Goal: Information Seeking & Learning: Learn about a topic

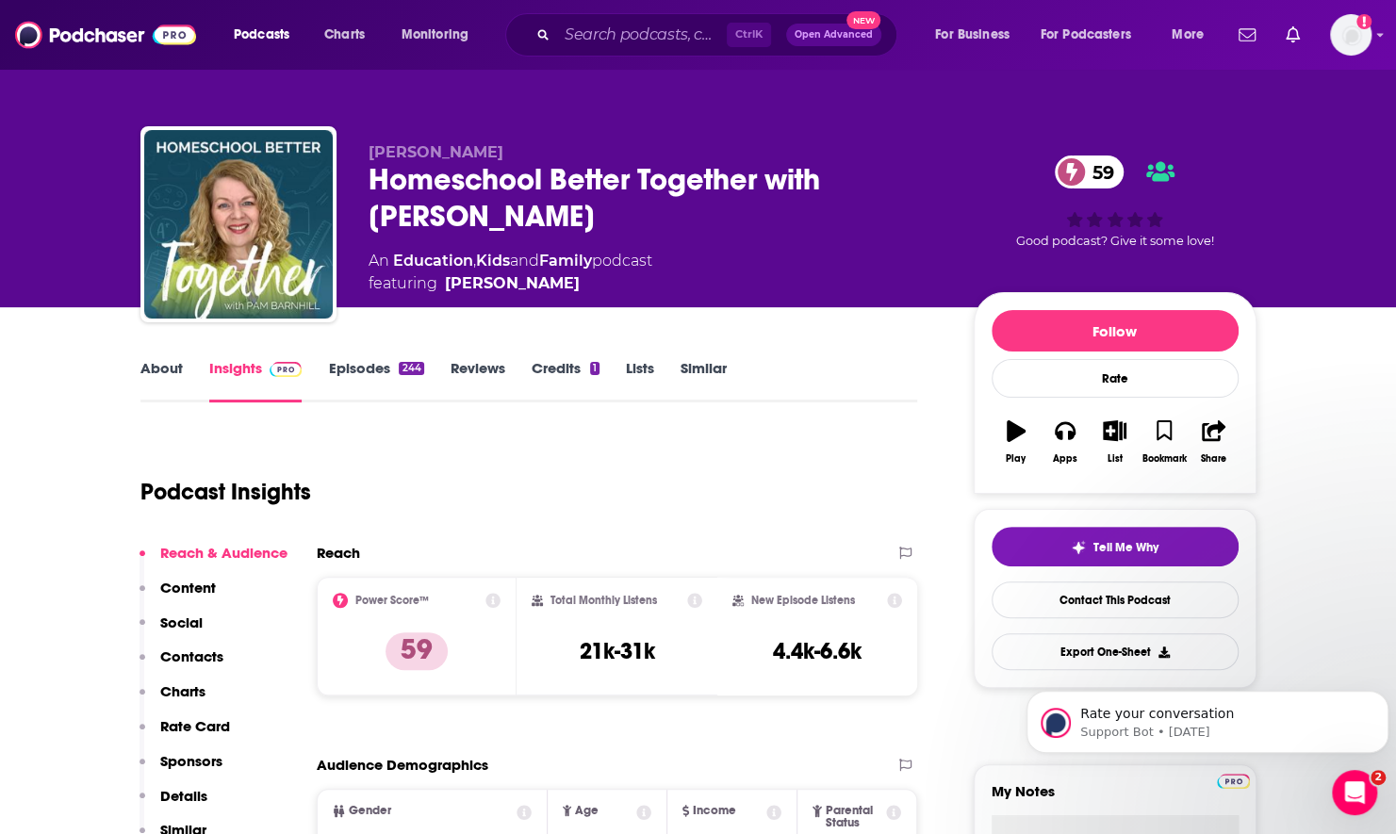
click at [158, 368] on link "About" at bounding box center [161, 380] width 42 height 43
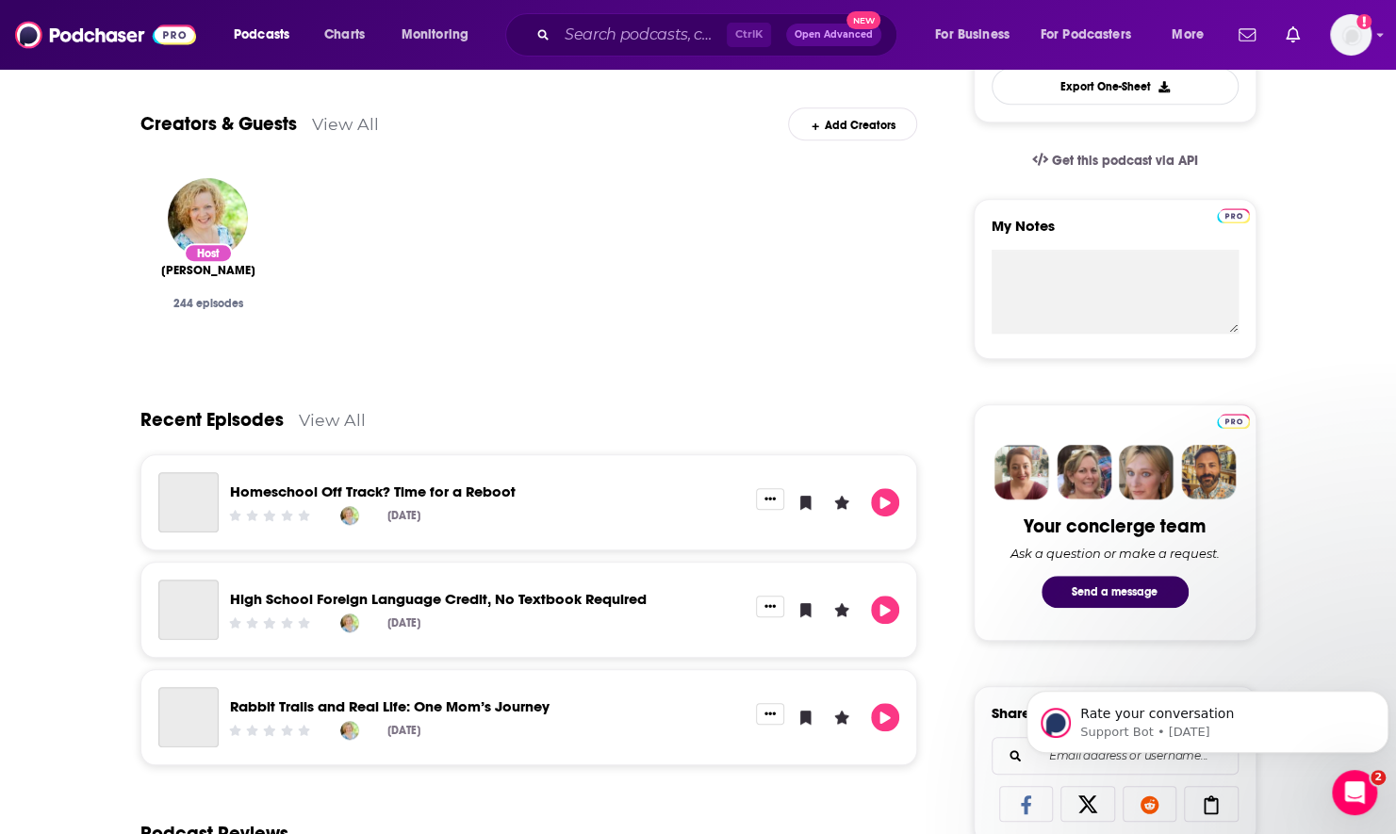
scroll to position [660, 0]
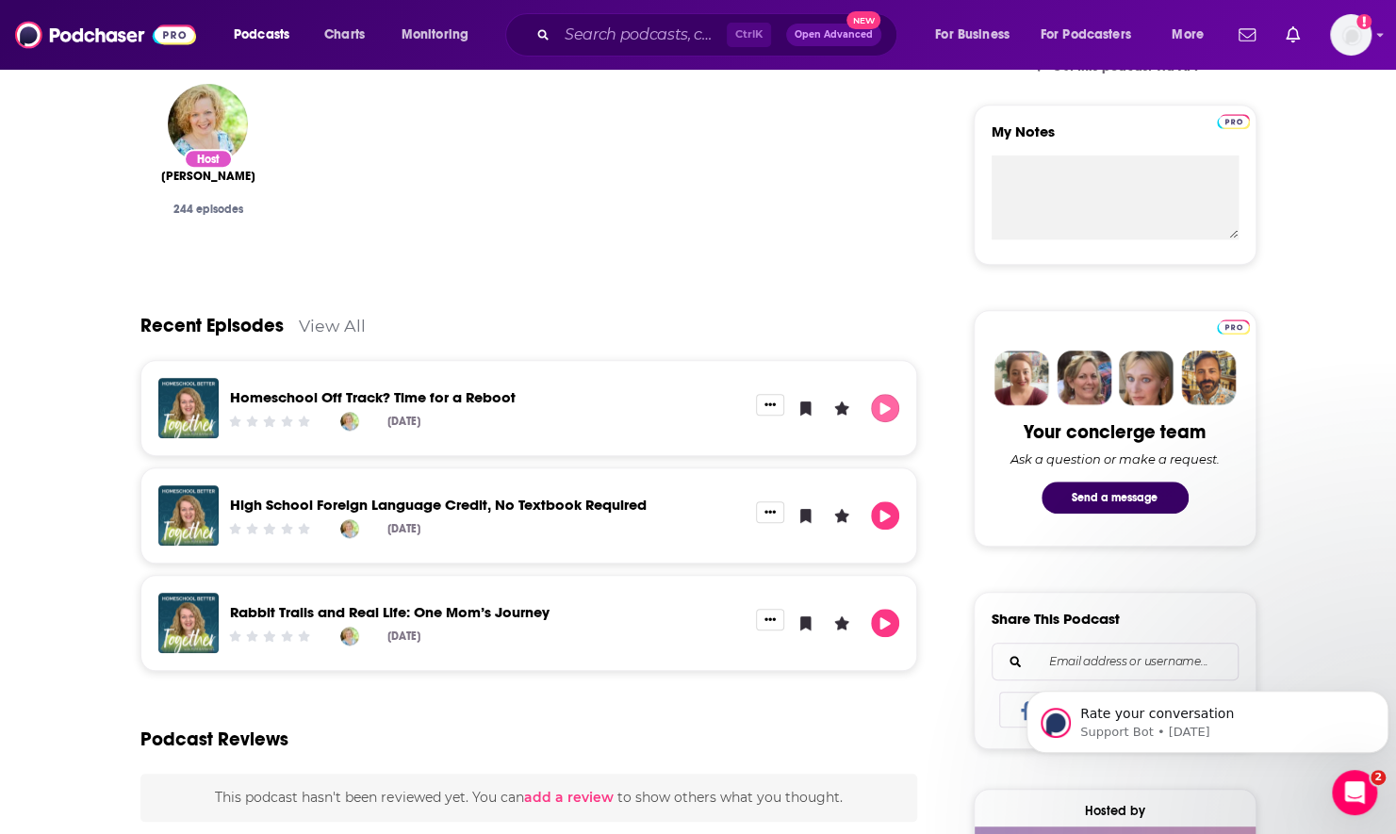
click at [892, 408] on icon "Play" at bounding box center [885, 409] width 15 height 12
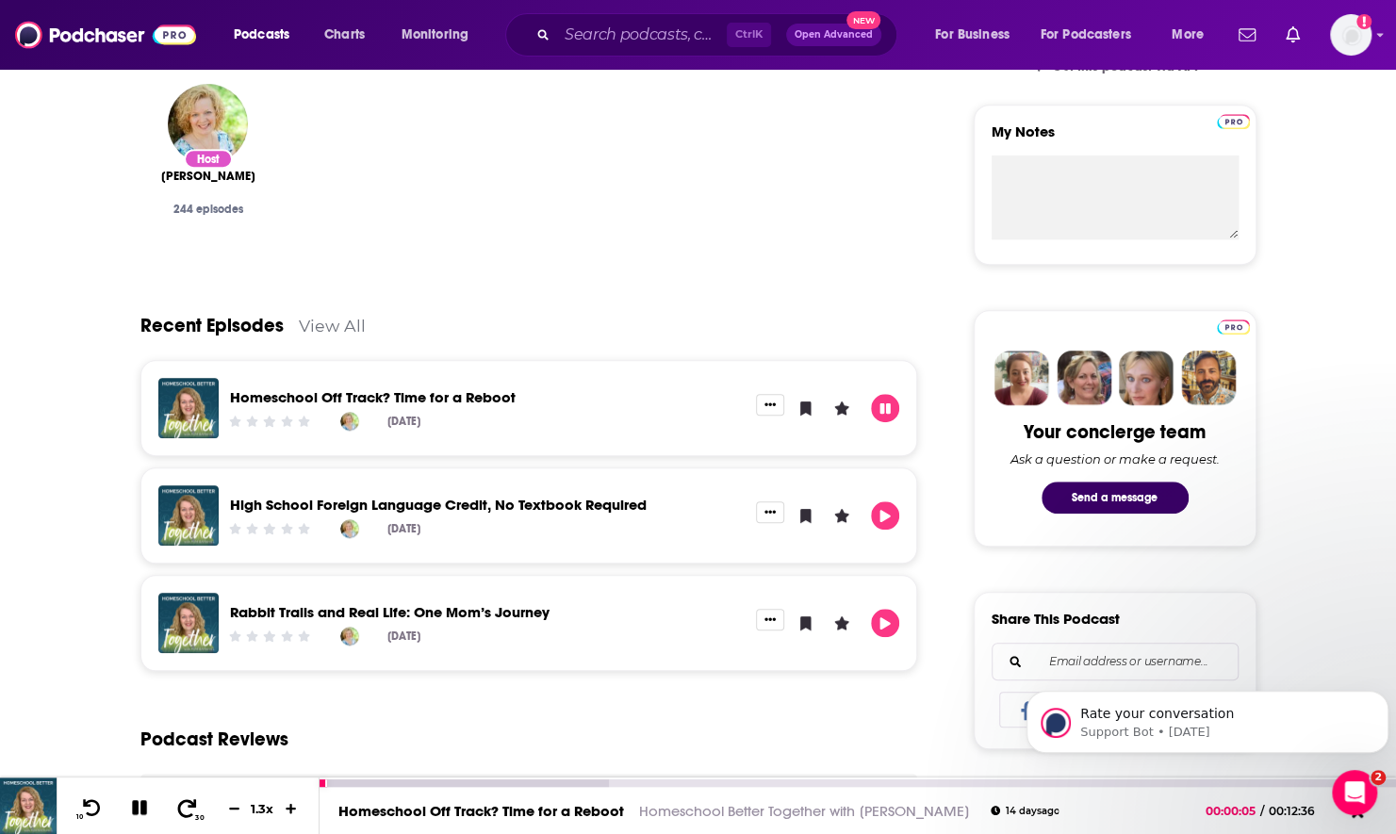
click at [188, 811] on icon at bounding box center [187, 807] width 24 height 19
click at [100, 803] on icon at bounding box center [92, 807] width 24 height 19
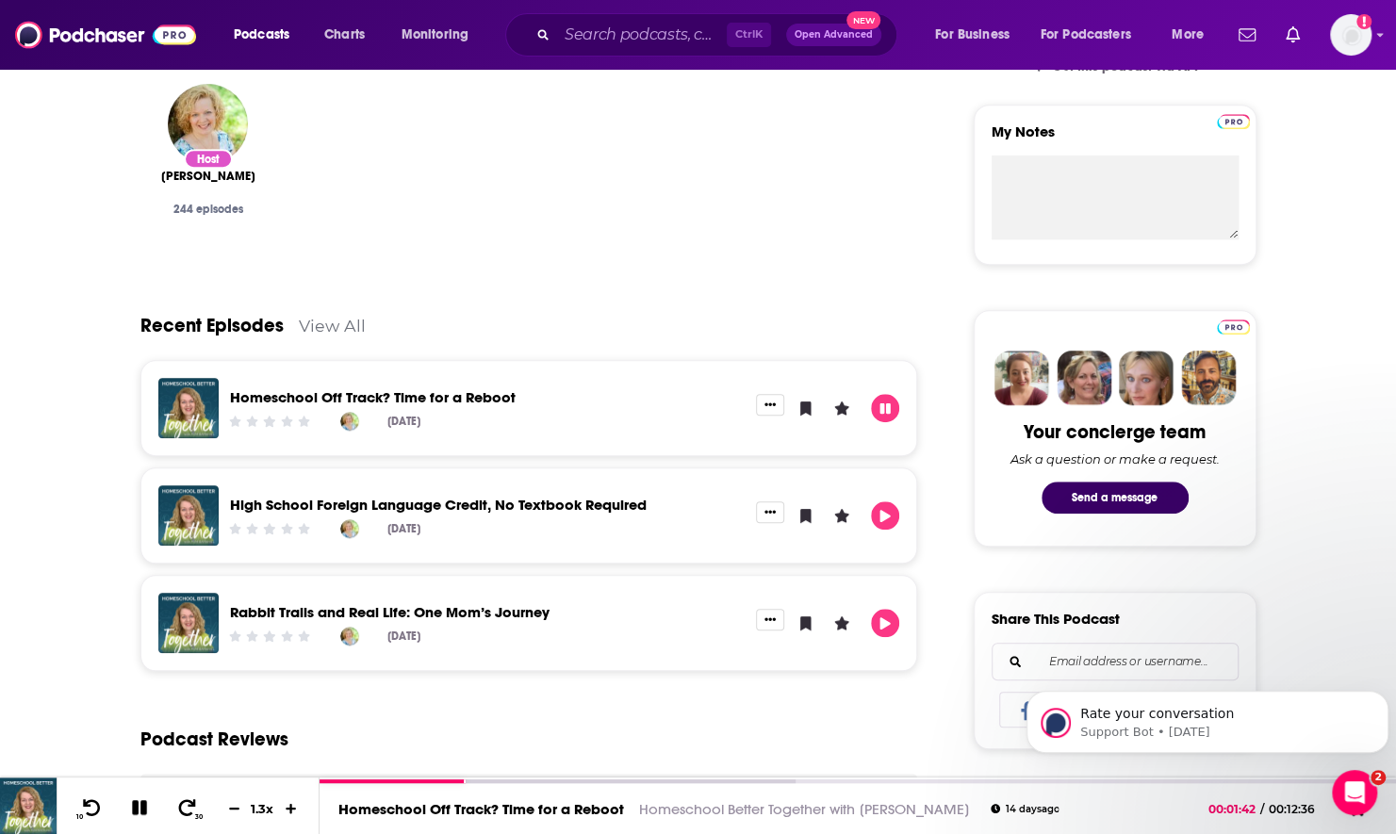
click at [902, 611] on div "Rabbit Trails and Real Life: One Mom’s Journey Aug 12th, 2025" at bounding box center [529, 623] width 778 height 96
click at [897, 615] on button "Play" at bounding box center [885, 623] width 28 height 28
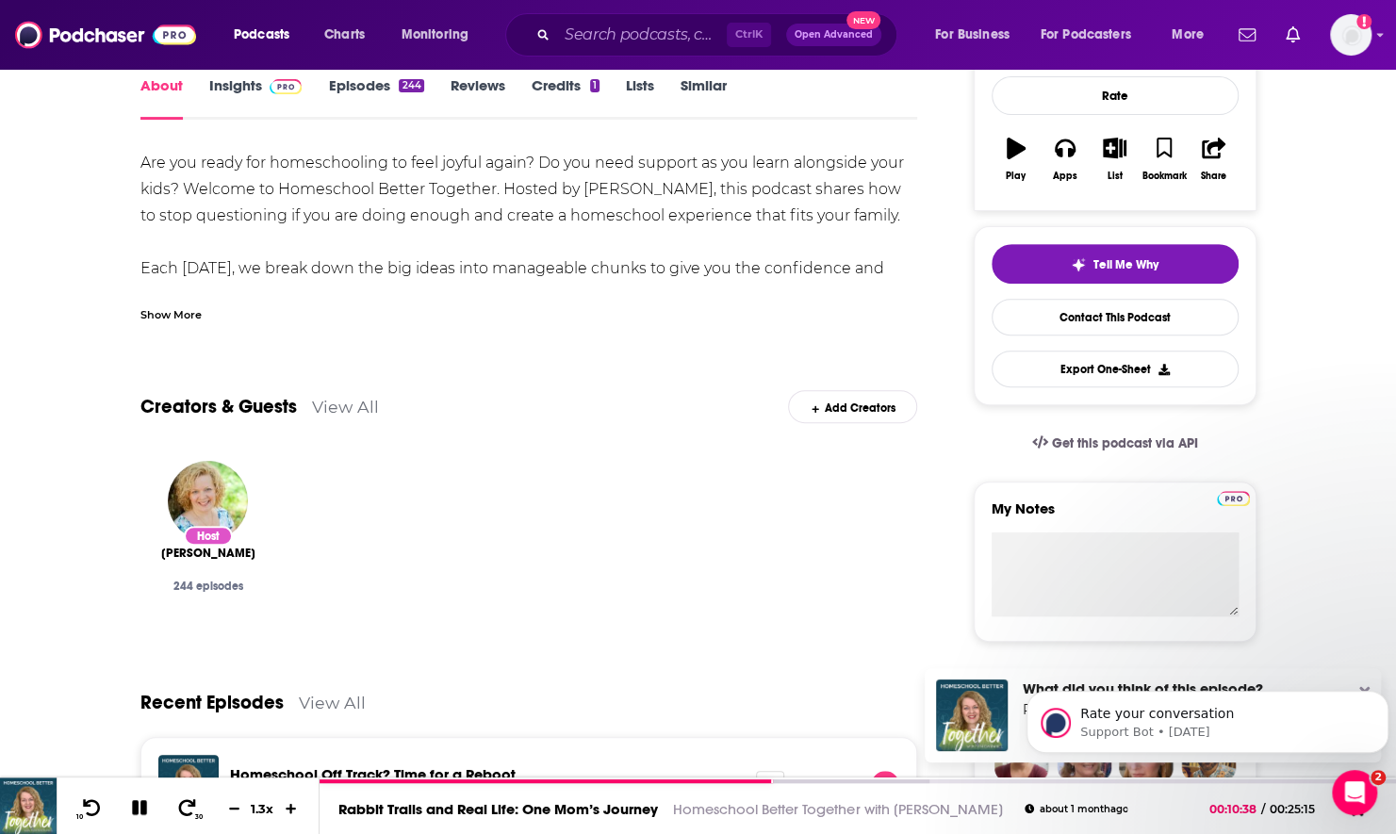
scroll to position [0, 0]
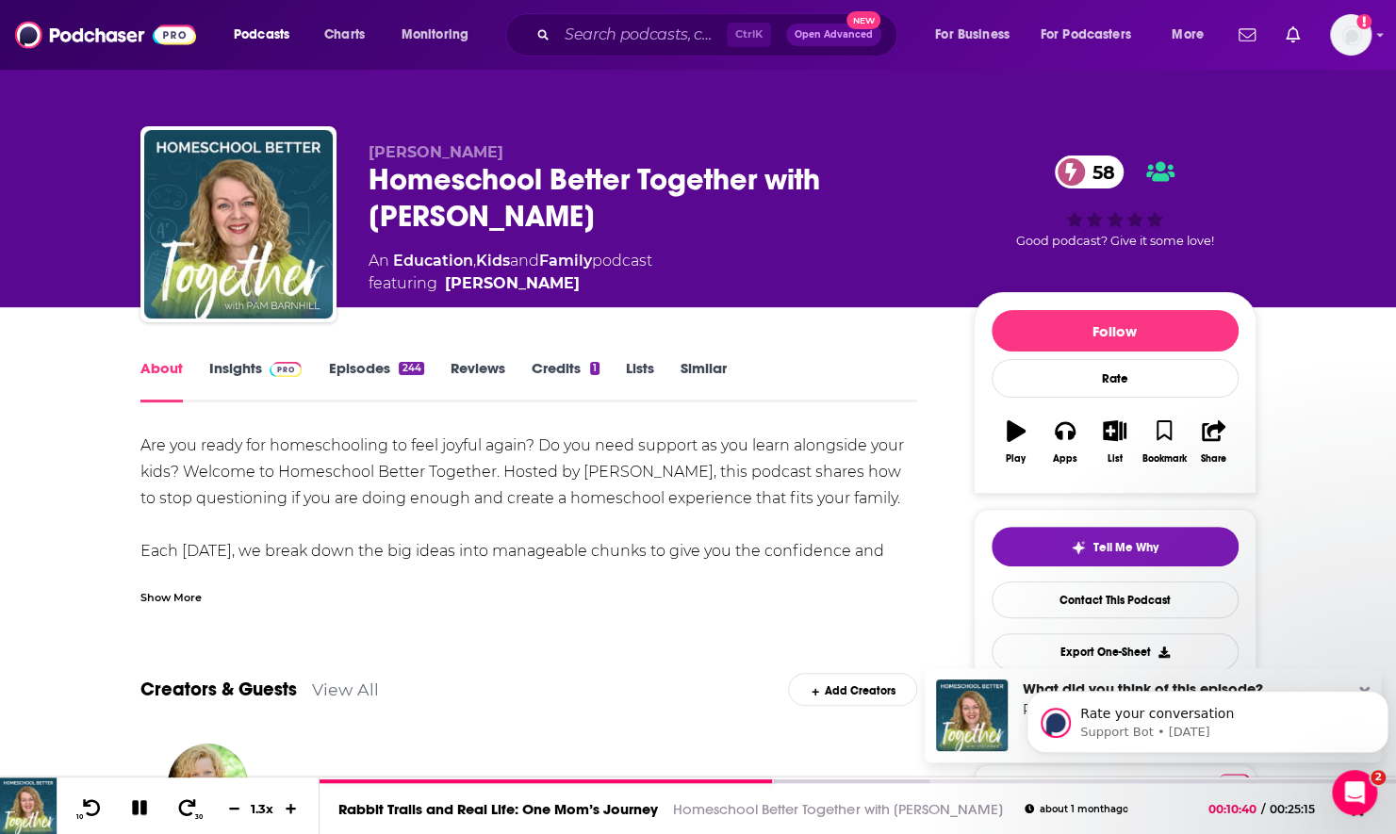
click at [360, 371] on link "Episodes 244" at bounding box center [375, 380] width 95 height 43
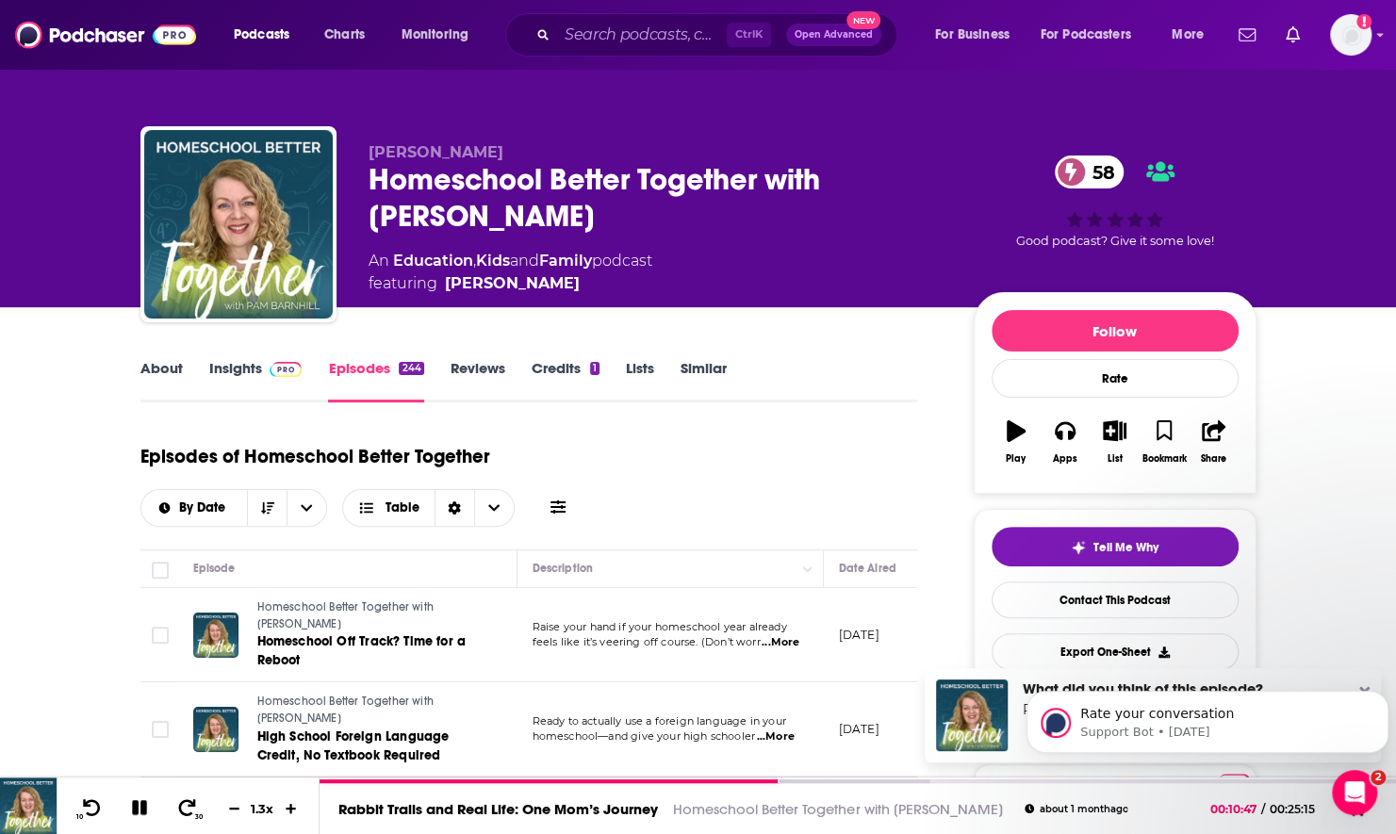
click at [552, 508] on icon at bounding box center [558, 507] width 15 height 15
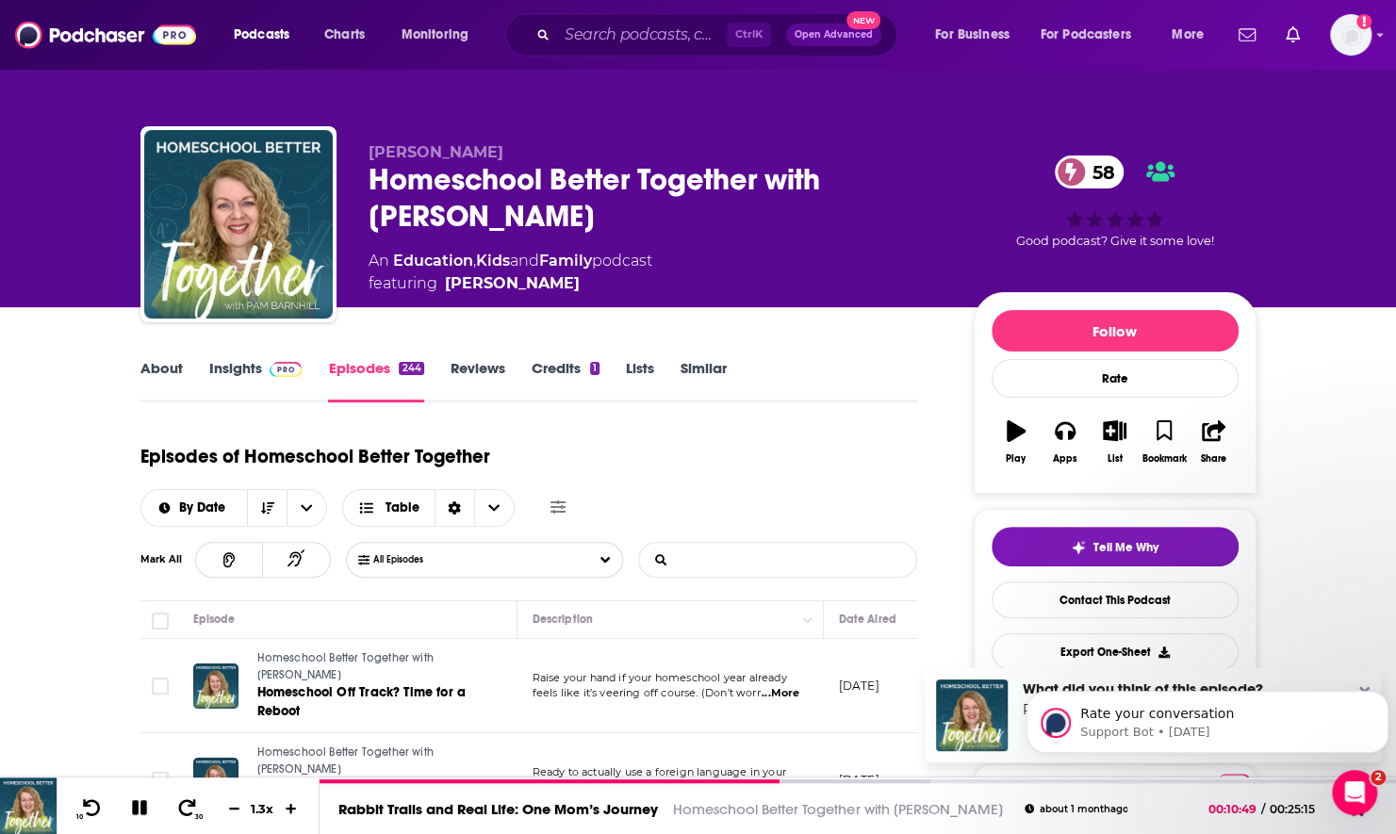
click at [709, 560] on input "List Search Input" at bounding box center [737, 560] width 197 height 34
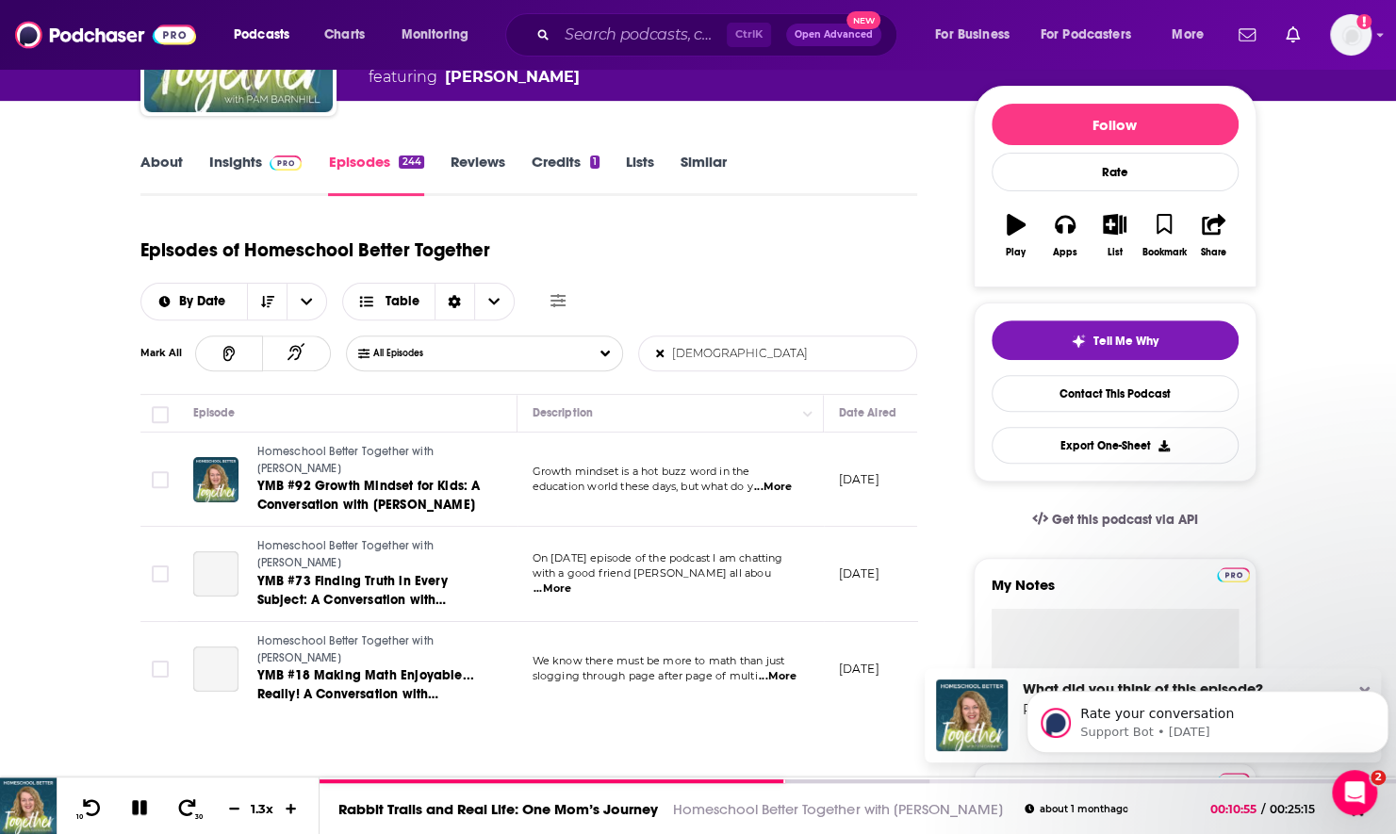
scroll to position [222, 0]
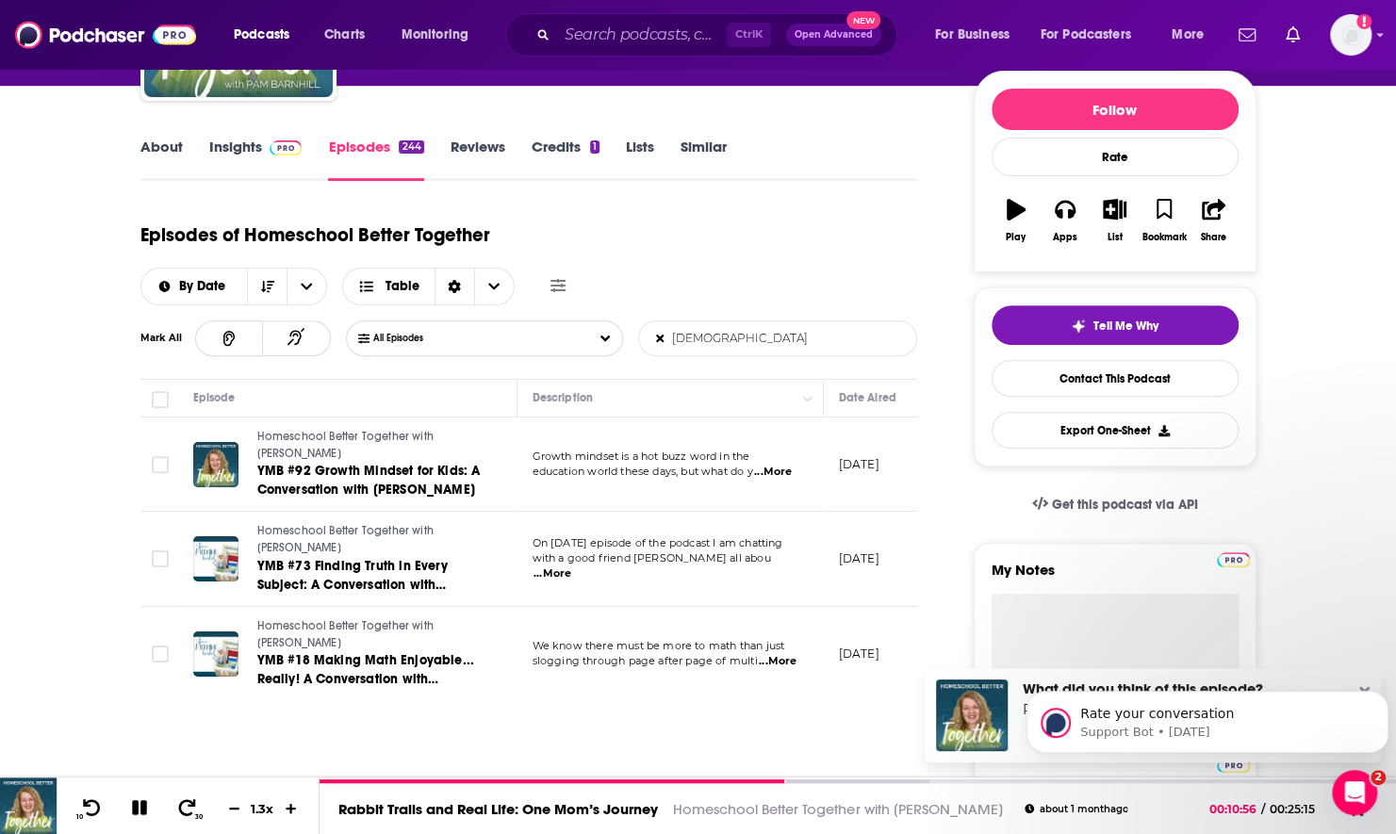
type input "god"
click at [765, 473] on span "...More" at bounding box center [773, 472] width 38 height 15
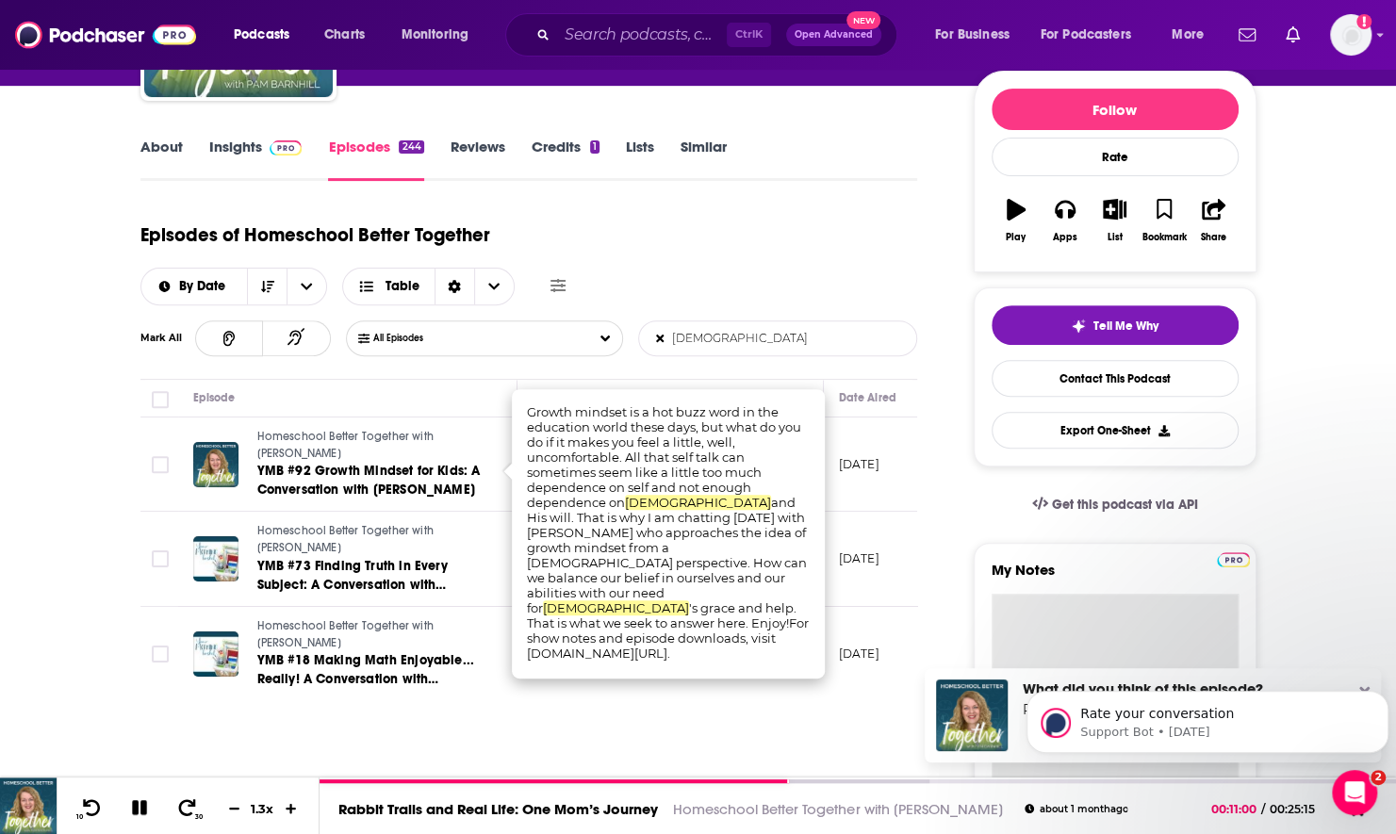
click at [1036, 620] on textarea "My Notes" at bounding box center [1115, 707] width 247 height 226
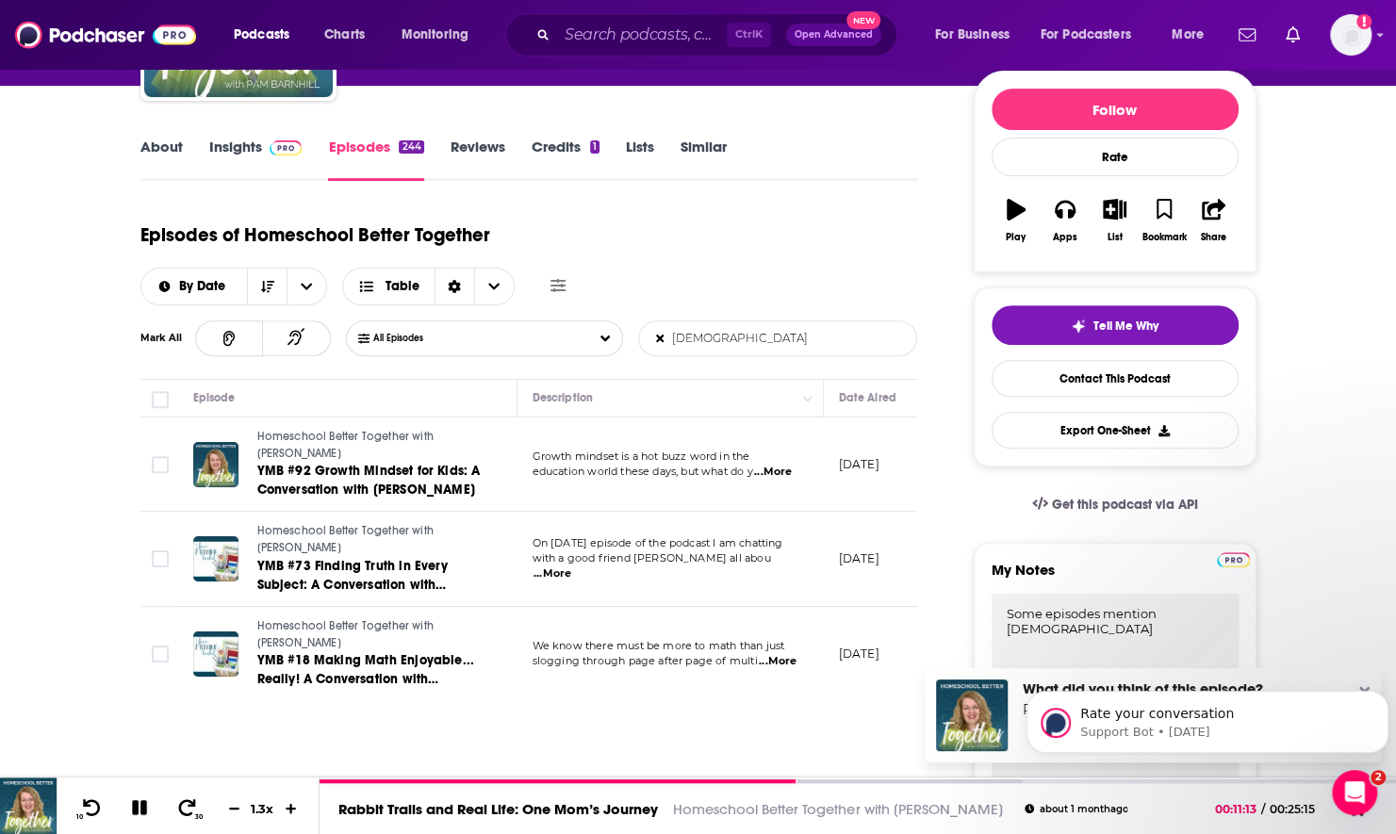
type textarea "Some episodes mention God"
click at [774, 468] on span "...More" at bounding box center [773, 472] width 38 height 15
drag, startPoint x: 584, startPoint y: 483, endPoint x: 773, endPoint y: 561, distance: 204.1
click at [571, 567] on span "...More" at bounding box center [553, 574] width 38 height 15
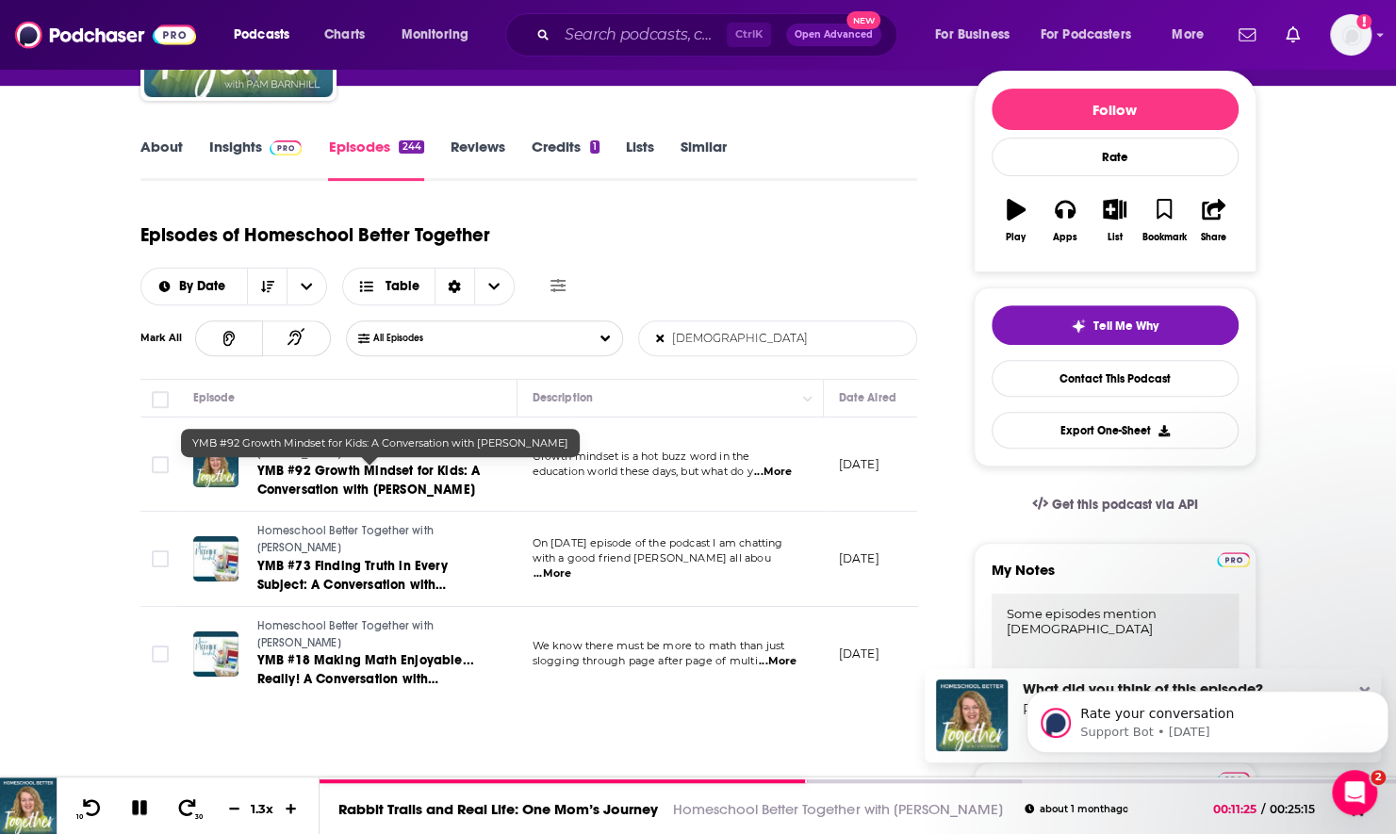
click at [364, 485] on span "YMB #92 Growth Mindset for Kids: A Conversation with Ginny Kochis" at bounding box center [368, 480] width 223 height 35
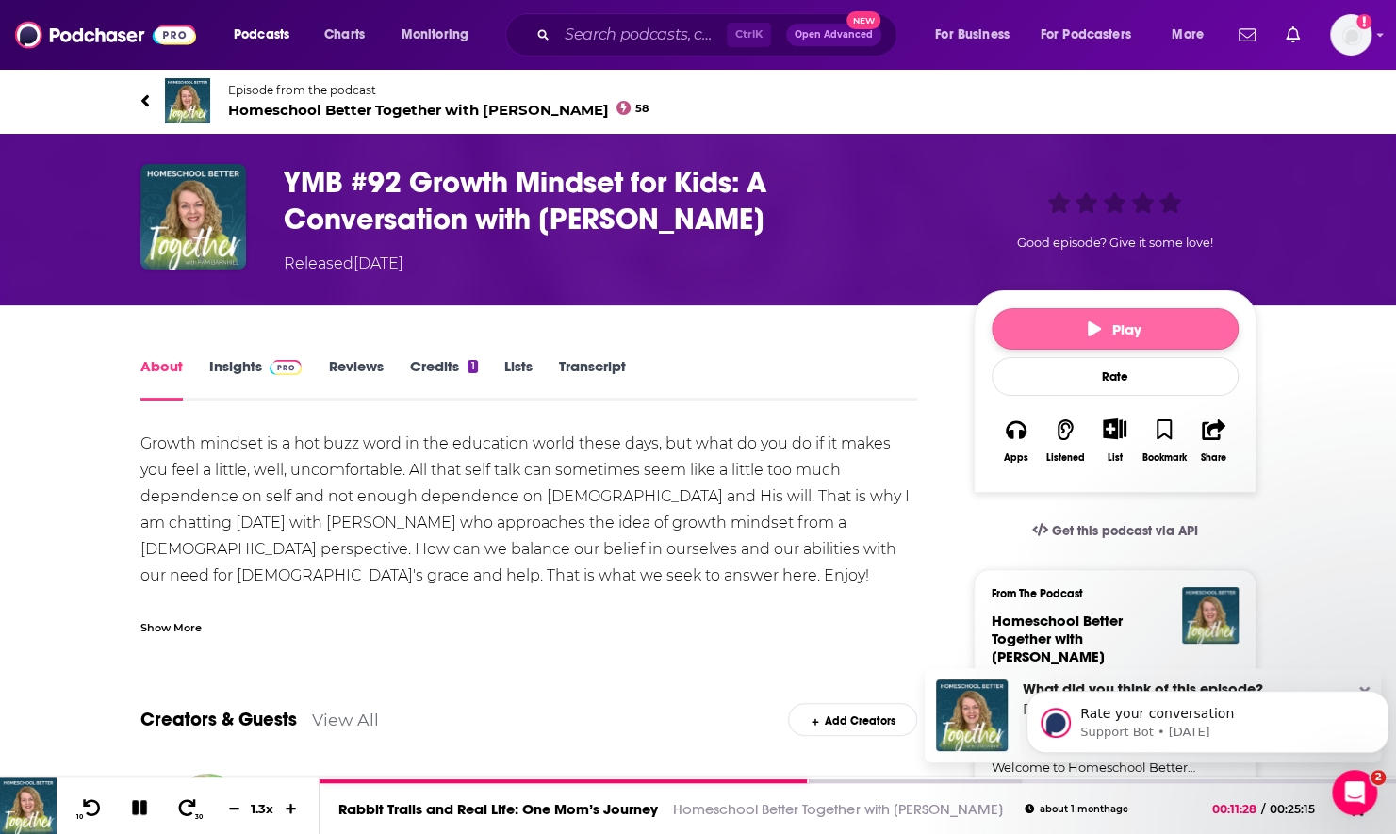
click at [1011, 322] on button "Play" at bounding box center [1115, 328] width 247 height 41
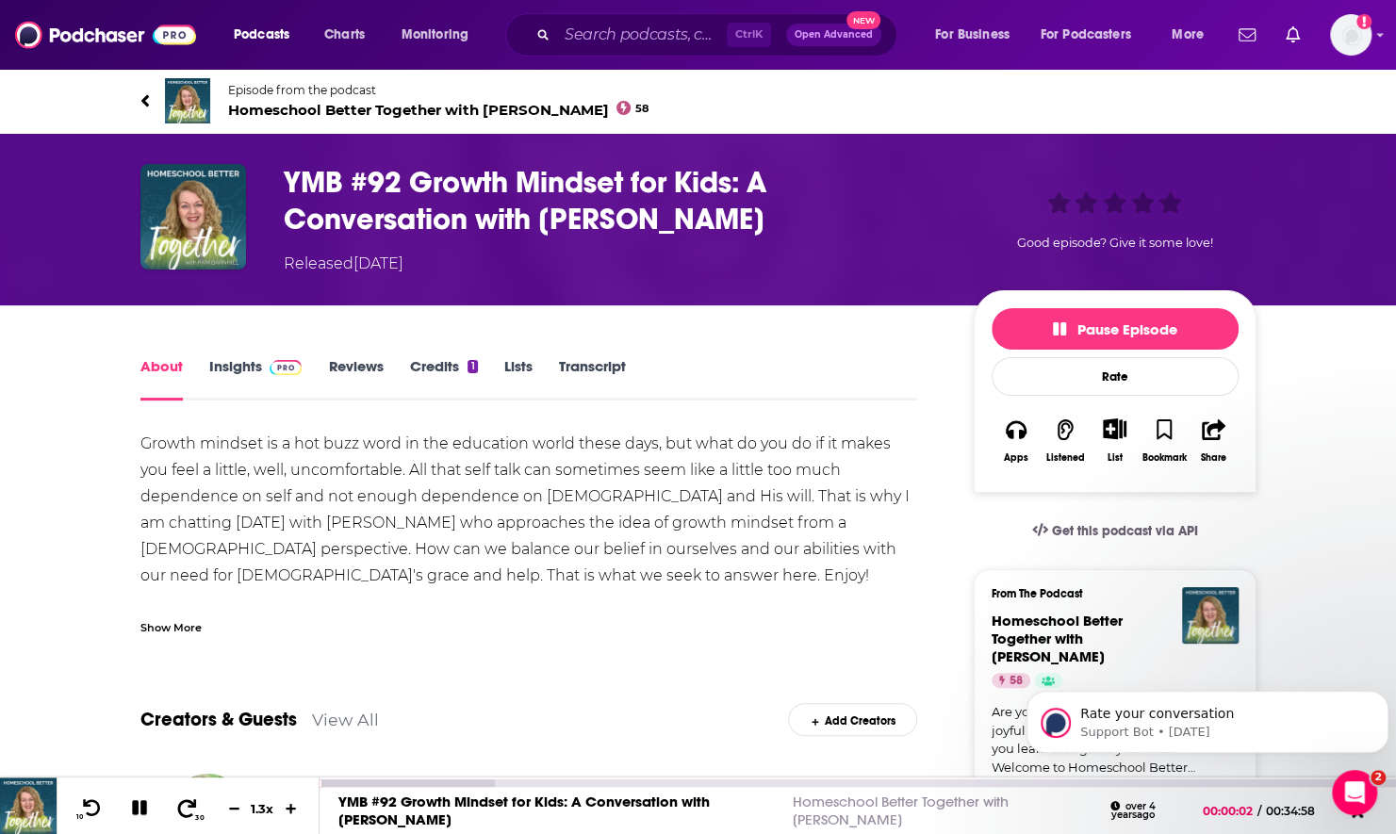
click at [192, 816] on icon at bounding box center [187, 807] width 24 height 19
click at [192, 805] on icon at bounding box center [187, 807] width 19 height 18
click at [97, 802] on icon at bounding box center [92, 807] width 24 height 19
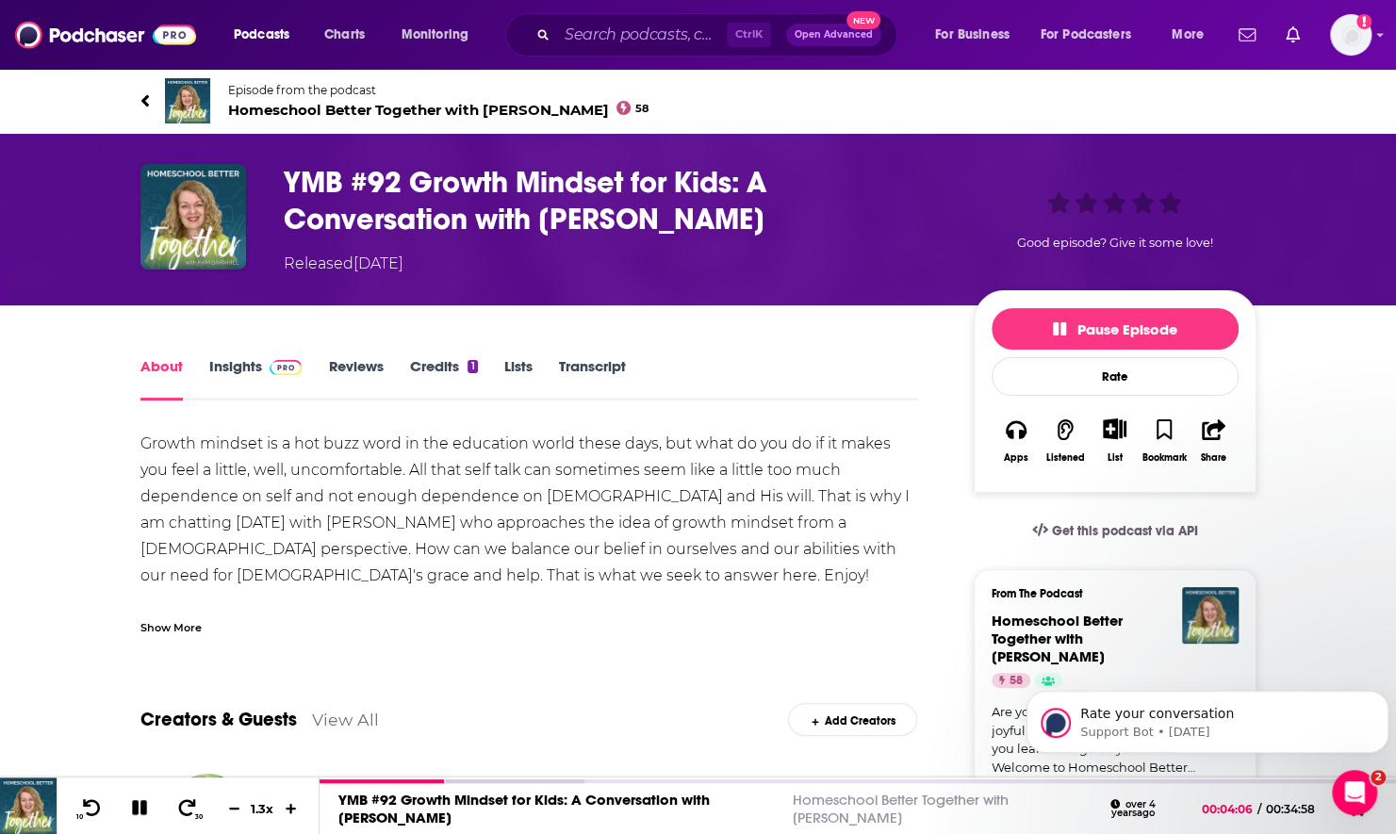
click at [273, 108] on span "Homeschool Better Together with Pam Barnhill 58" at bounding box center [438, 110] width 421 height 18
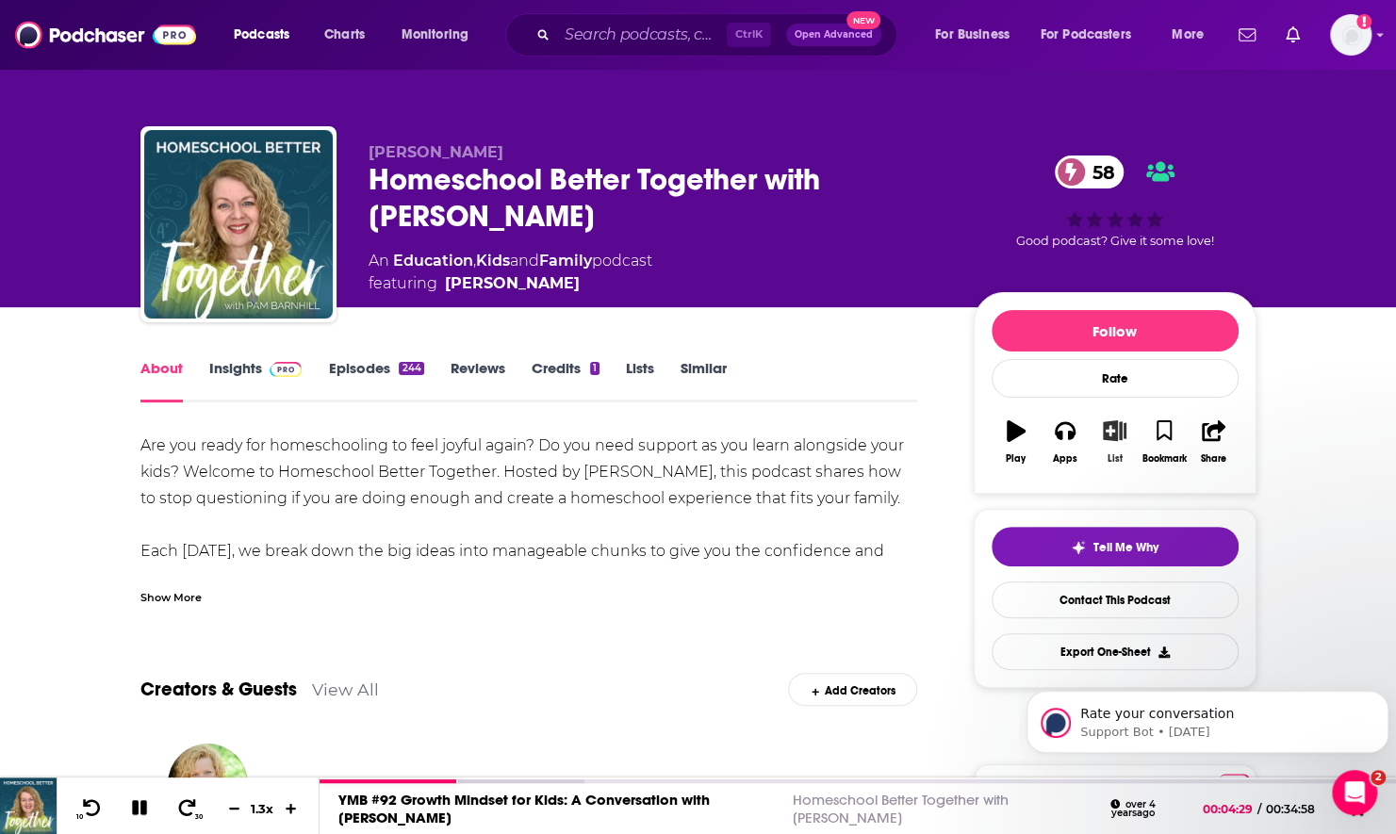
click at [1101, 435] on button "List" at bounding box center [1114, 442] width 49 height 68
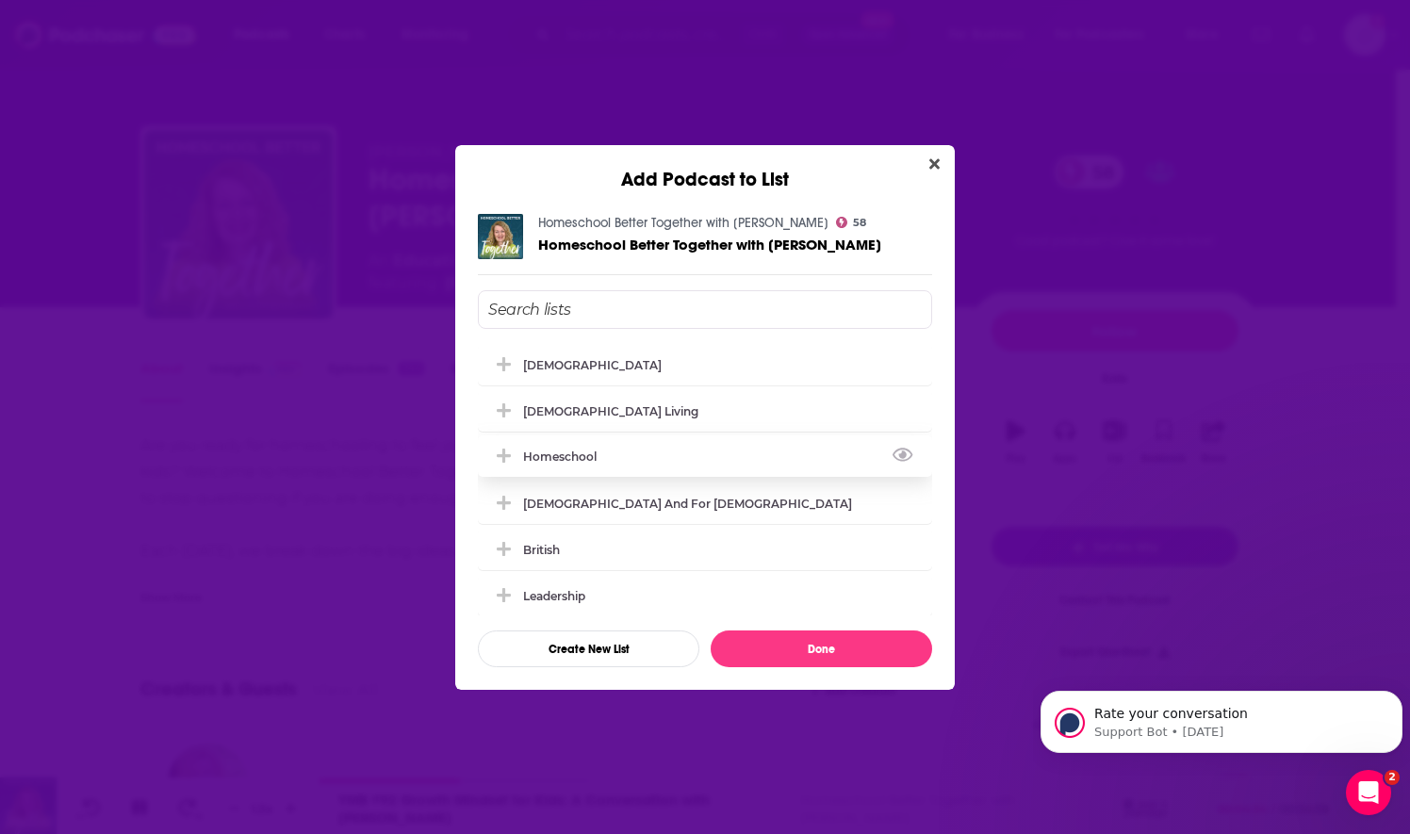
click at [584, 454] on div "Homeschool" at bounding box center [565, 457] width 85 height 14
click at [829, 645] on button "Done" at bounding box center [822, 649] width 222 height 37
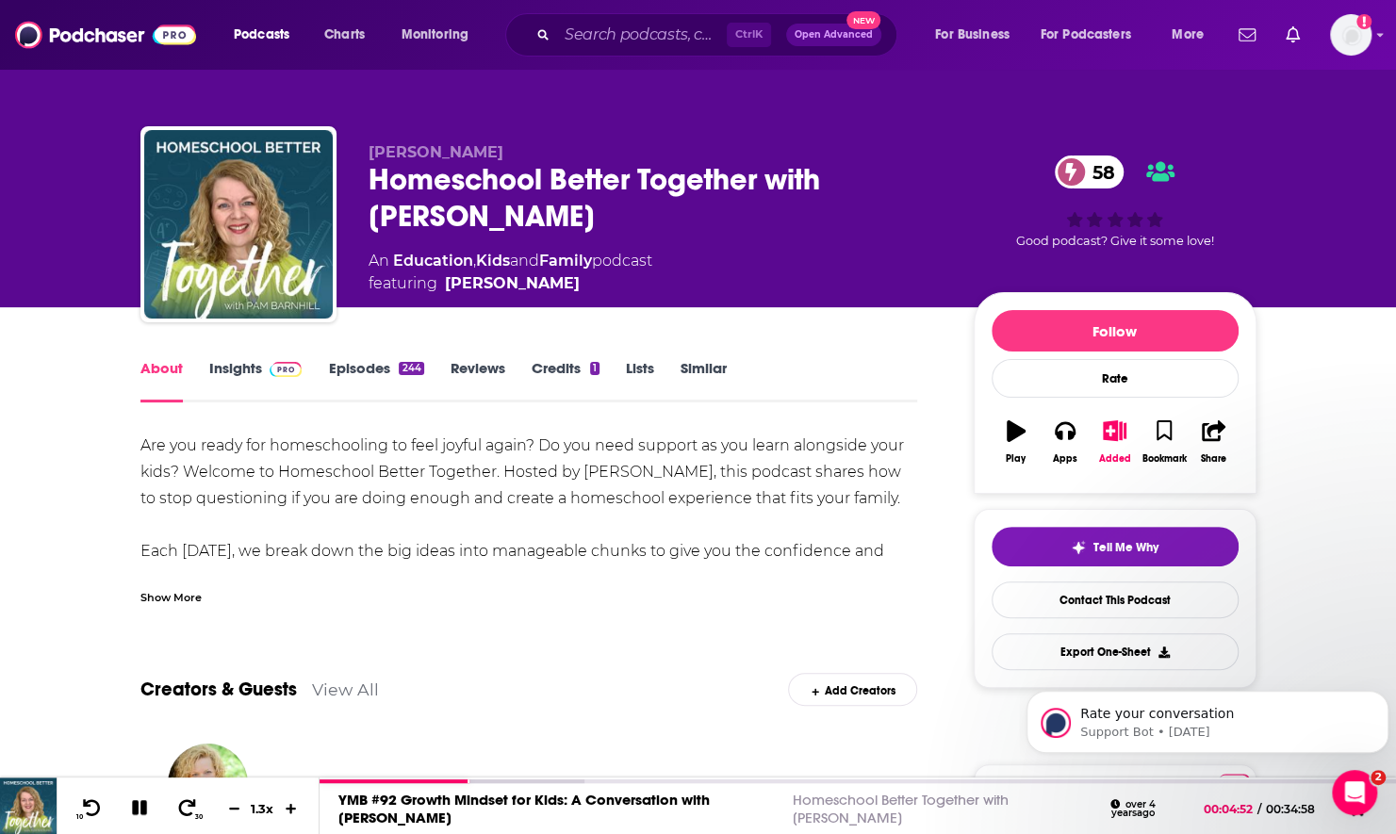
click at [273, 373] on img at bounding box center [286, 369] width 33 height 15
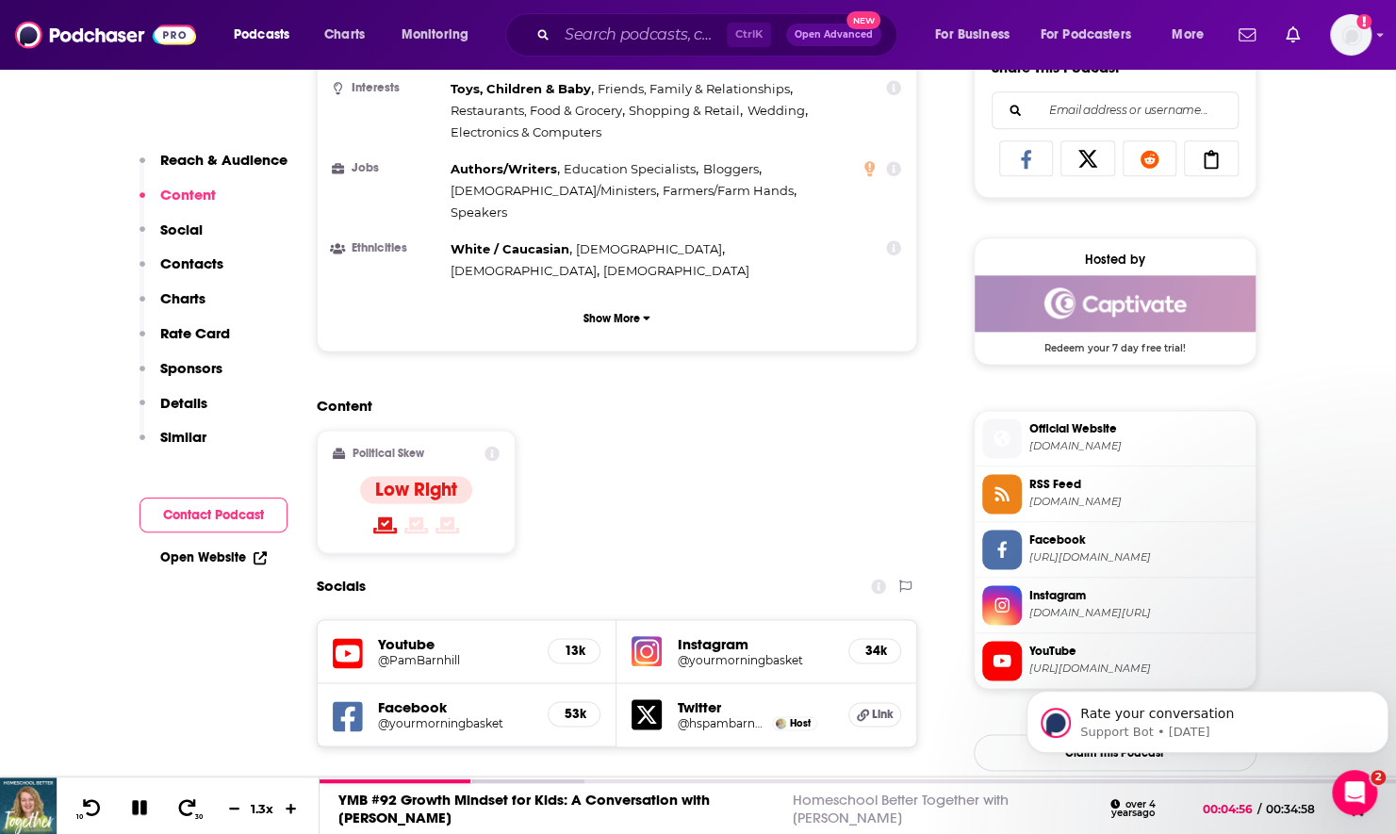
scroll to position [1508, 0]
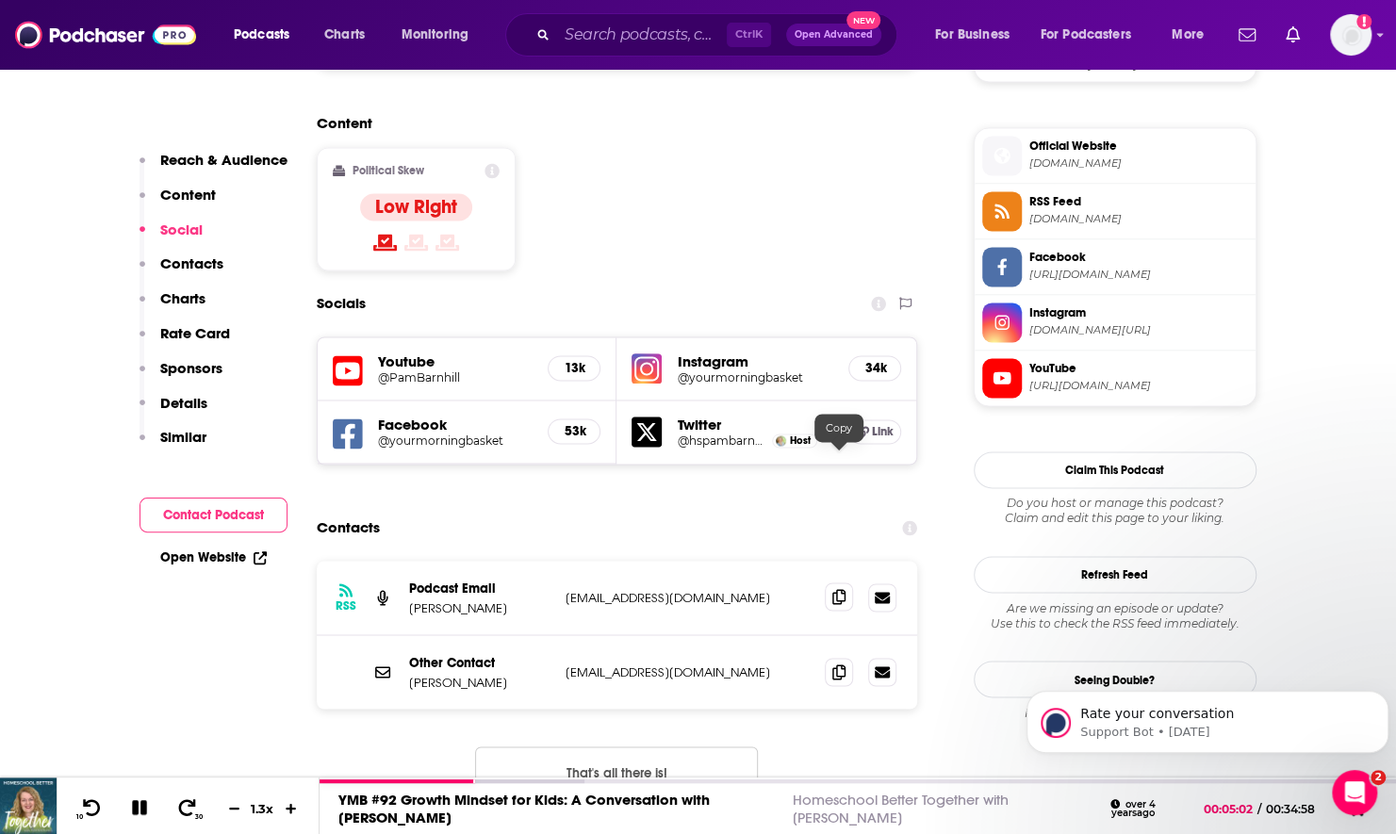
click at [839, 583] on span at bounding box center [839, 597] width 28 height 28
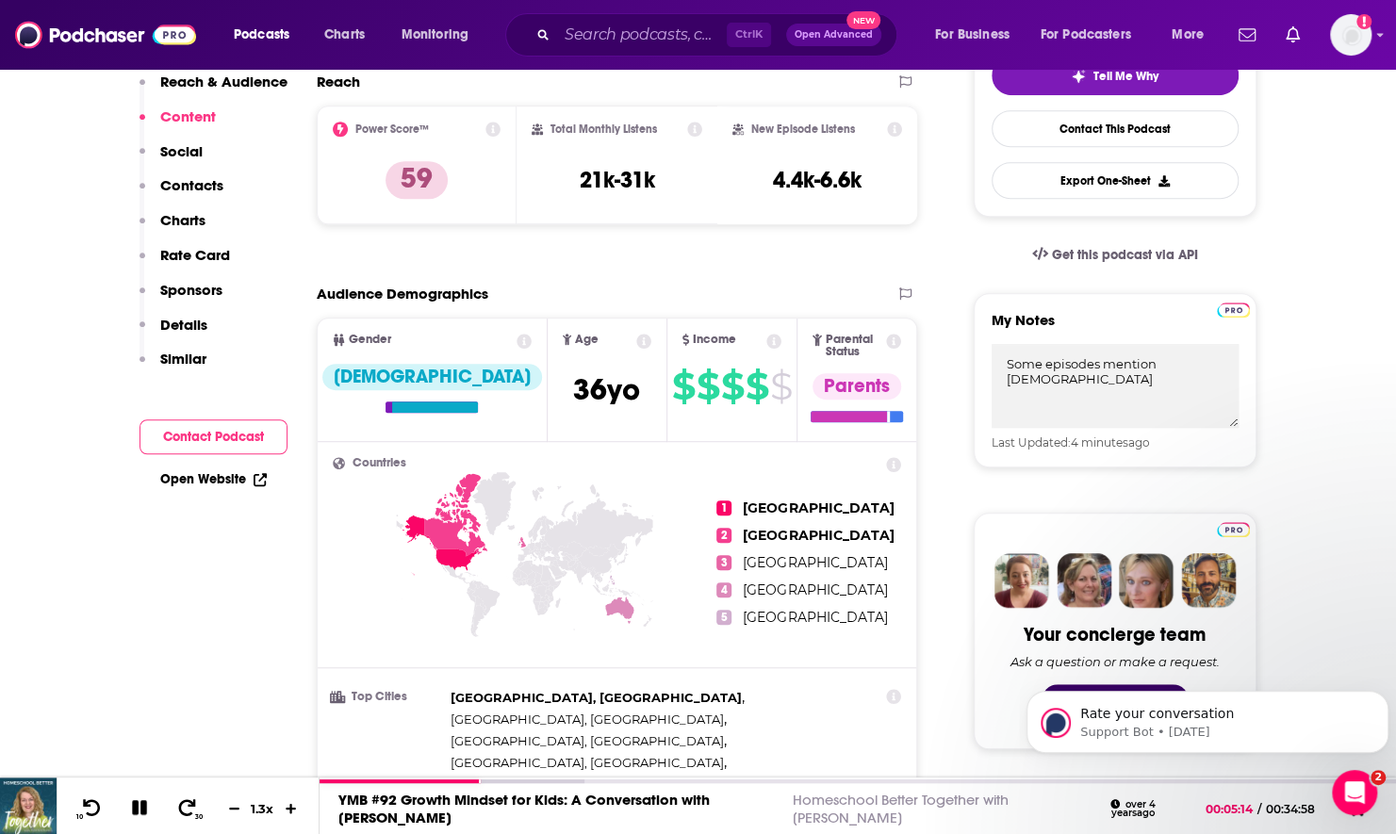
scroll to position [0, 0]
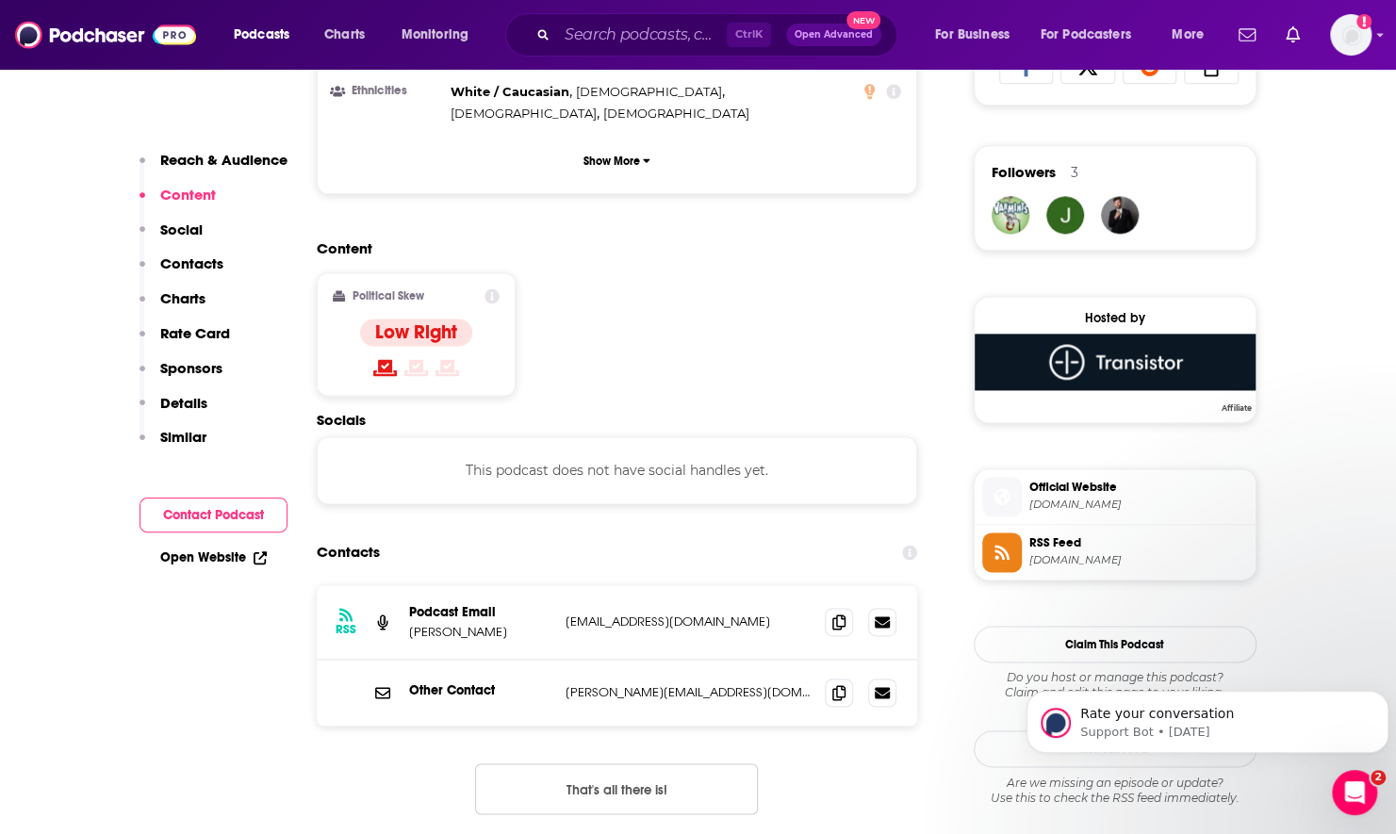
scroll to position [1320, 0]
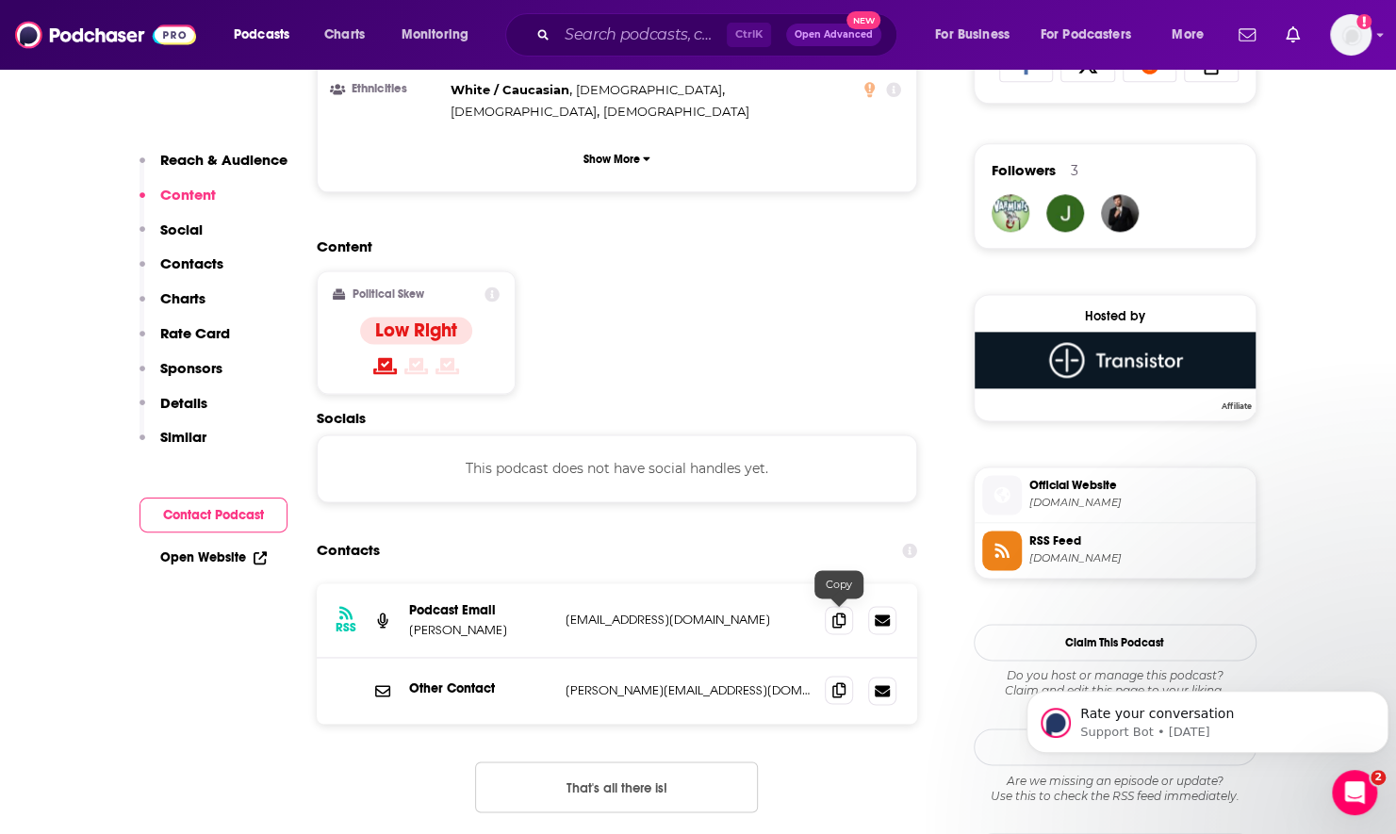
click at [841, 682] on icon at bounding box center [838, 689] width 13 height 15
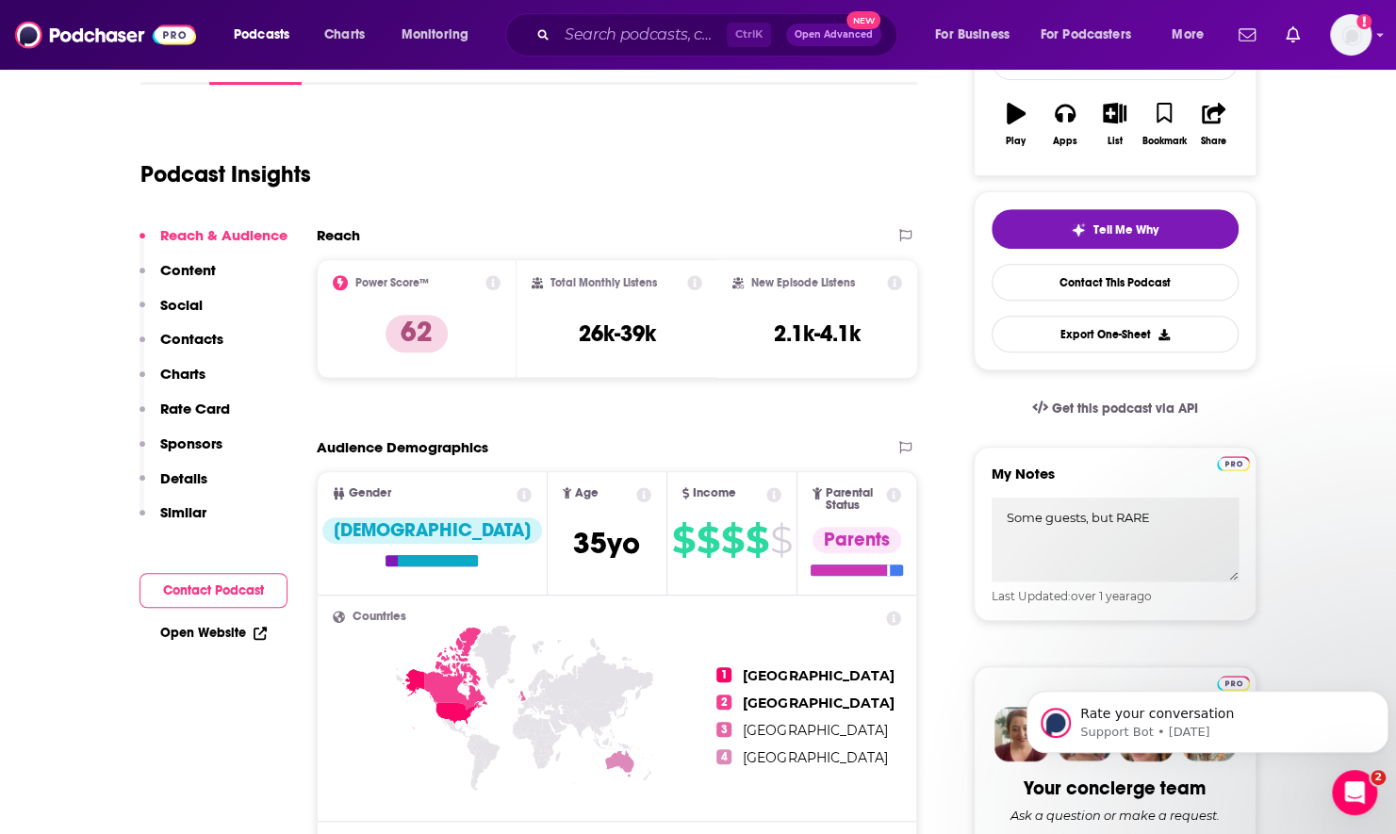
scroll to position [26, 0]
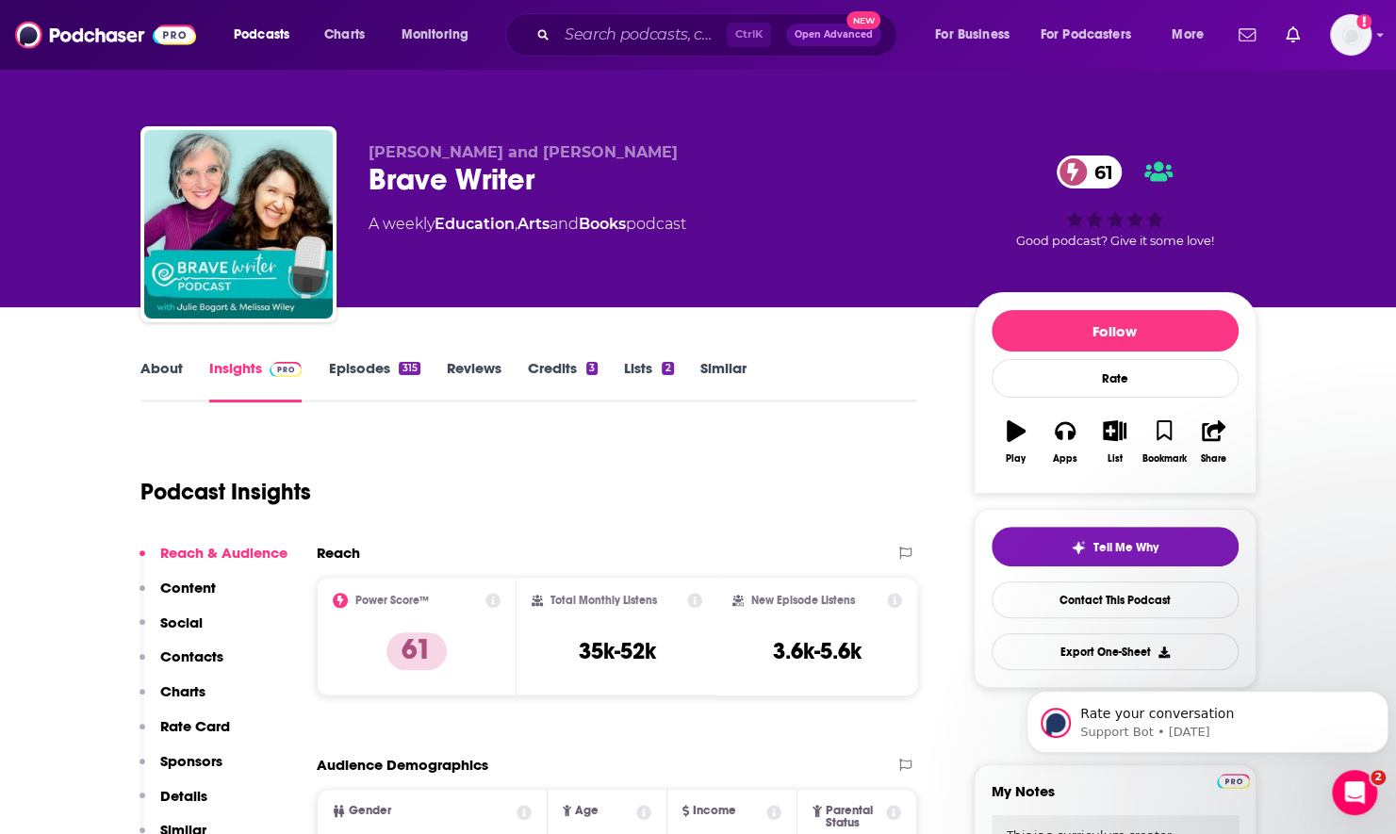
click at [388, 385] on link "Episodes 315" at bounding box center [373, 380] width 91 height 43
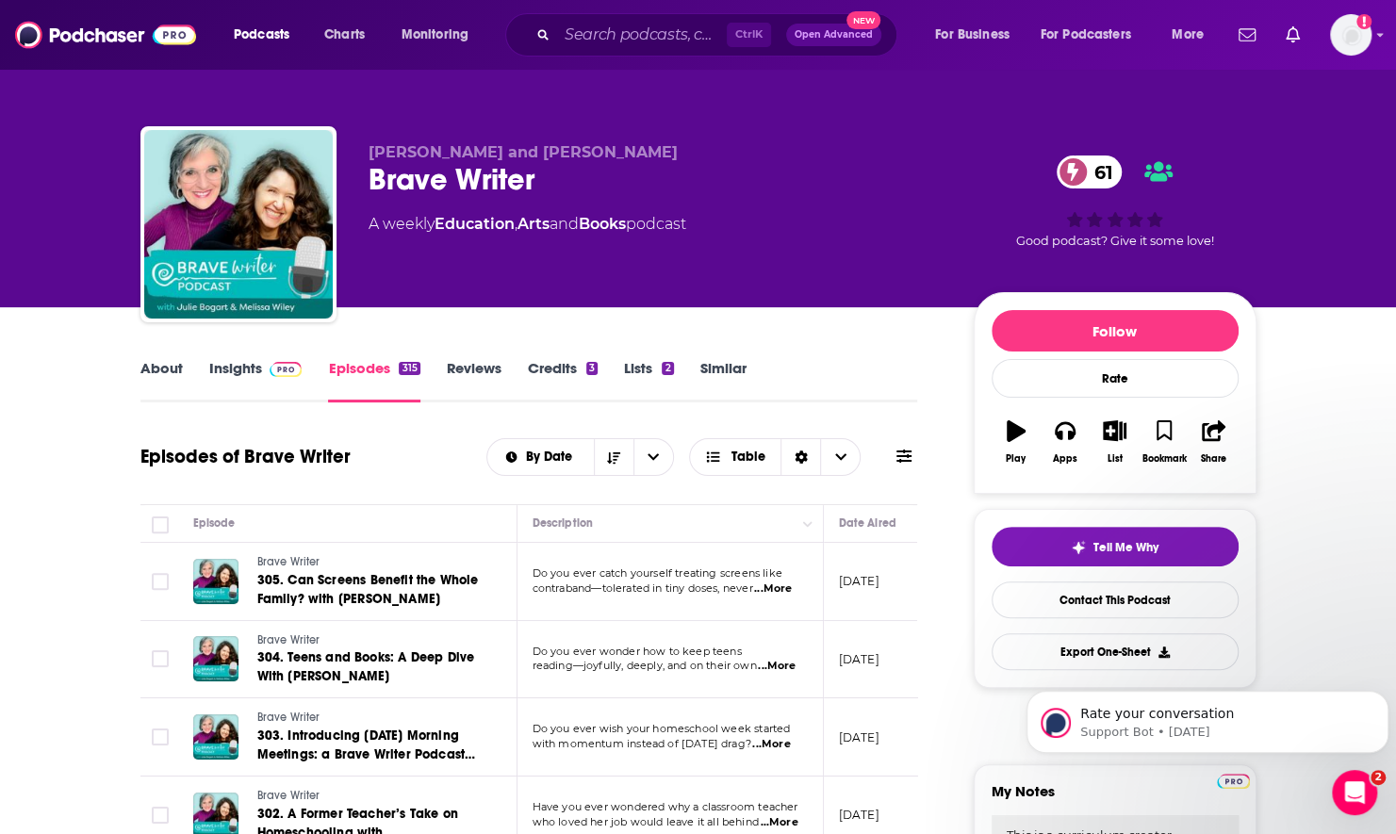
click at [170, 371] on link "About" at bounding box center [161, 380] width 42 height 43
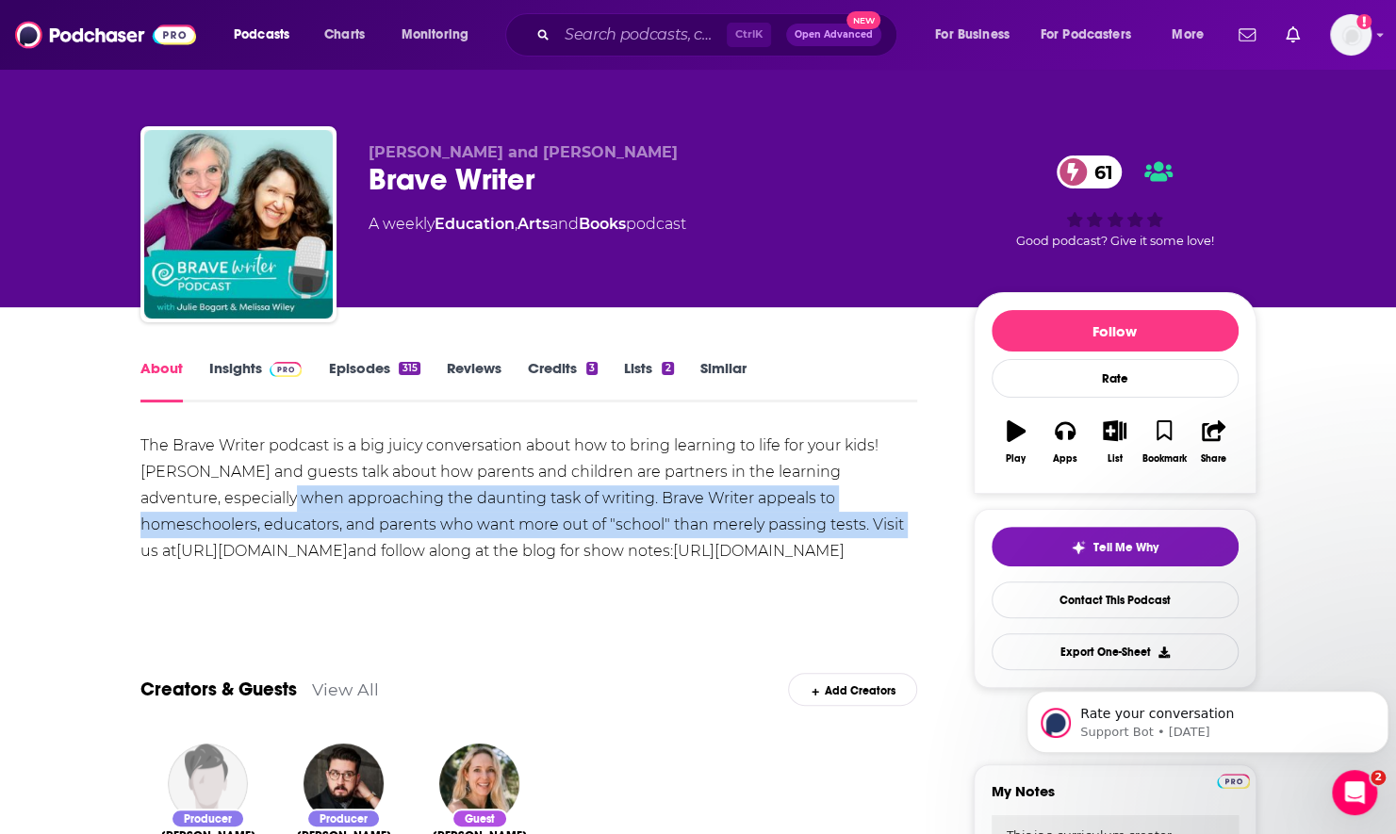
drag, startPoint x: 220, startPoint y: 491, endPoint x: 794, endPoint y: 535, distance: 575.8
click at [794, 535] on div "The Brave Writer podcast is a big juicy conversation about how to bring learnin…" at bounding box center [529, 499] width 778 height 132
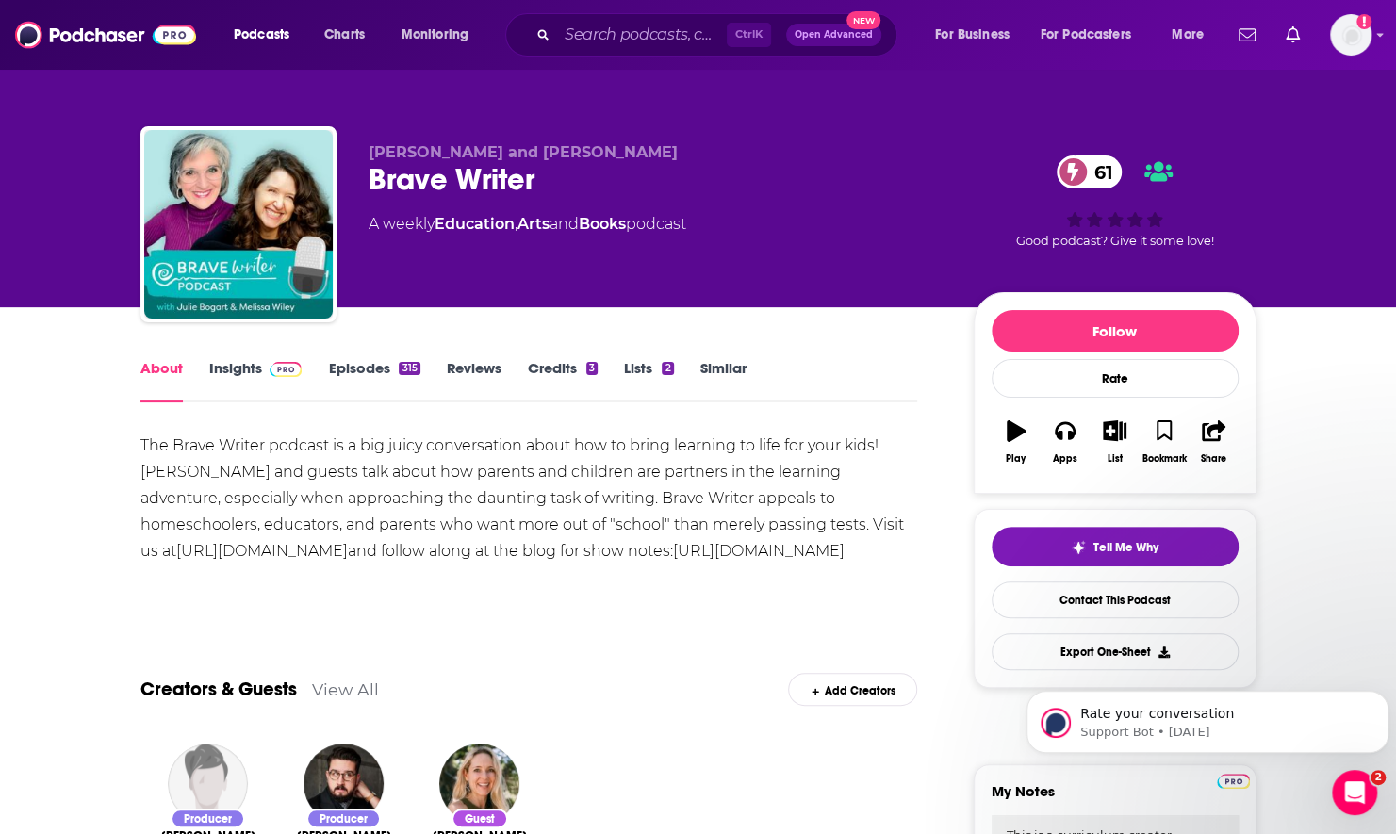
drag, startPoint x: 794, startPoint y: 535, endPoint x: 664, endPoint y: 583, distance: 138.4
click at [664, 583] on div "Show More" at bounding box center [529, 590] width 778 height 32
click at [339, 366] on link "Episodes 315" at bounding box center [373, 380] width 91 height 43
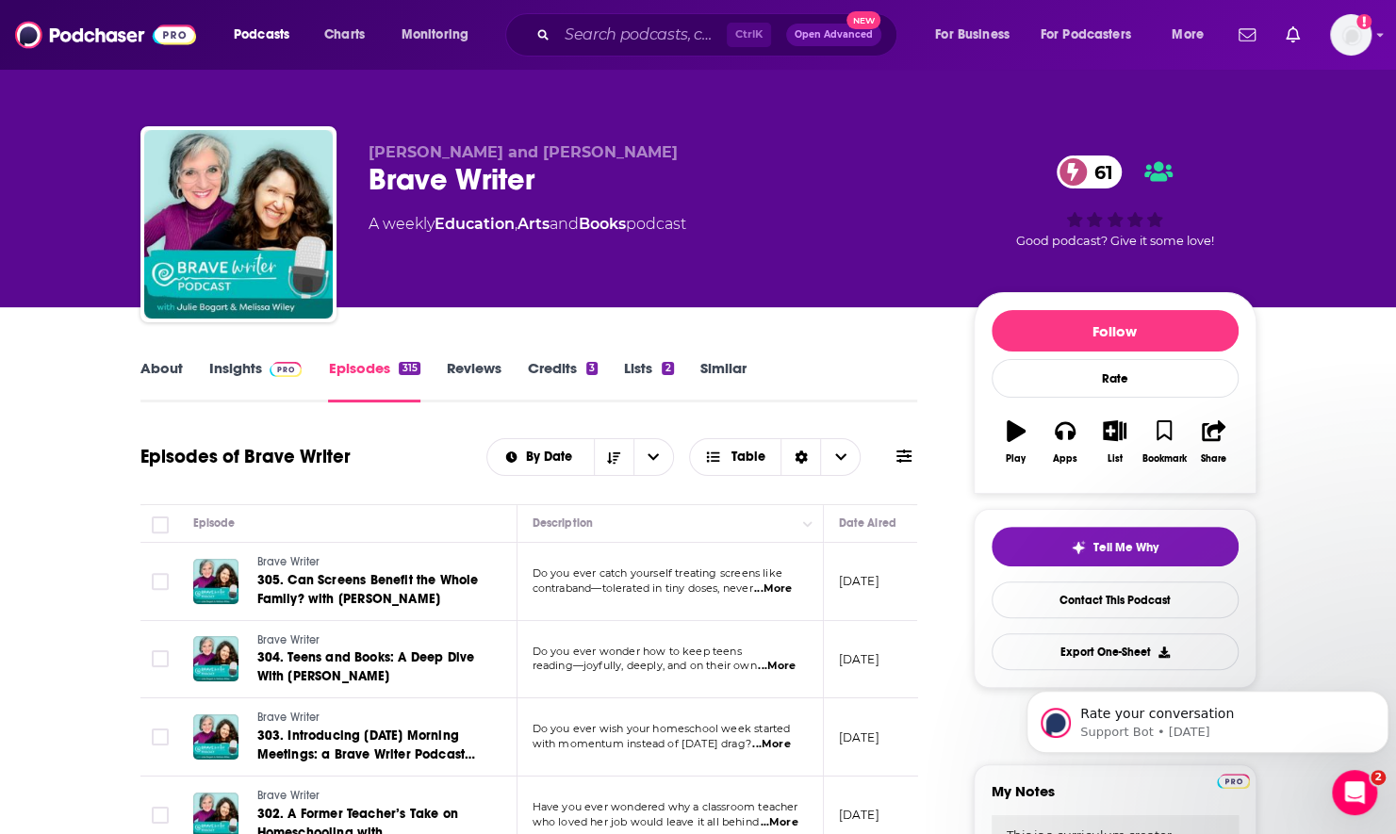
click at [276, 368] on img at bounding box center [286, 369] width 33 height 15
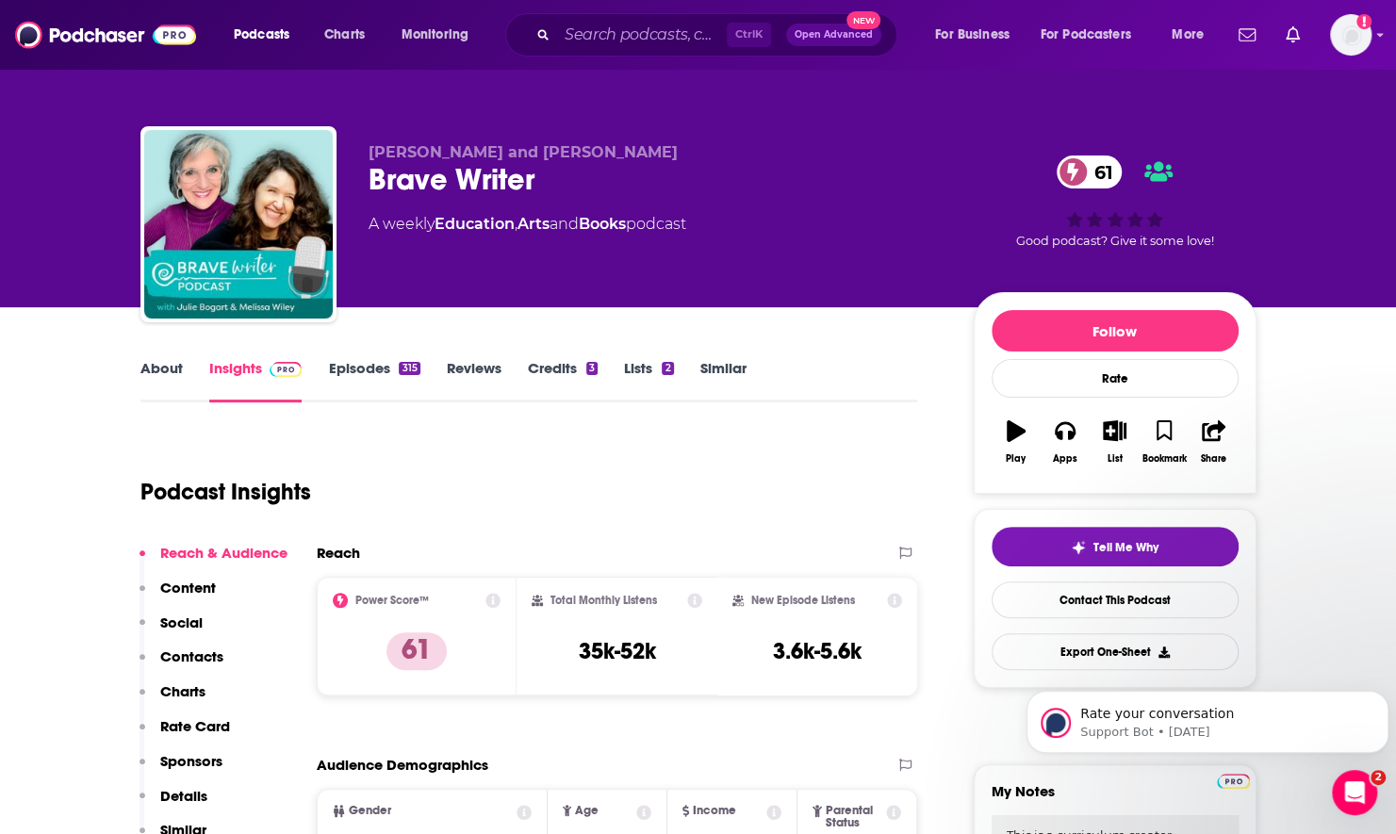
click at [226, 383] on link "Insights" at bounding box center [255, 380] width 93 height 43
click at [1114, 437] on icon "button" at bounding box center [1115, 430] width 24 height 21
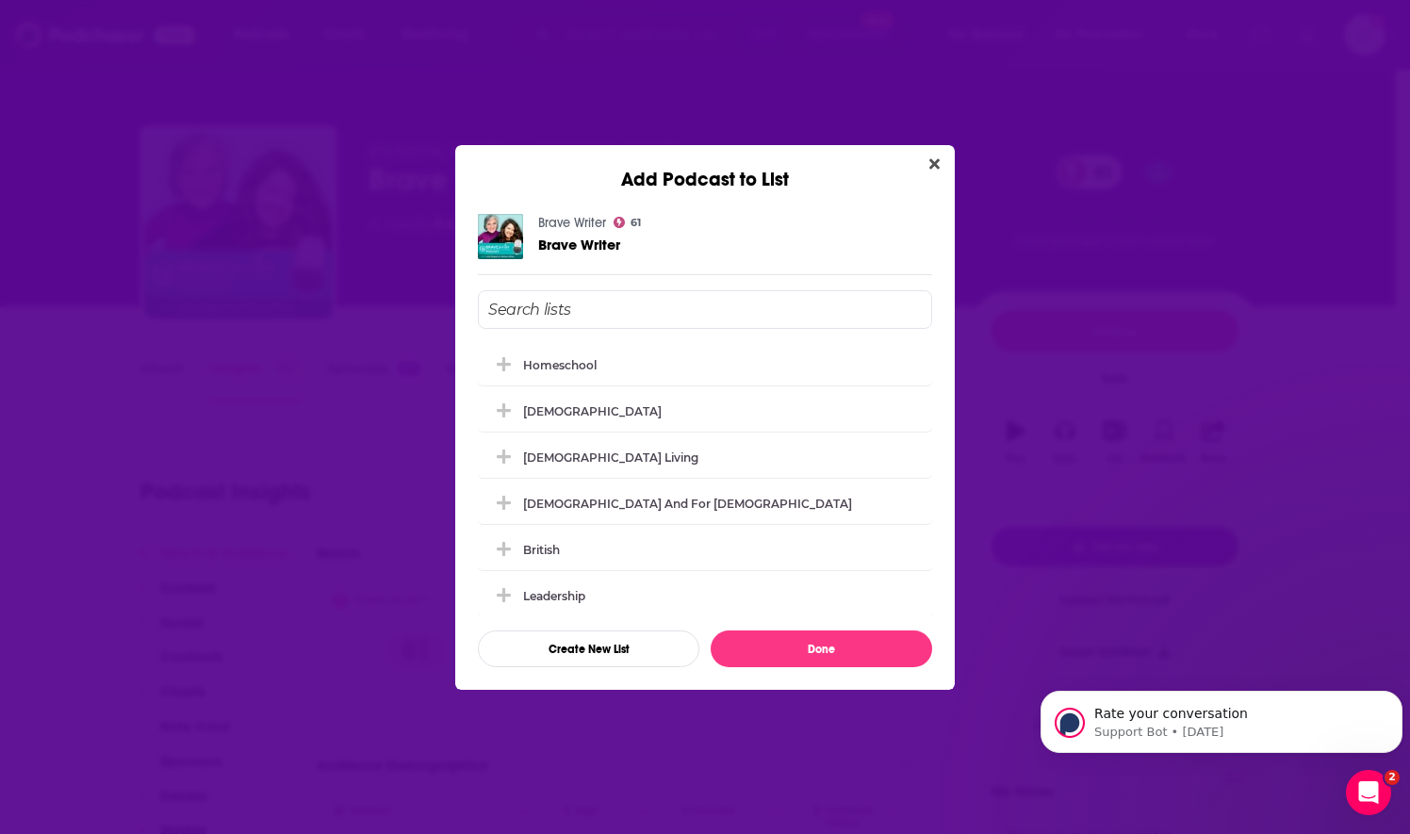
click at [600, 290] on input "Add Podcast To List" at bounding box center [705, 309] width 454 height 39
click at [534, 364] on div "Homeschool" at bounding box center [565, 364] width 85 height 14
click at [816, 643] on button "Done" at bounding box center [822, 649] width 222 height 37
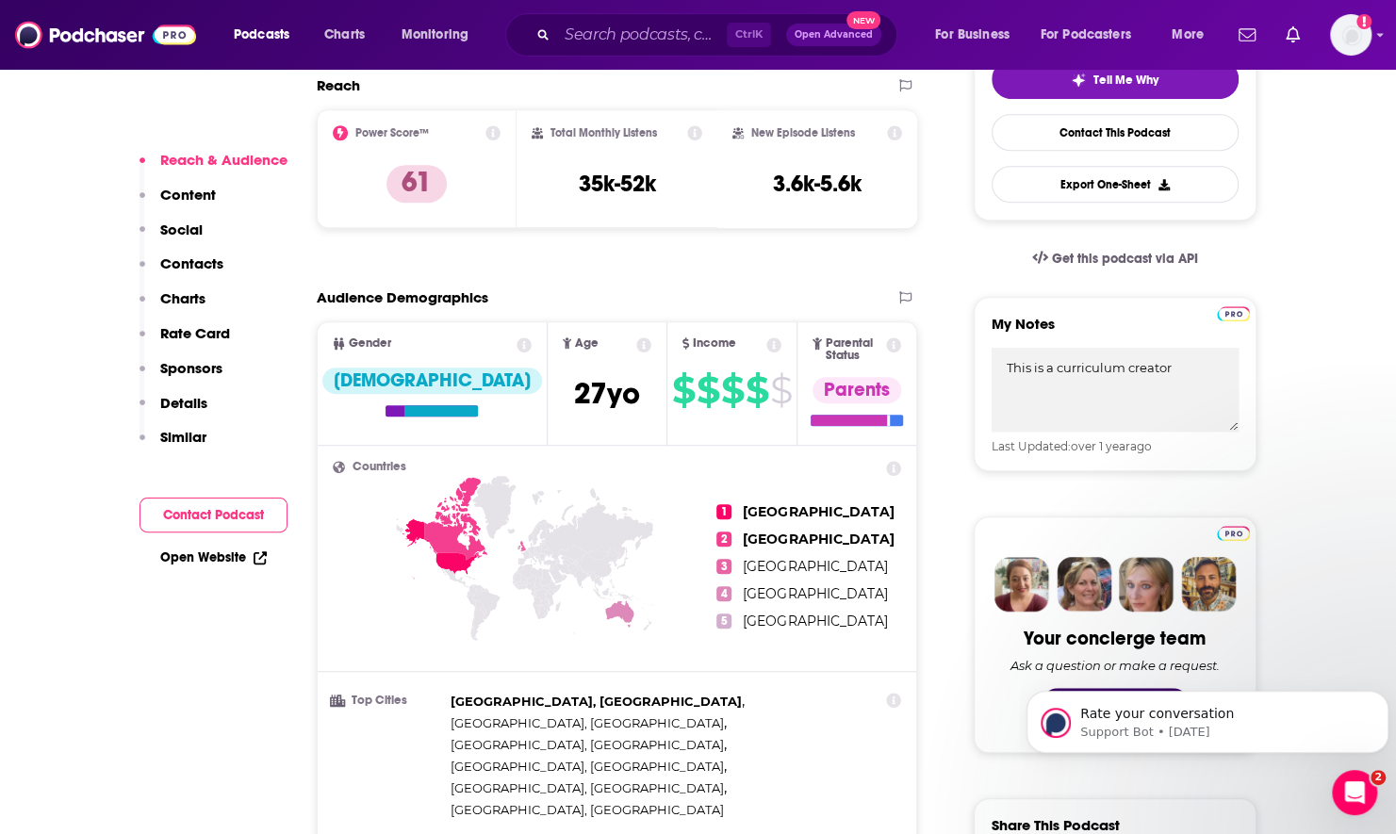
scroll to position [471, 0]
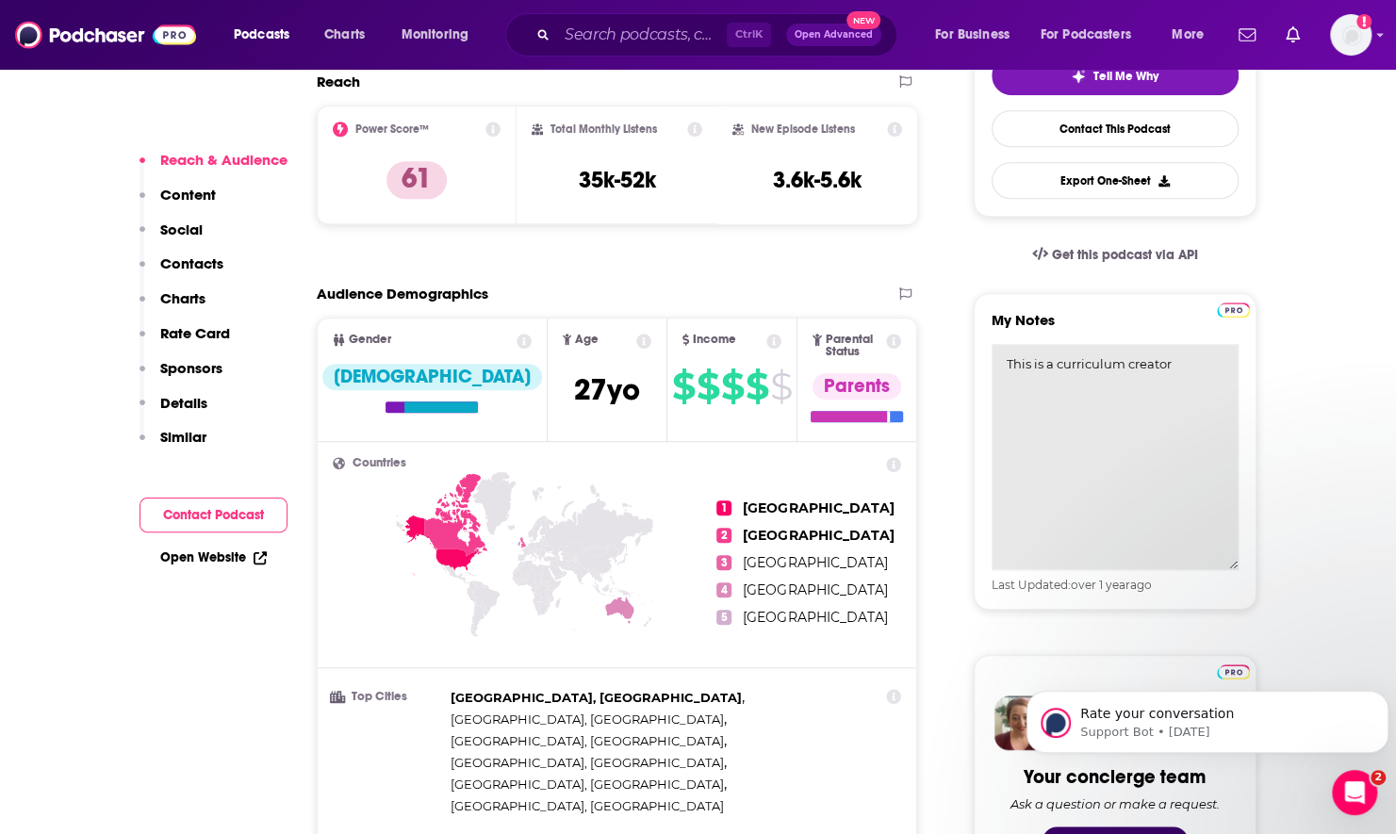
click at [1025, 394] on textarea "This is a curriculum creator" at bounding box center [1115, 457] width 247 height 226
click at [1192, 381] on textarea "This is a curriculum creator" at bounding box center [1115, 457] width 247 height 226
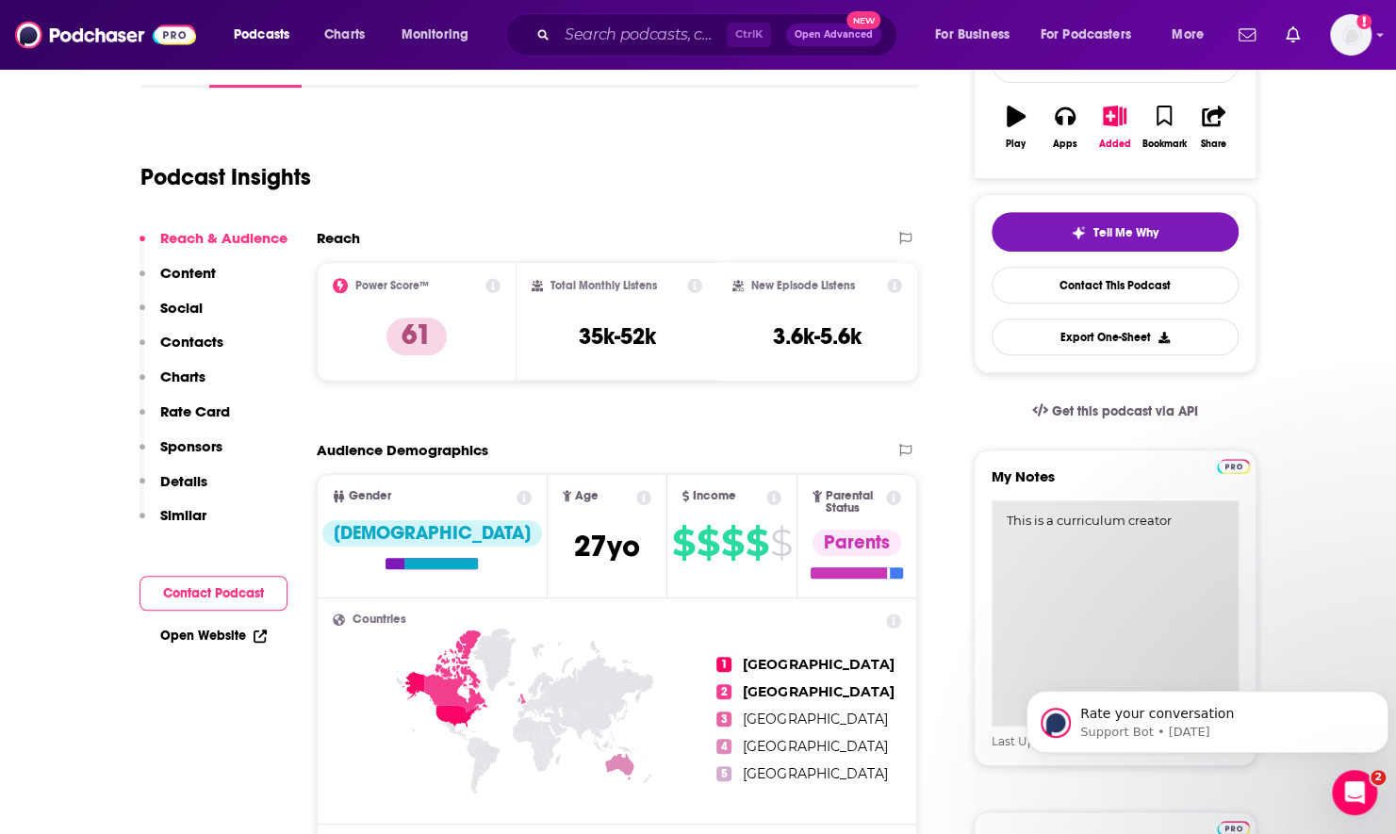
scroll to position [189, 0]
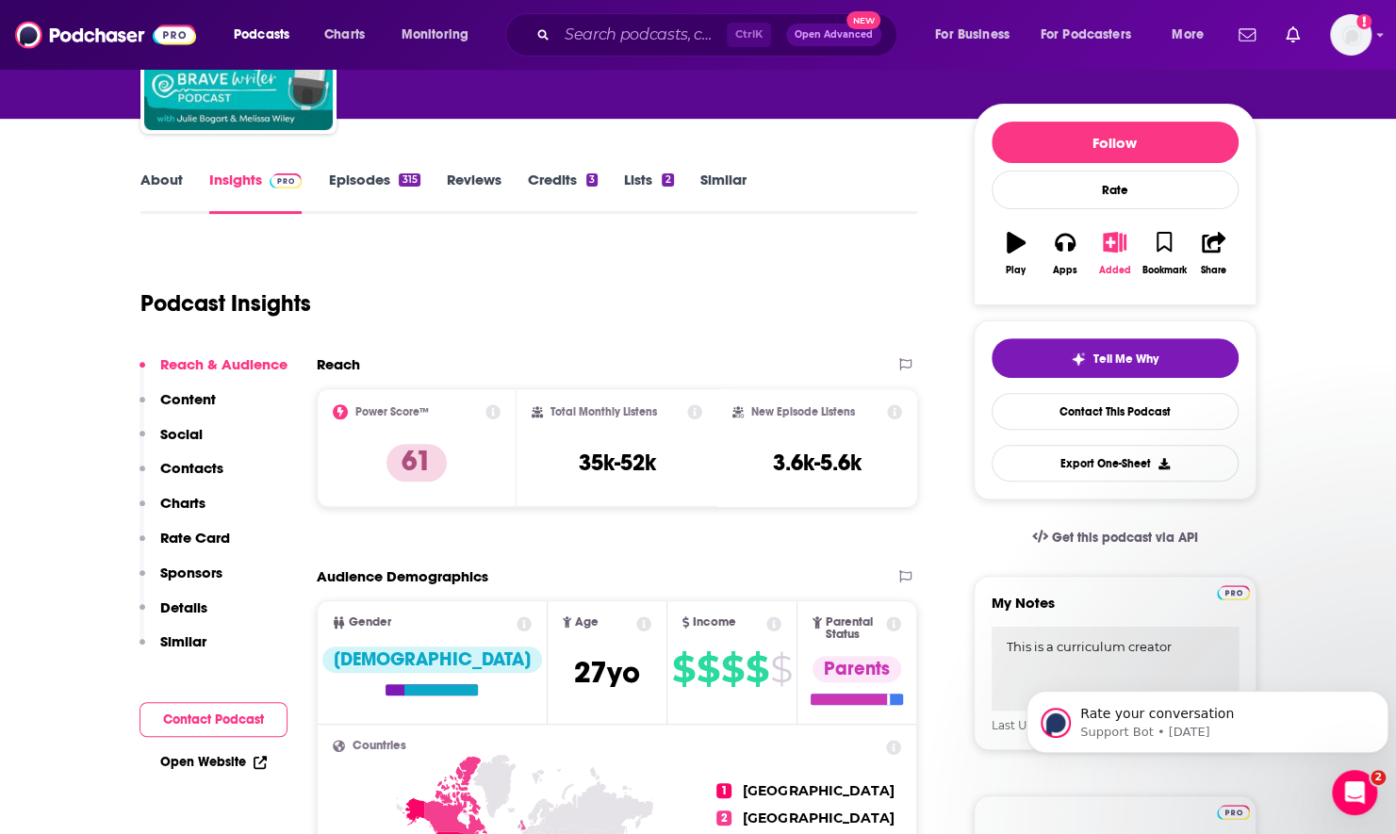
click at [1109, 242] on icon "button" at bounding box center [1115, 242] width 24 height 21
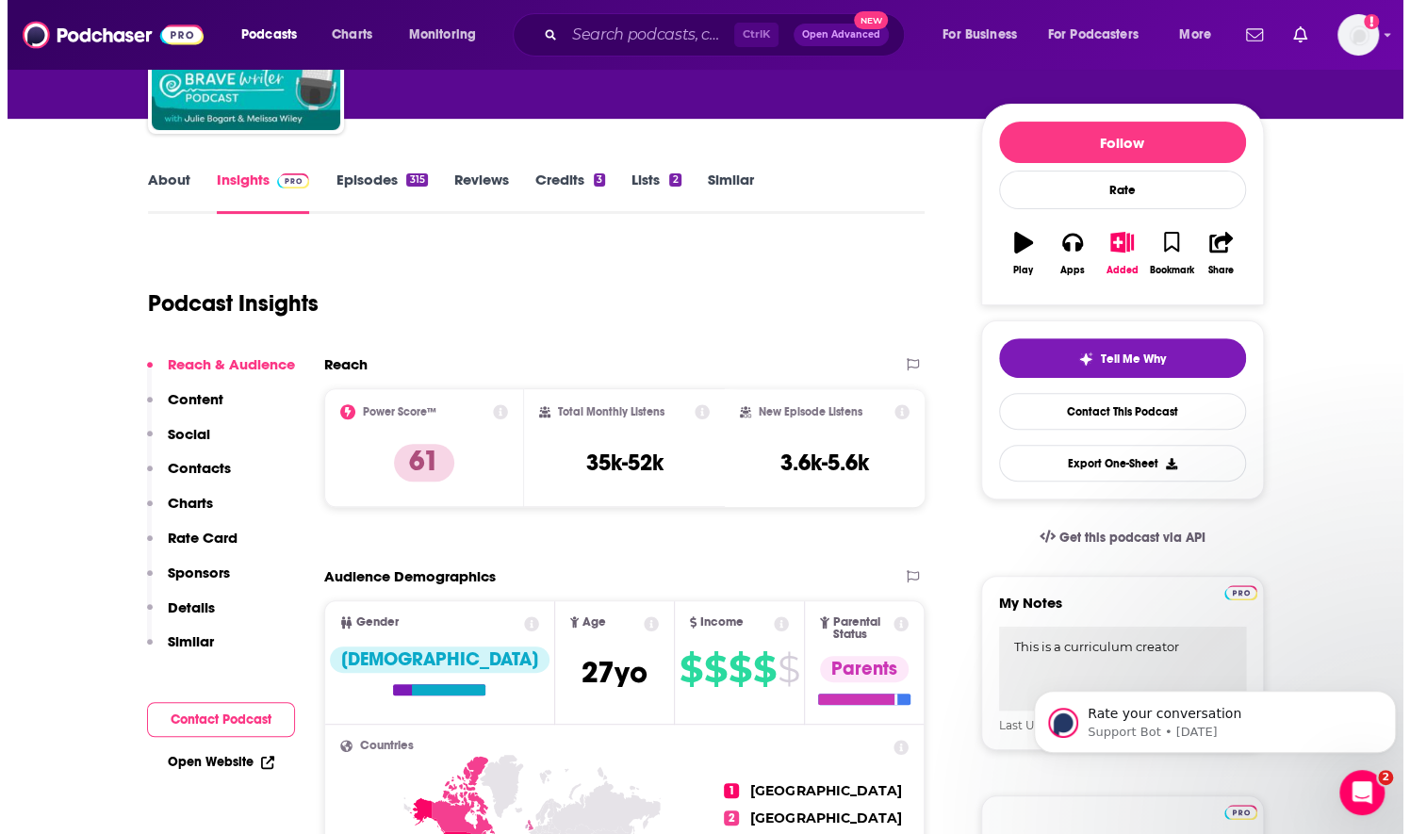
scroll to position [0, 0]
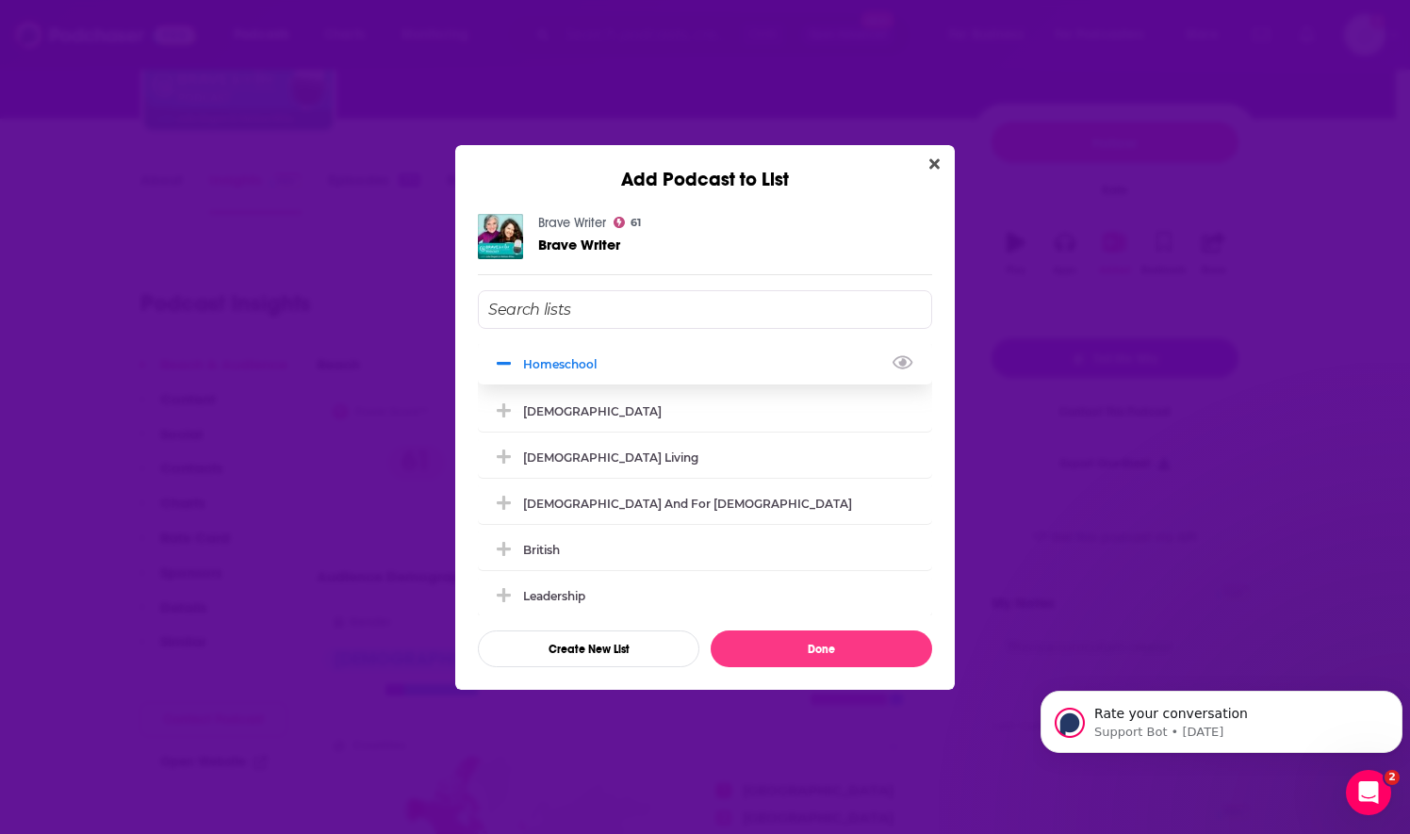
click at [515, 369] on button "Add Podcast To List" at bounding box center [506, 364] width 34 height 20
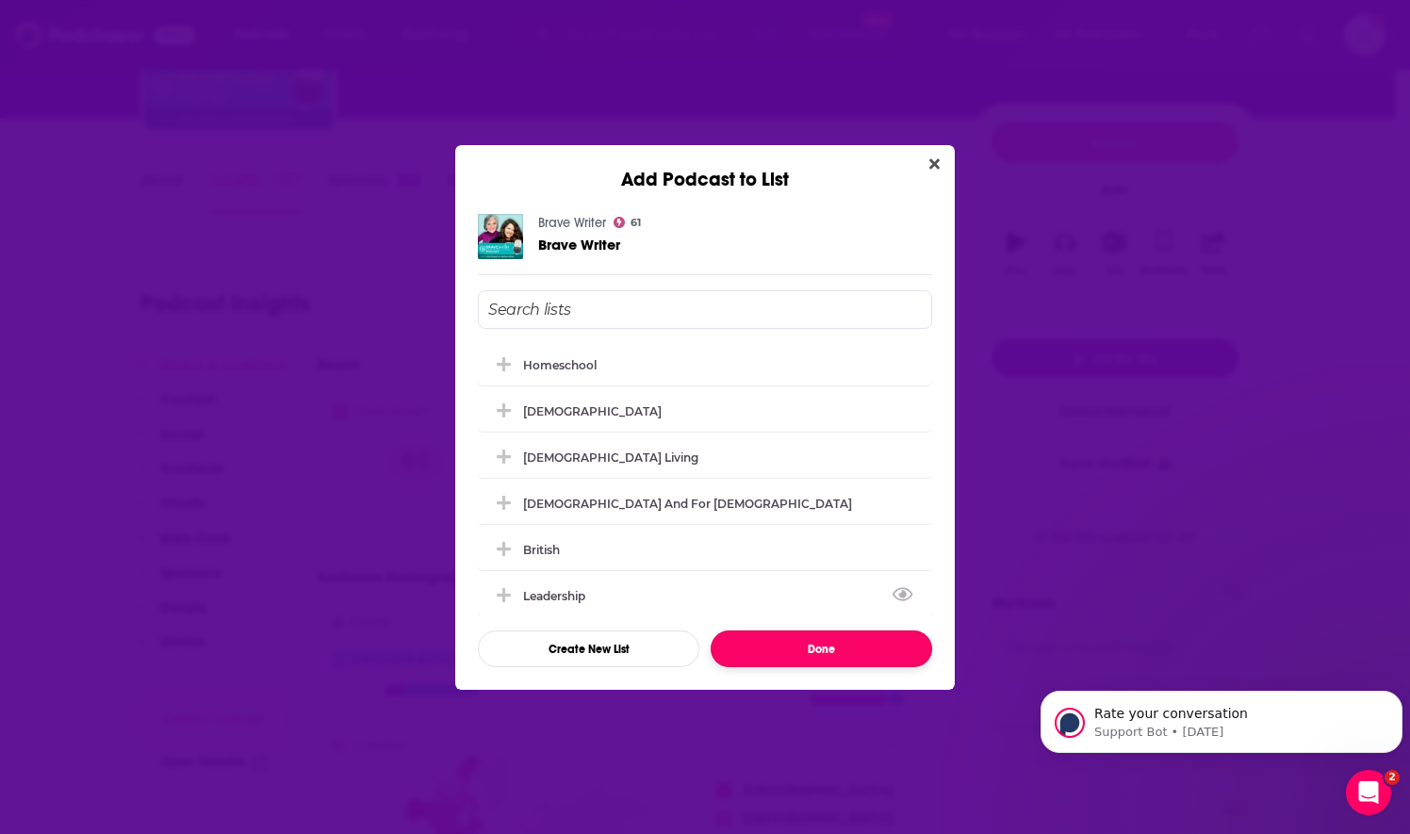
click at [816, 650] on button "Done" at bounding box center [822, 649] width 222 height 37
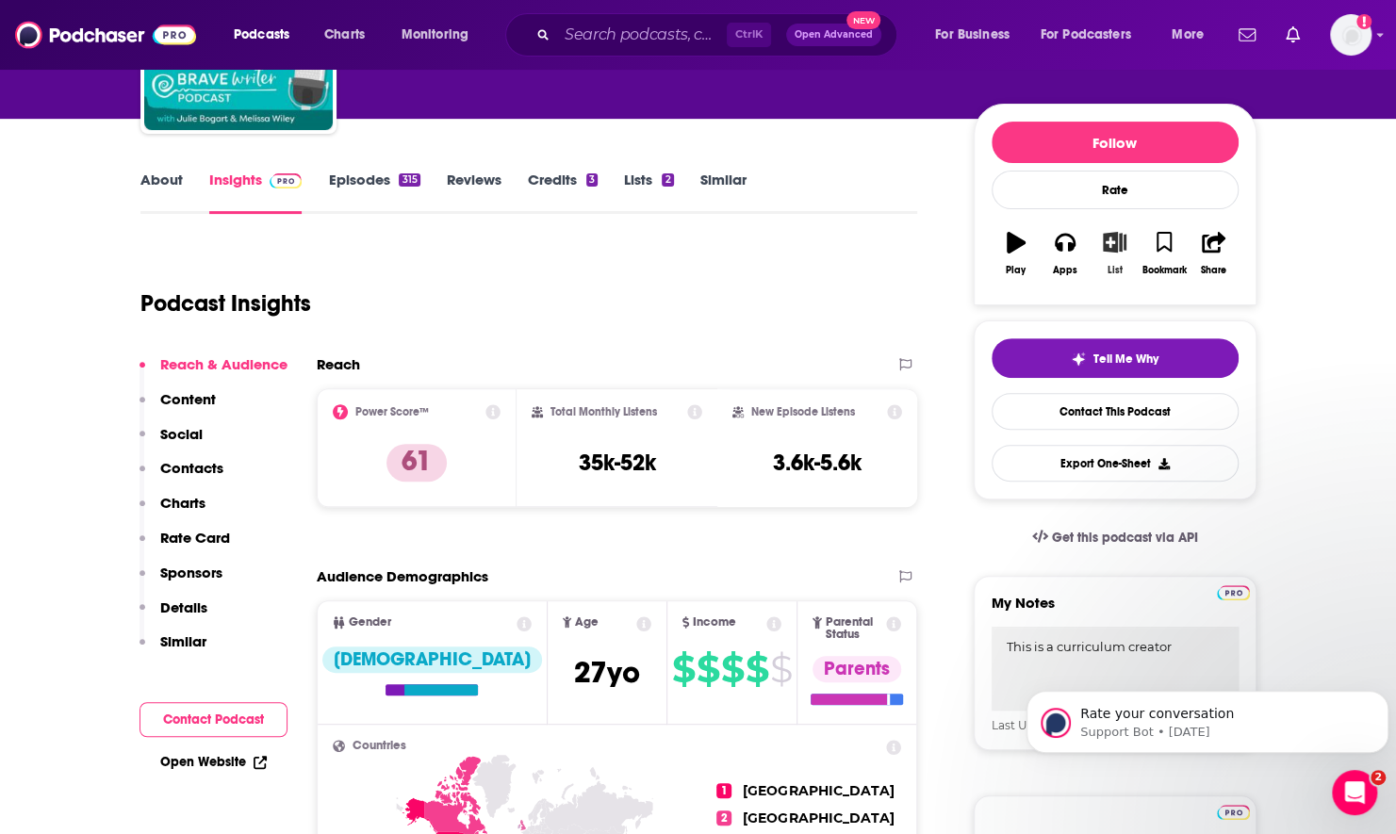
scroll to position [377, 0]
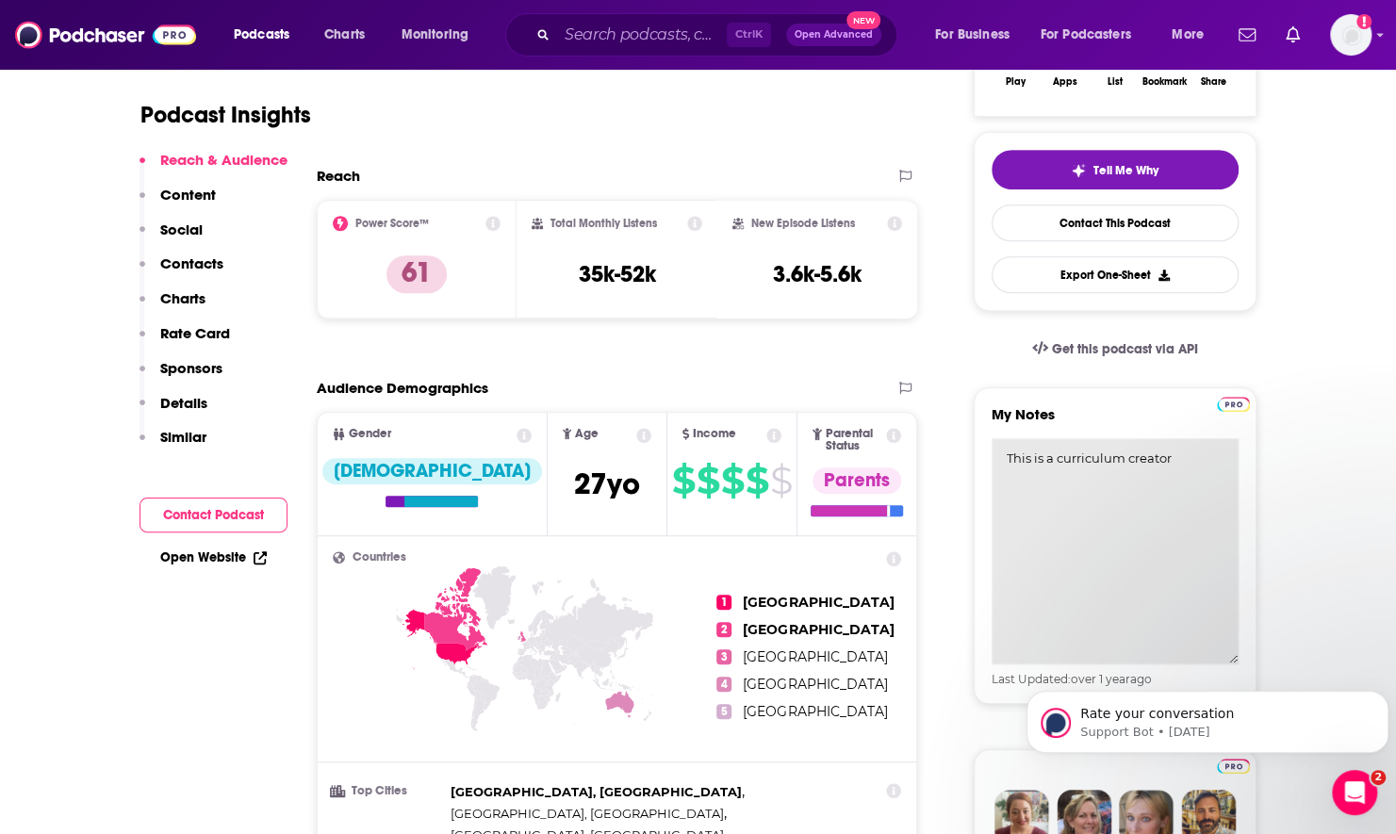
click at [1195, 494] on textarea "This is a curriculum creator" at bounding box center [1115, 551] width 247 height 226
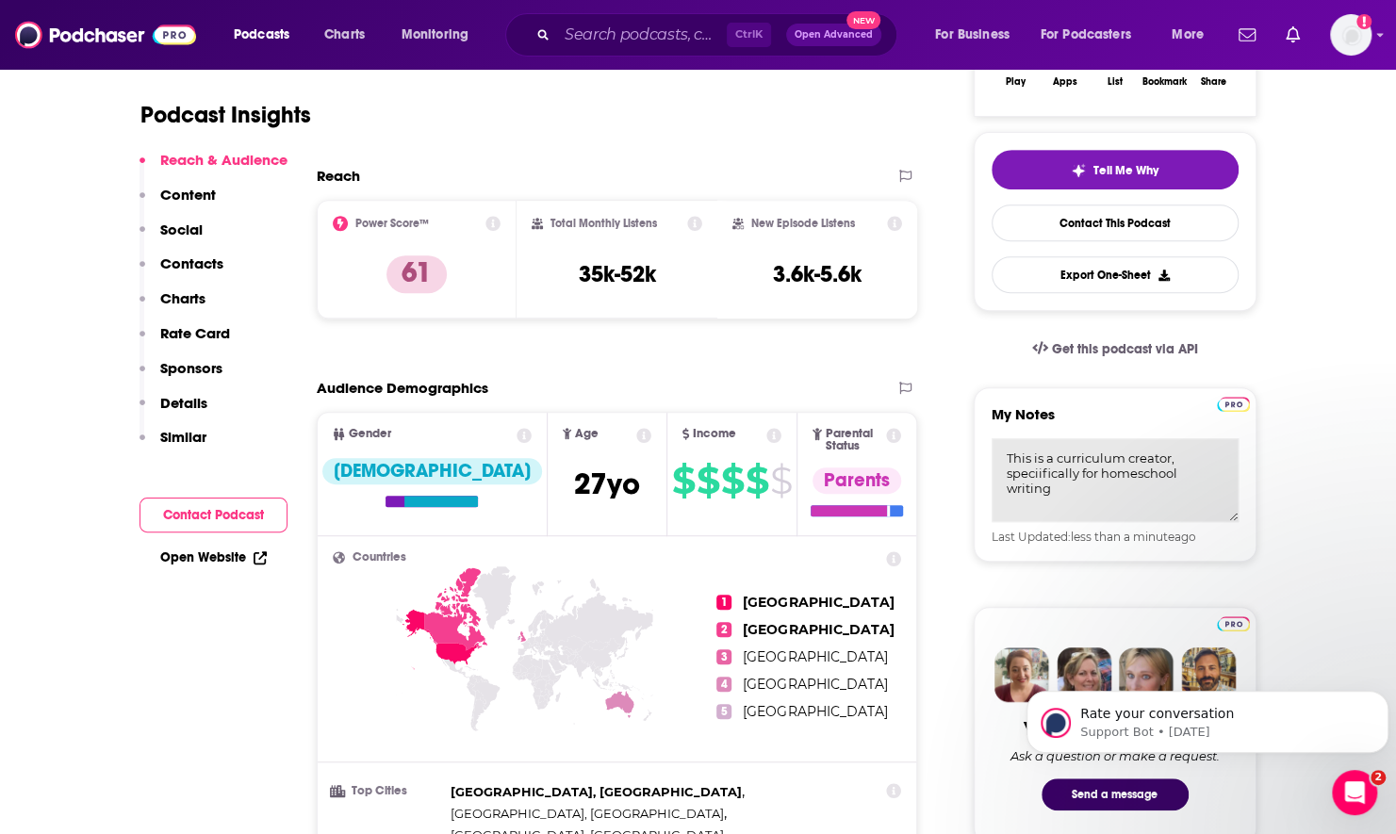
type textarea "This is a curriculum creator, specifically for homeschool writing"
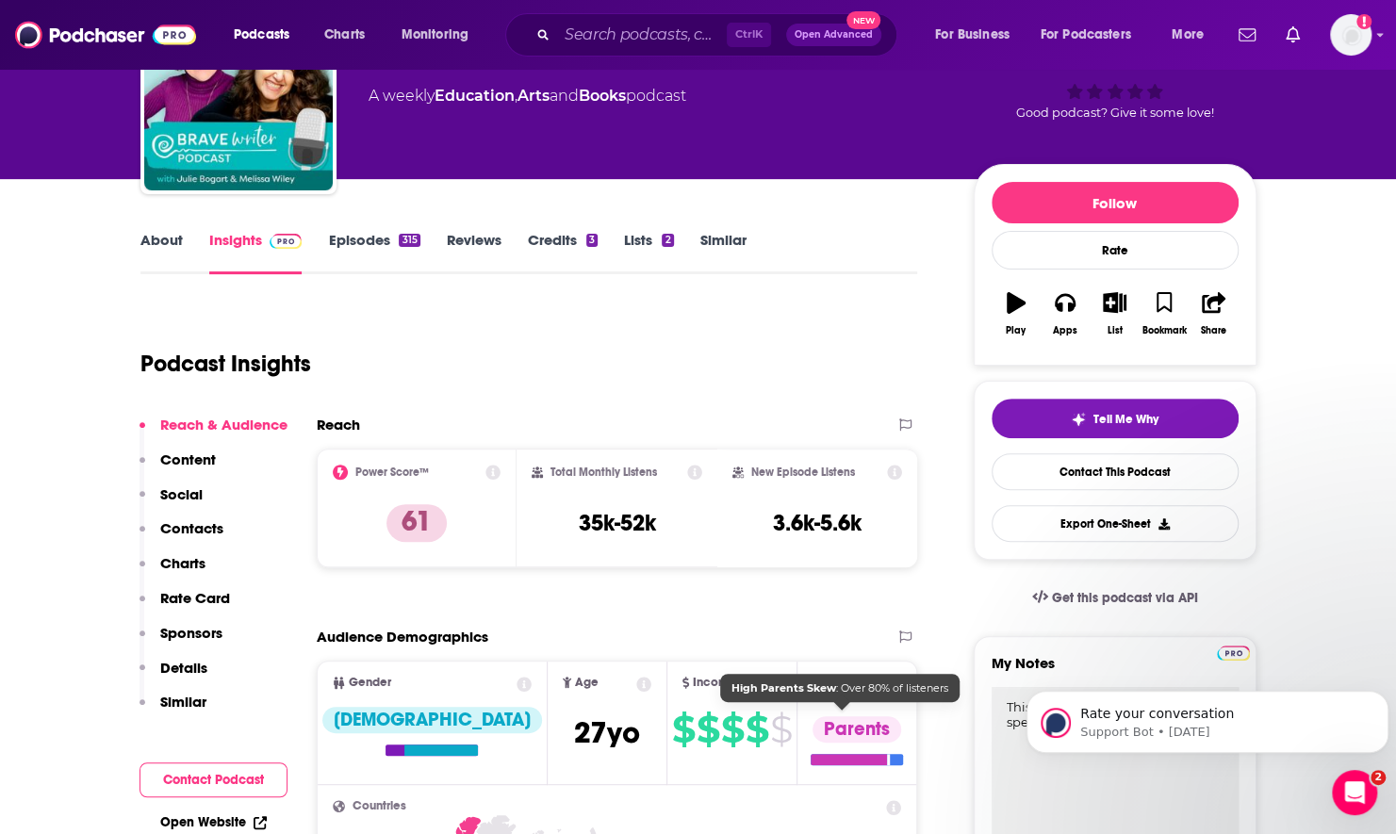
scroll to position [0, 0]
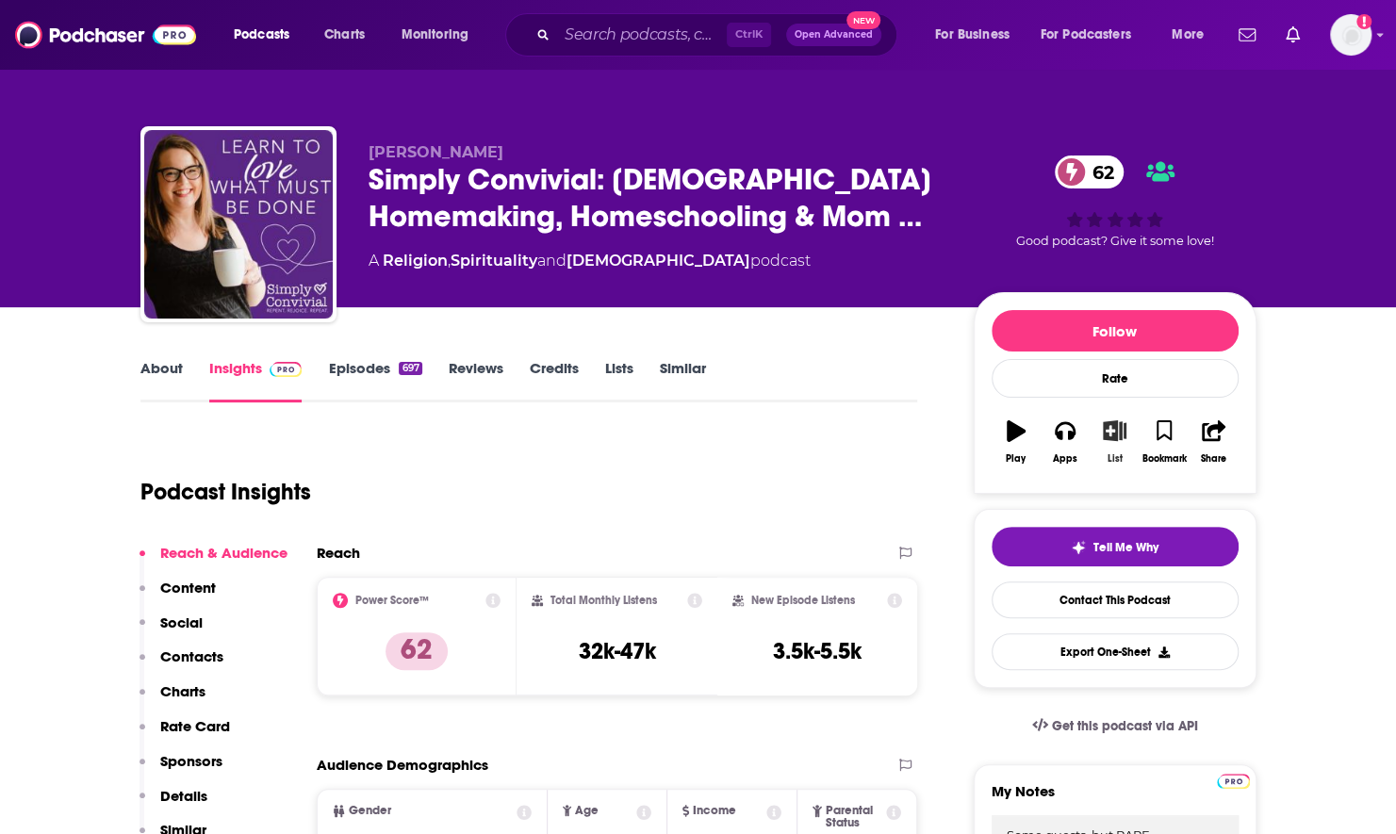
click at [1113, 439] on icon "button" at bounding box center [1115, 430] width 24 height 21
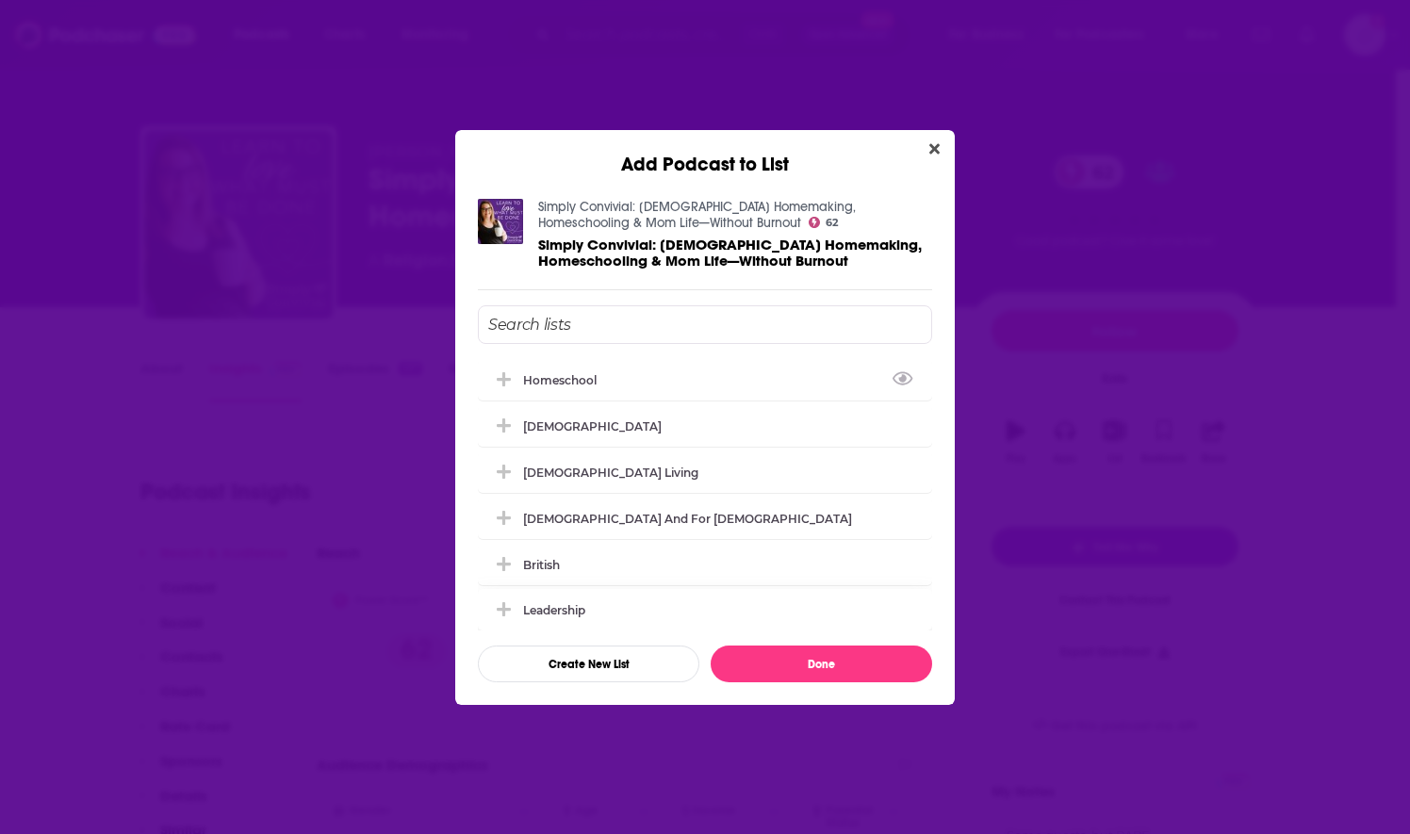
drag, startPoint x: 581, startPoint y: 386, endPoint x: 776, endPoint y: 598, distance: 287.5
click at [581, 386] on div "Homeschool" at bounding box center [705, 379] width 454 height 41
click at [830, 664] on button "Done" at bounding box center [822, 664] width 222 height 37
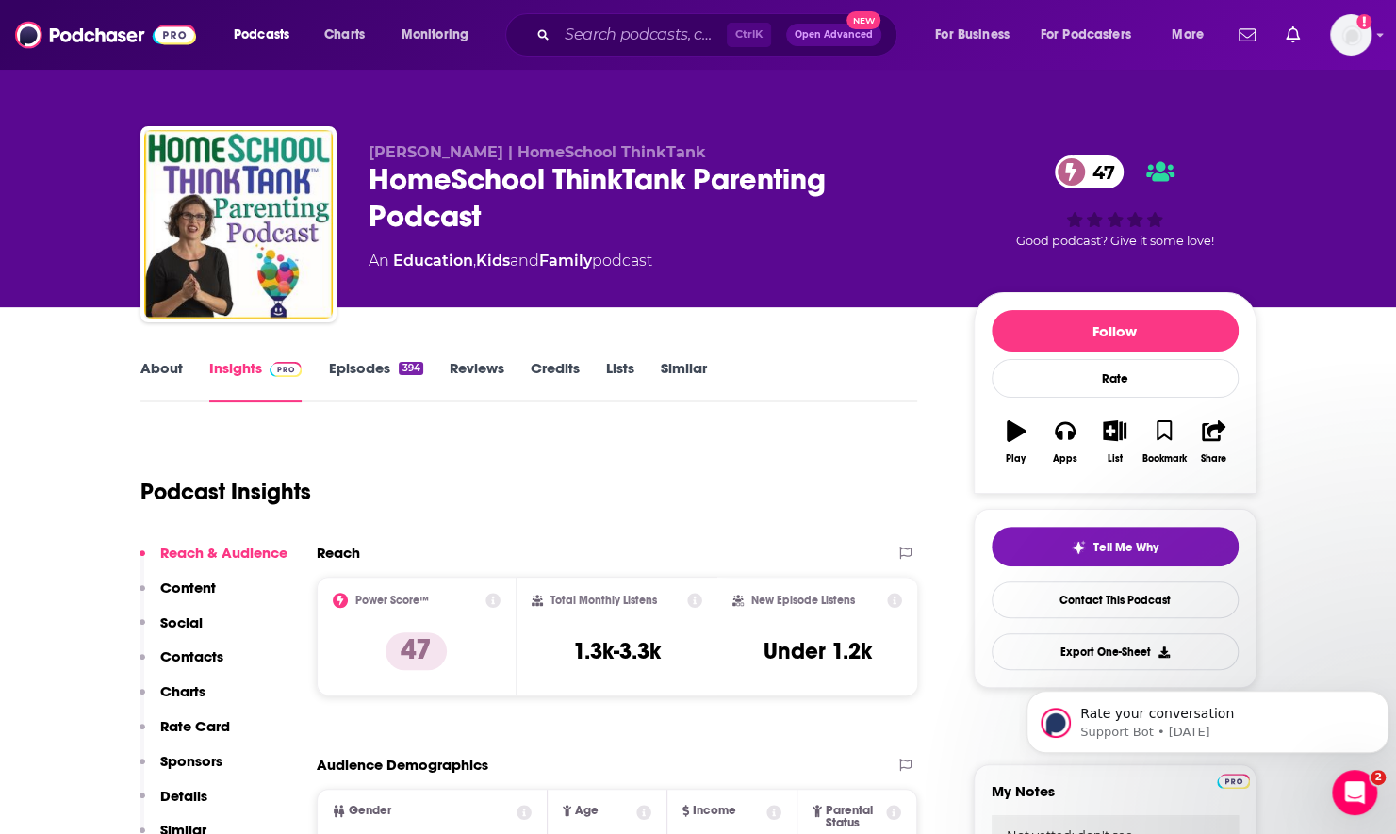
click at [353, 362] on link "Episodes 394" at bounding box center [375, 380] width 94 height 43
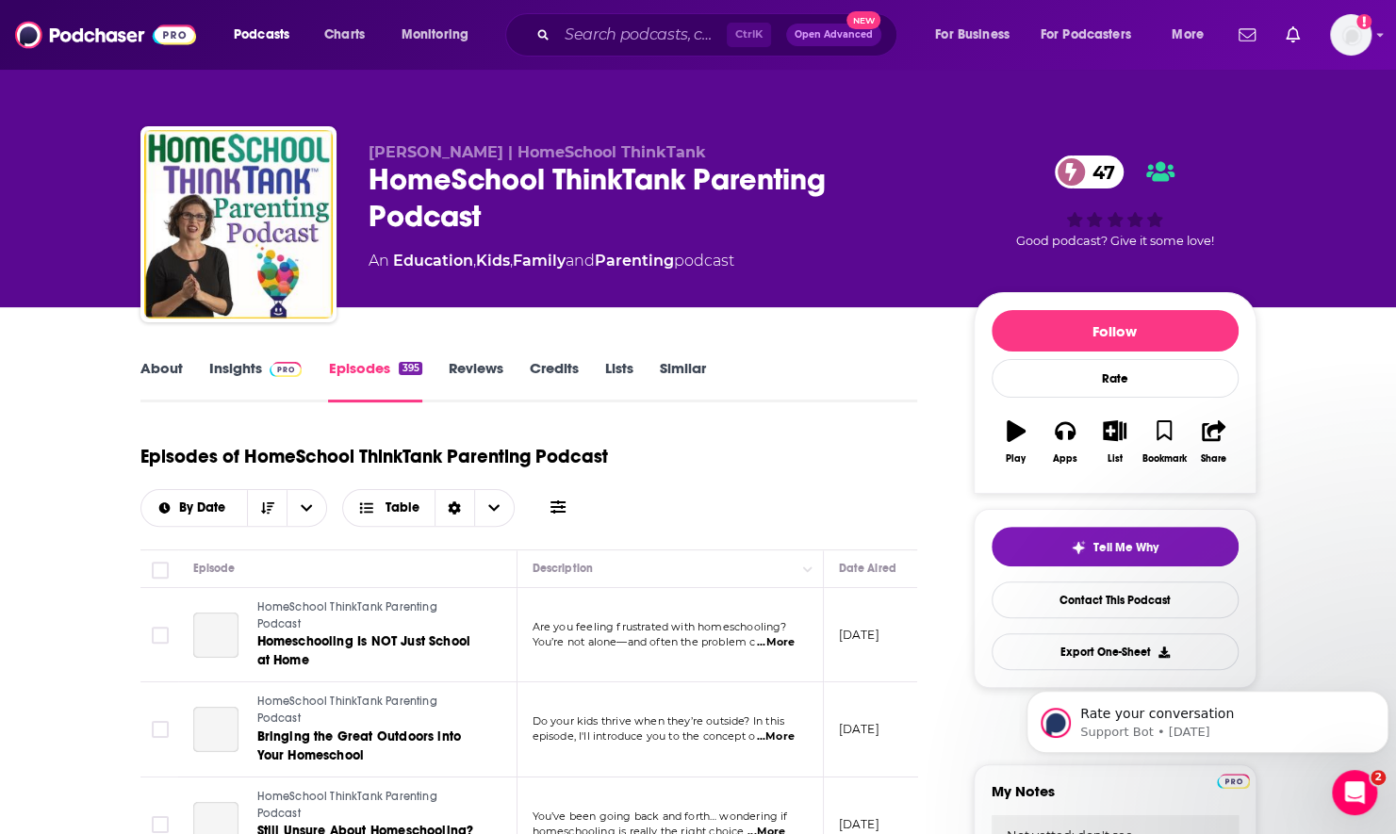
click at [554, 508] on icon at bounding box center [558, 507] width 15 height 15
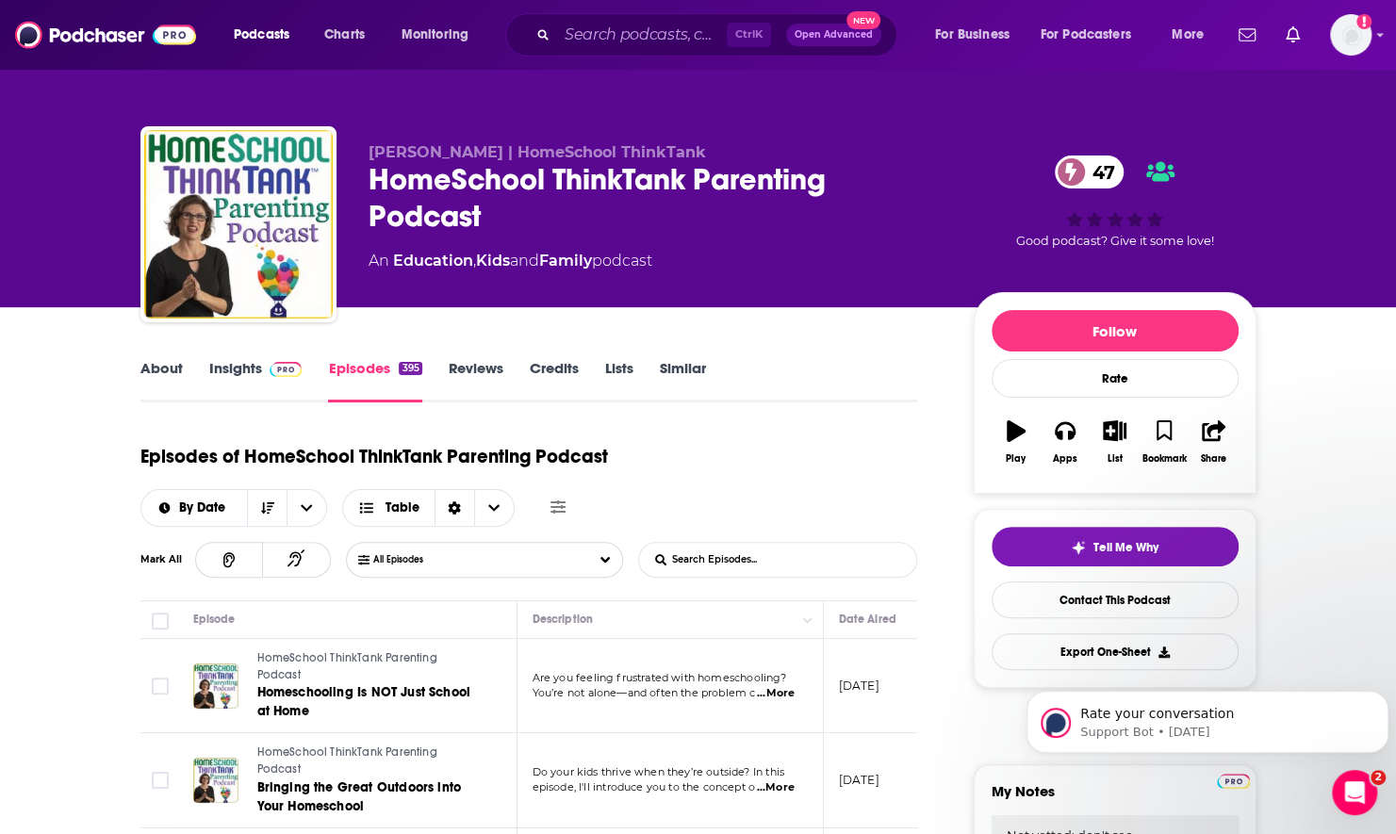
click at [711, 560] on input "List Search Input" at bounding box center [737, 560] width 197 height 34
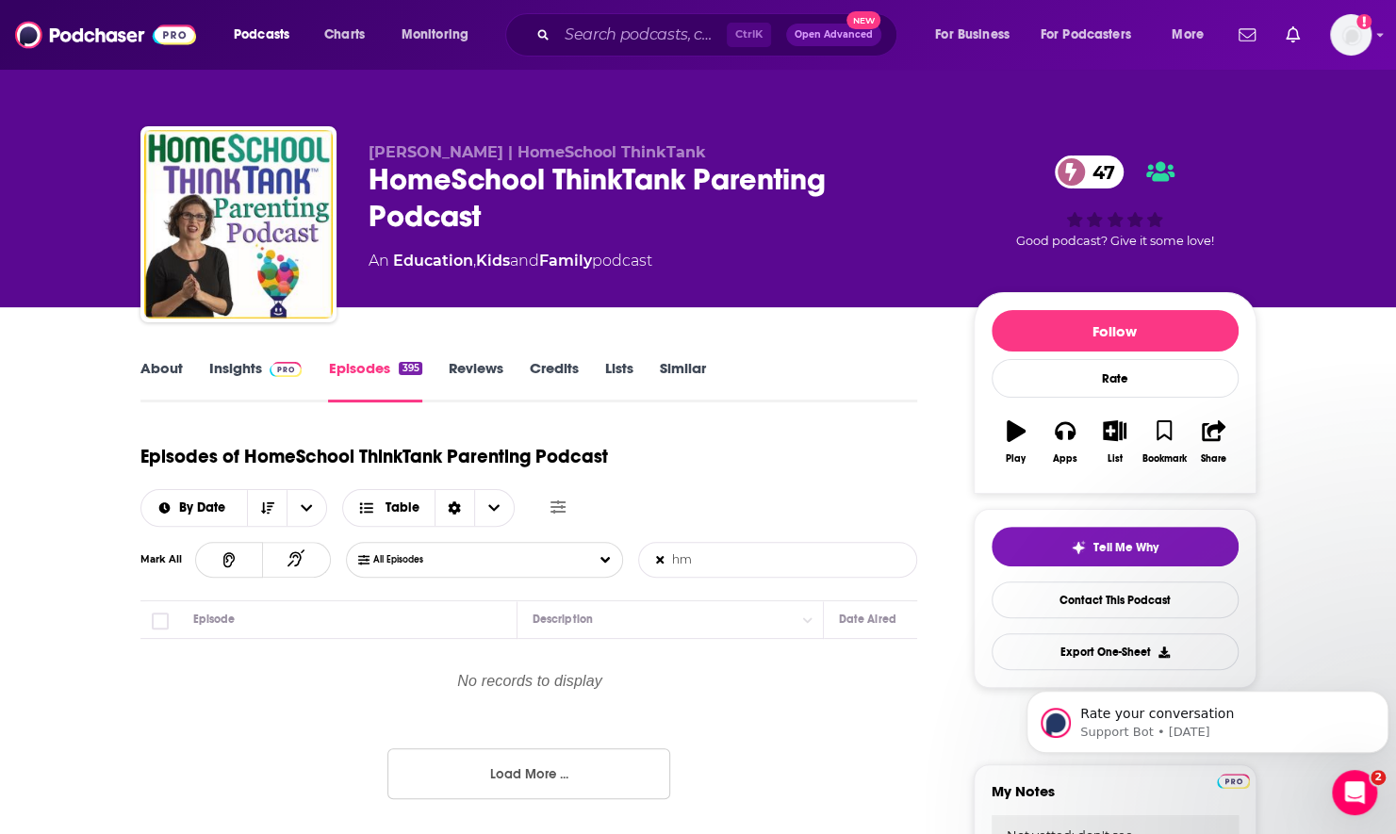
type input "h"
click at [707, 560] on input "god" at bounding box center [737, 560] width 197 height 34
type input "faith"
click at [1124, 433] on icon "button" at bounding box center [1115, 430] width 24 height 21
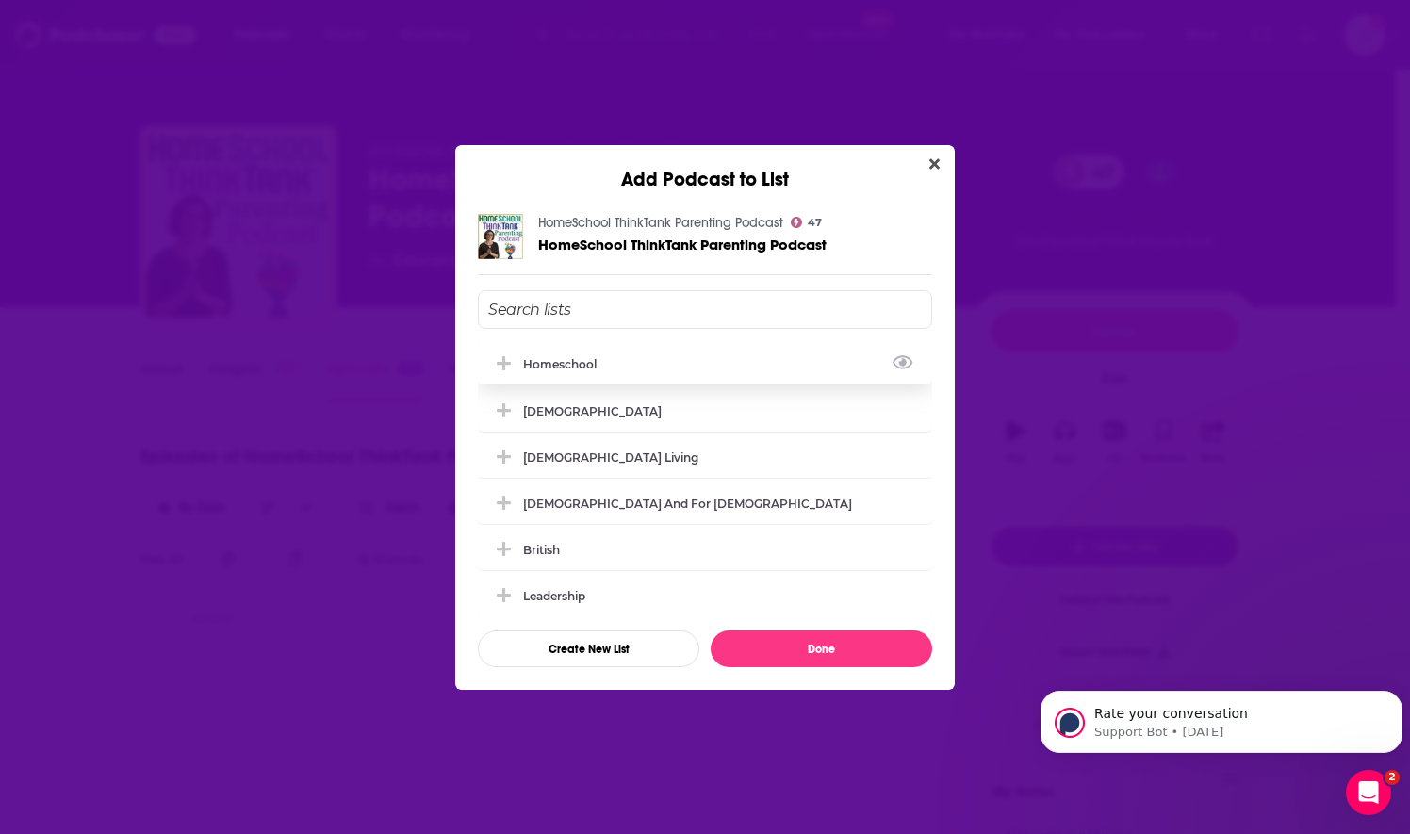
click at [628, 360] on div "Homeschool" at bounding box center [705, 363] width 454 height 41
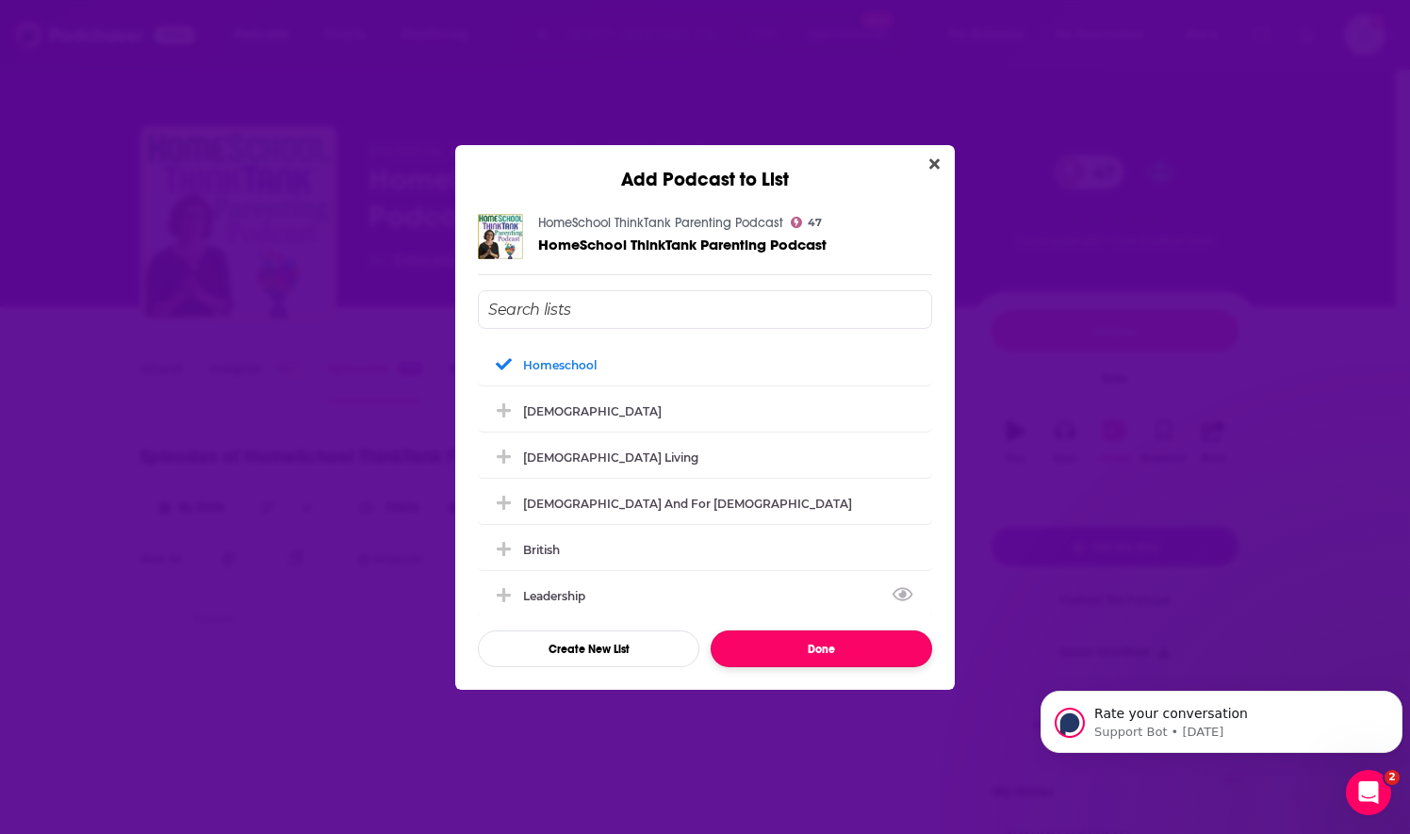
click at [833, 646] on button "Done" at bounding box center [822, 649] width 222 height 37
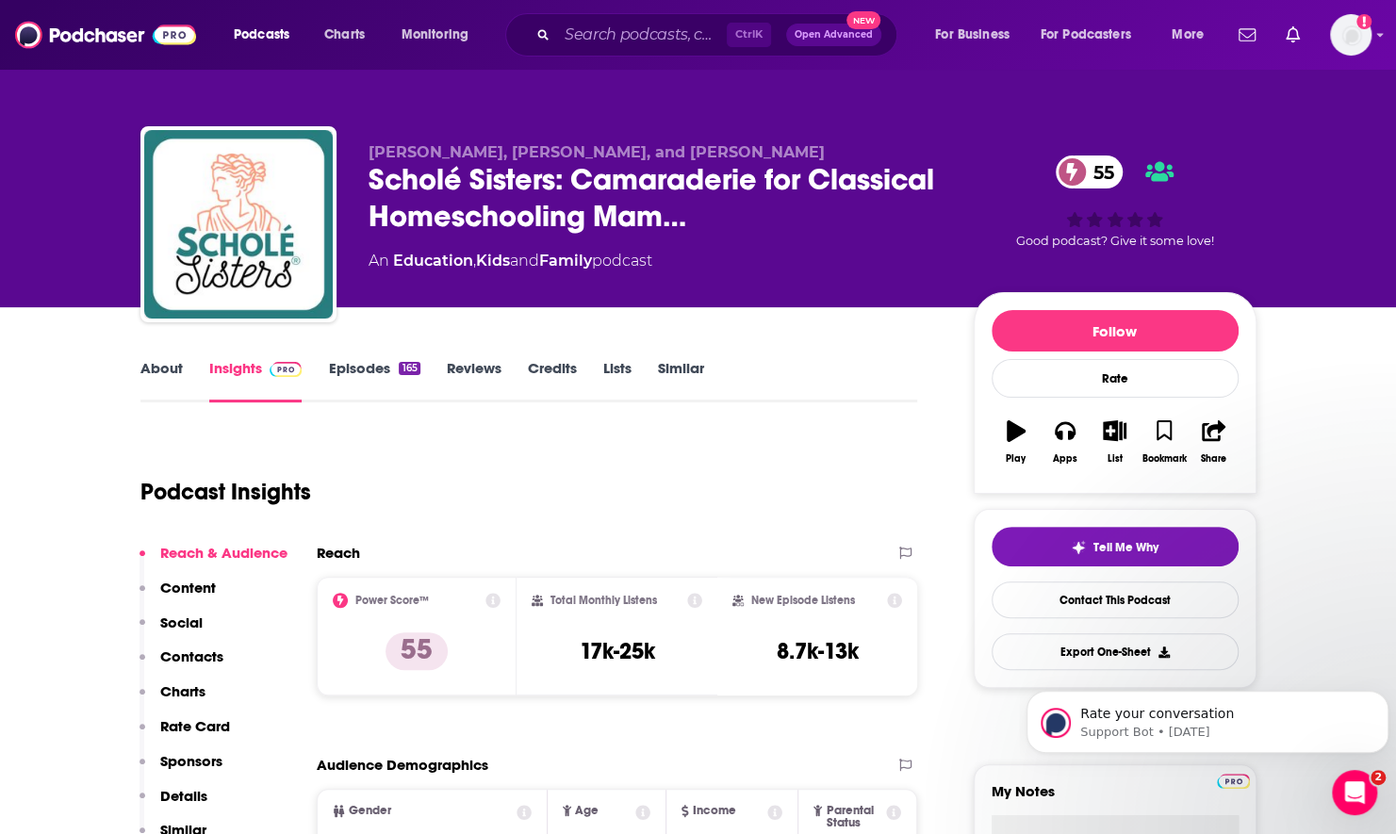
click at [166, 364] on link "About" at bounding box center [161, 380] width 42 height 43
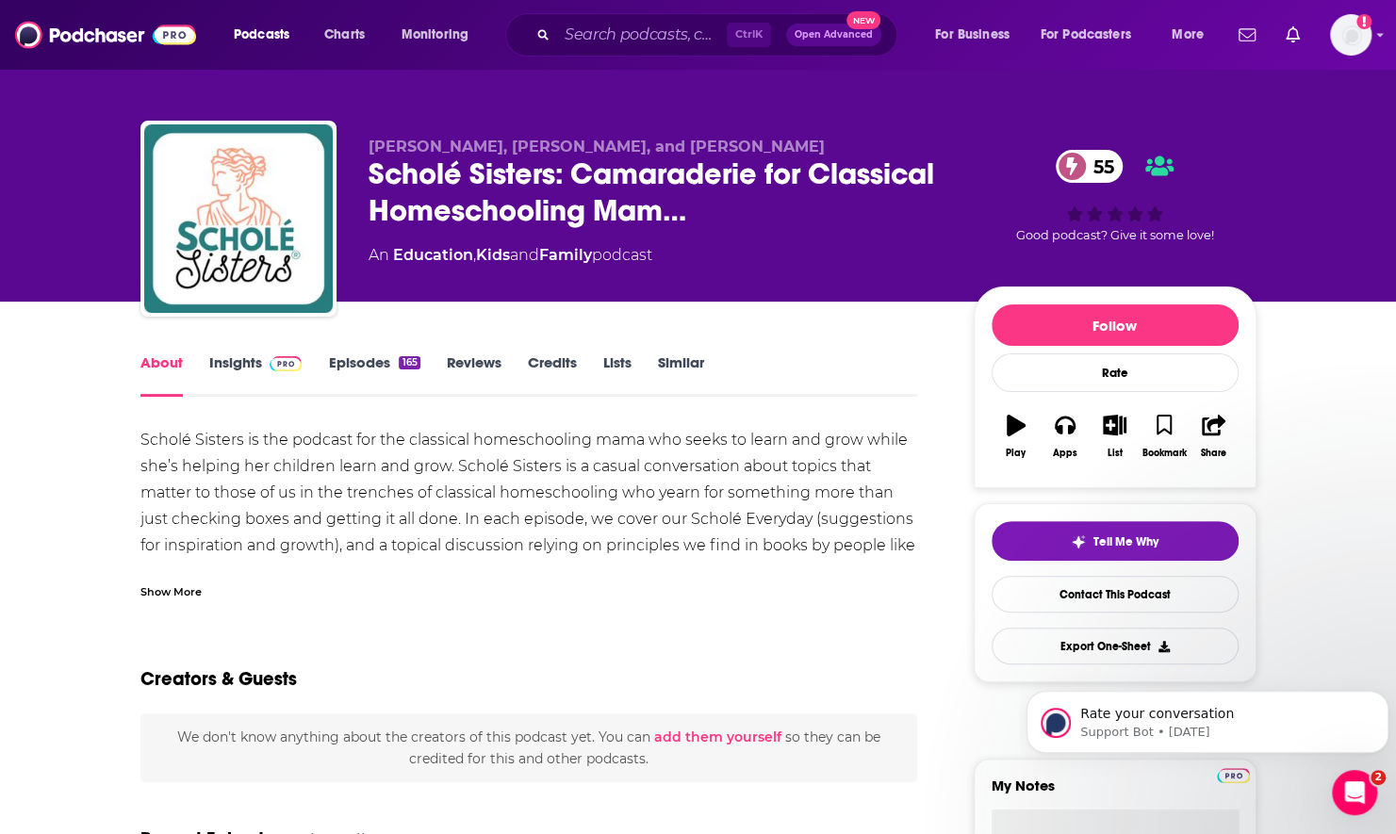
scroll to position [189, 0]
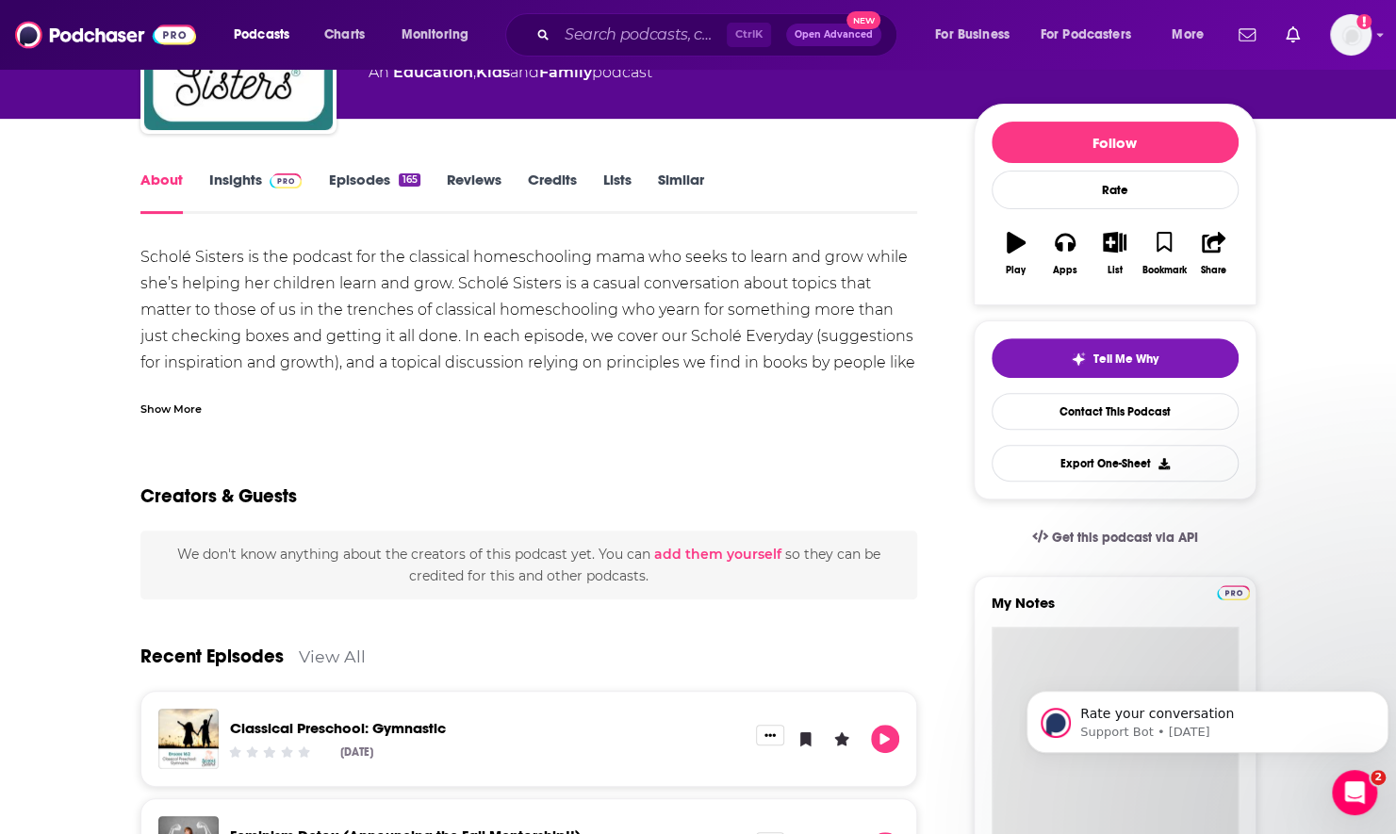
click at [1091, 644] on textarea "My Notes" at bounding box center [1115, 740] width 247 height 226
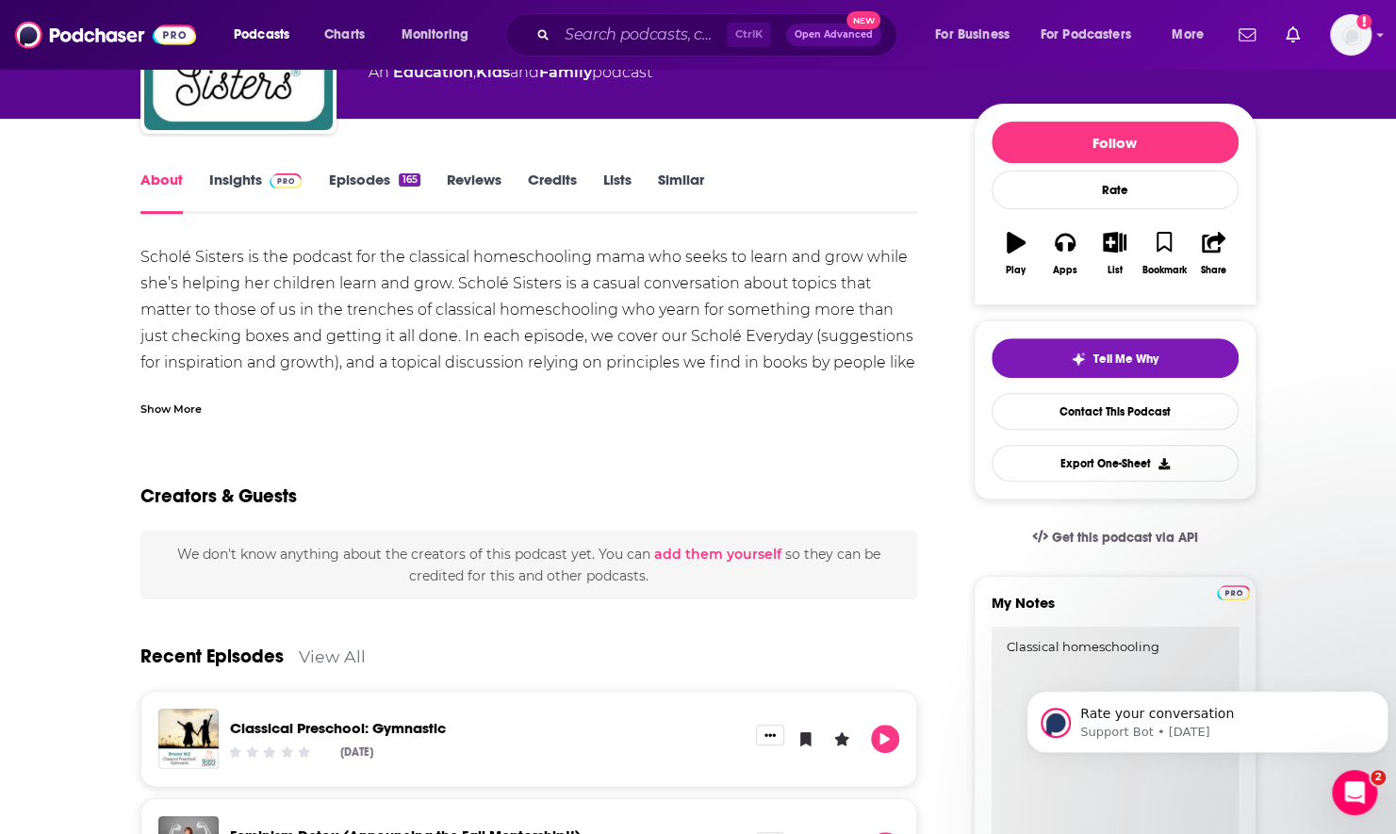
type textarea "Classical homeschooling"
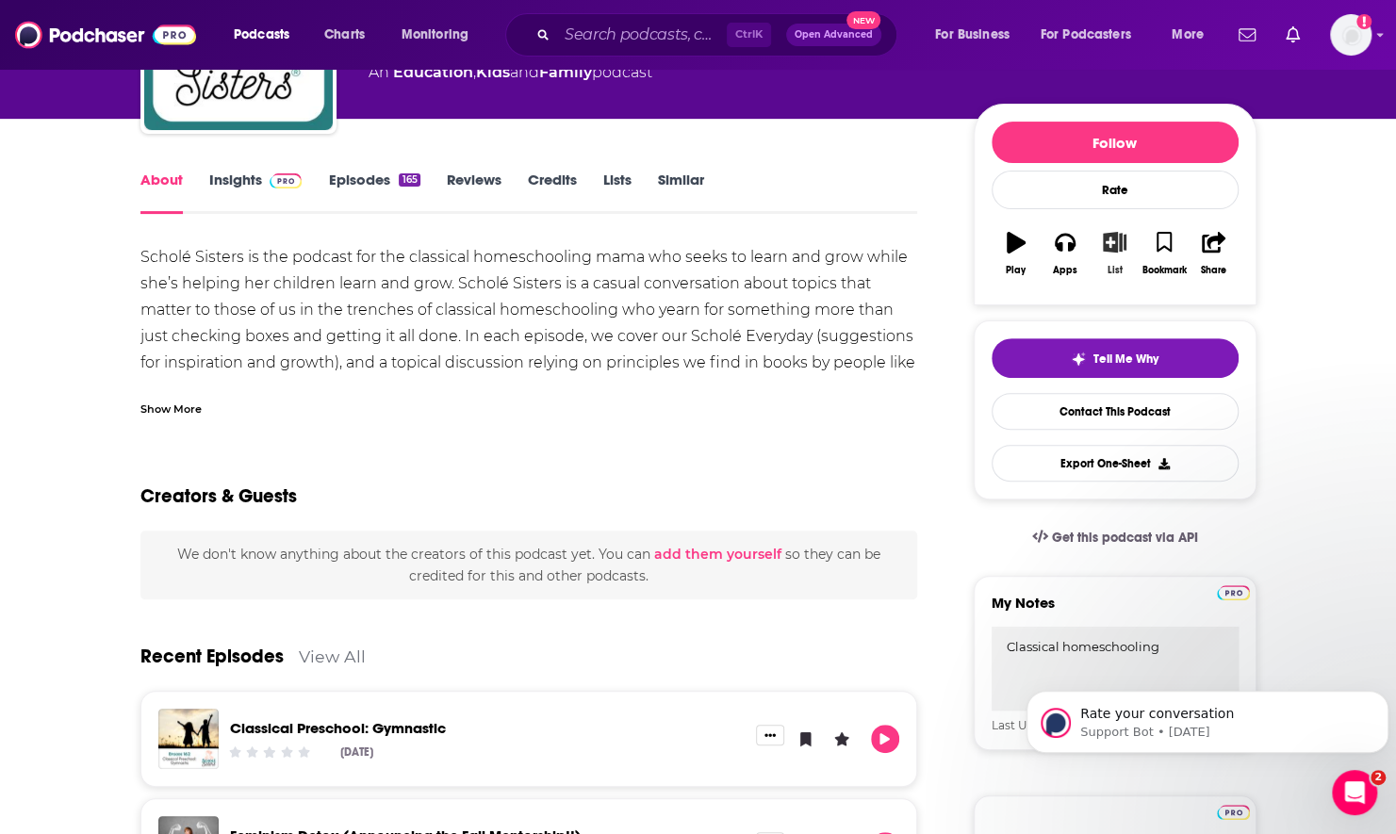
click at [1104, 237] on icon "button" at bounding box center [1115, 242] width 24 height 21
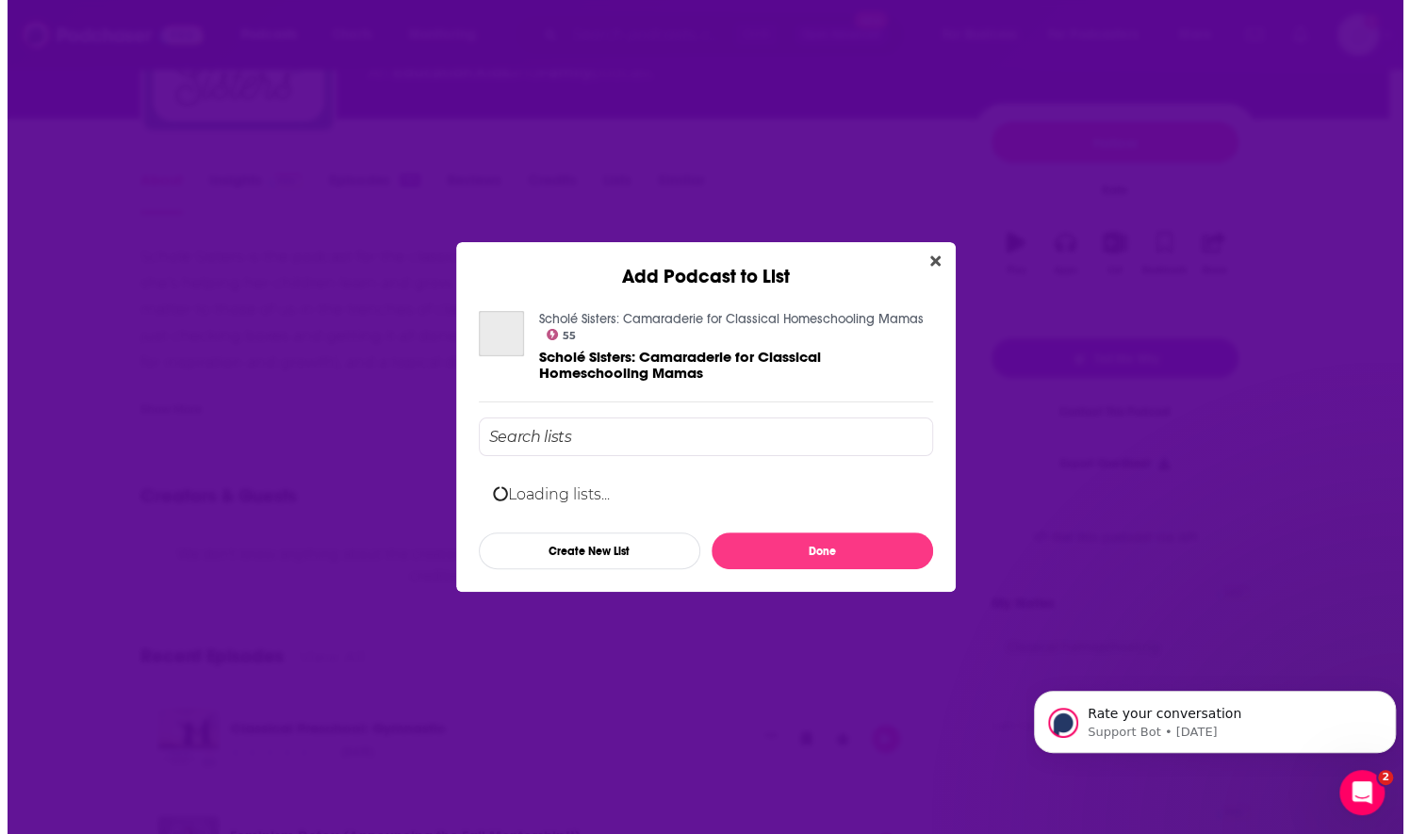
scroll to position [0, 0]
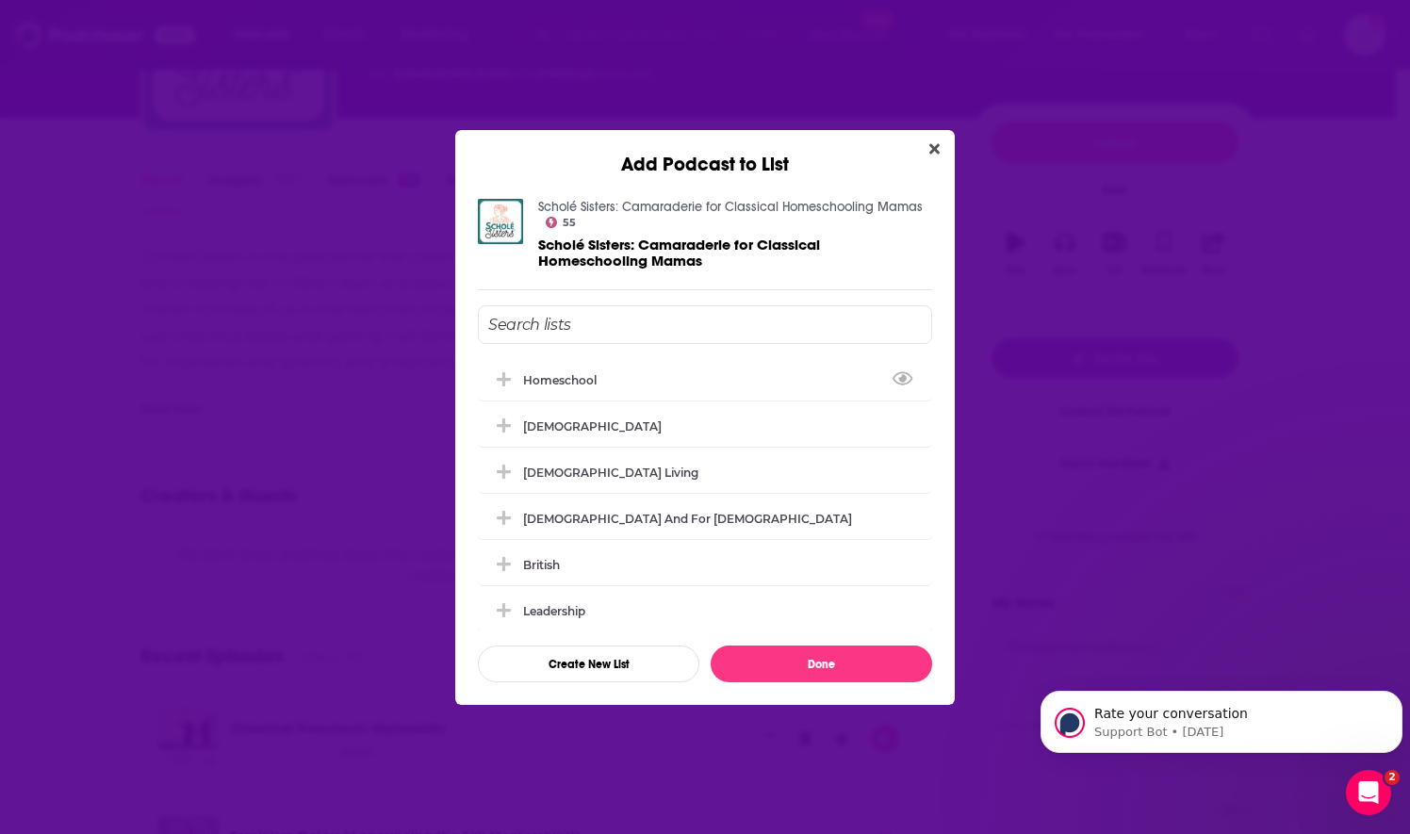
click at [633, 338] on input "Add Podcast To List" at bounding box center [705, 324] width 454 height 39
click at [594, 373] on div "Homeschool" at bounding box center [565, 379] width 85 height 14
click at [781, 688] on div "Scholé Sisters: Camaraderie for Classical Homeschooling Mamas 55 Scholé Sisters…" at bounding box center [705, 440] width 500 height 529
click at [777, 662] on button "Done" at bounding box center [822, 664] width 222 height 37
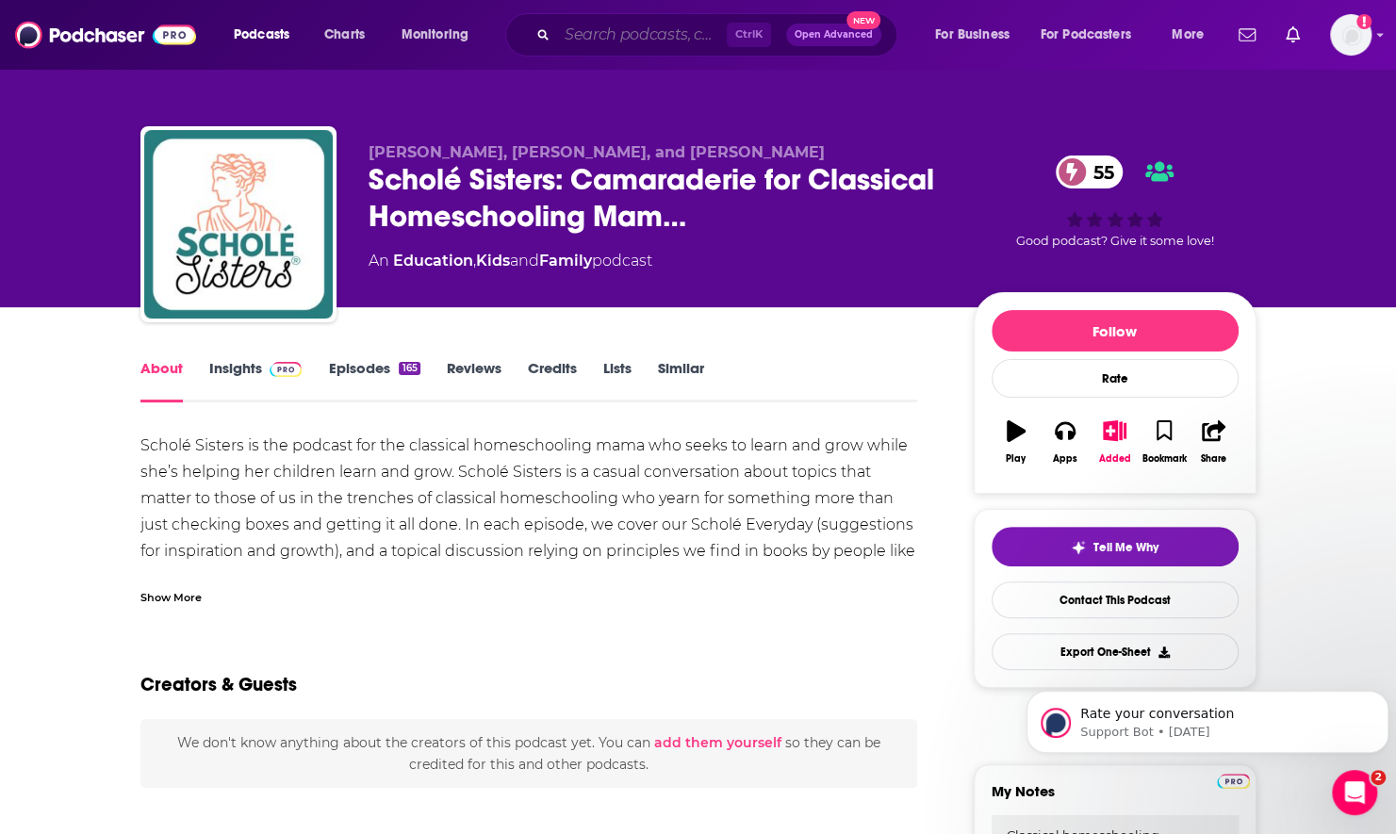
click at [687, 41] on input "Search podcasts, credits, & more..." at bounding box center [642, 35] width 170 height 30
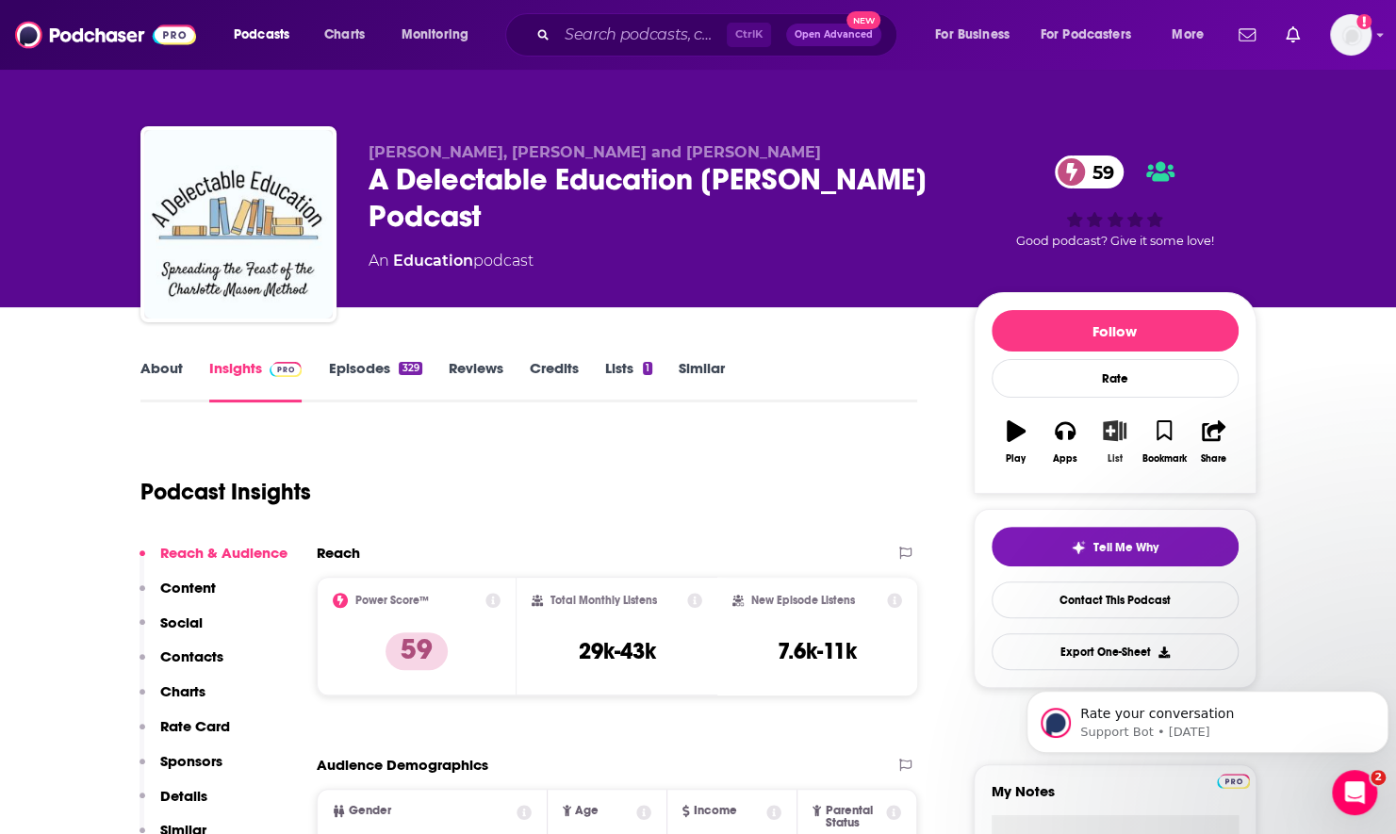
click at [1110, 430] on icon "button" at bounding box center [1115, 430] width 24 height 21
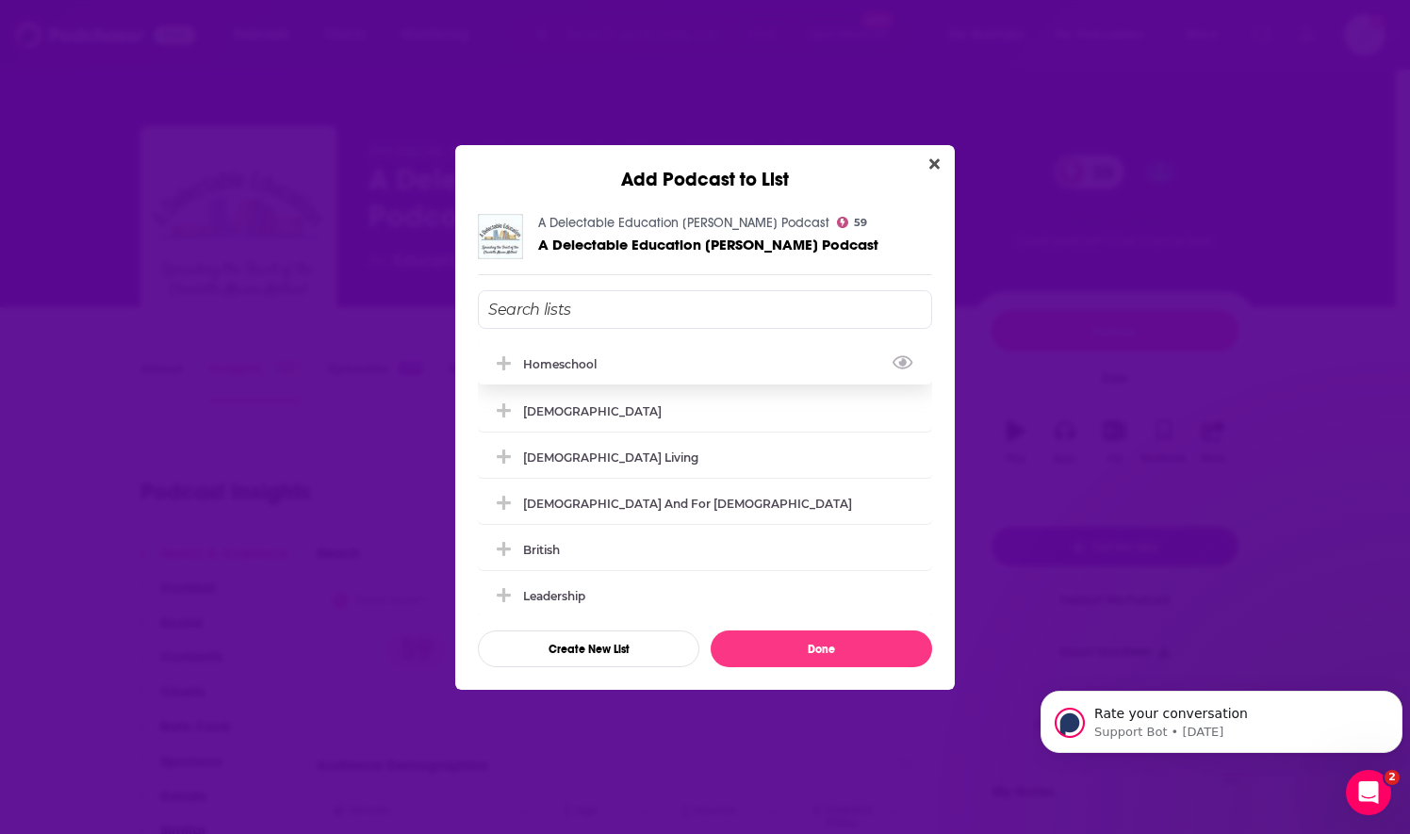
click at [656, 362] on div "Homeschool" at bounding box center [705, 363] width 454 height 41
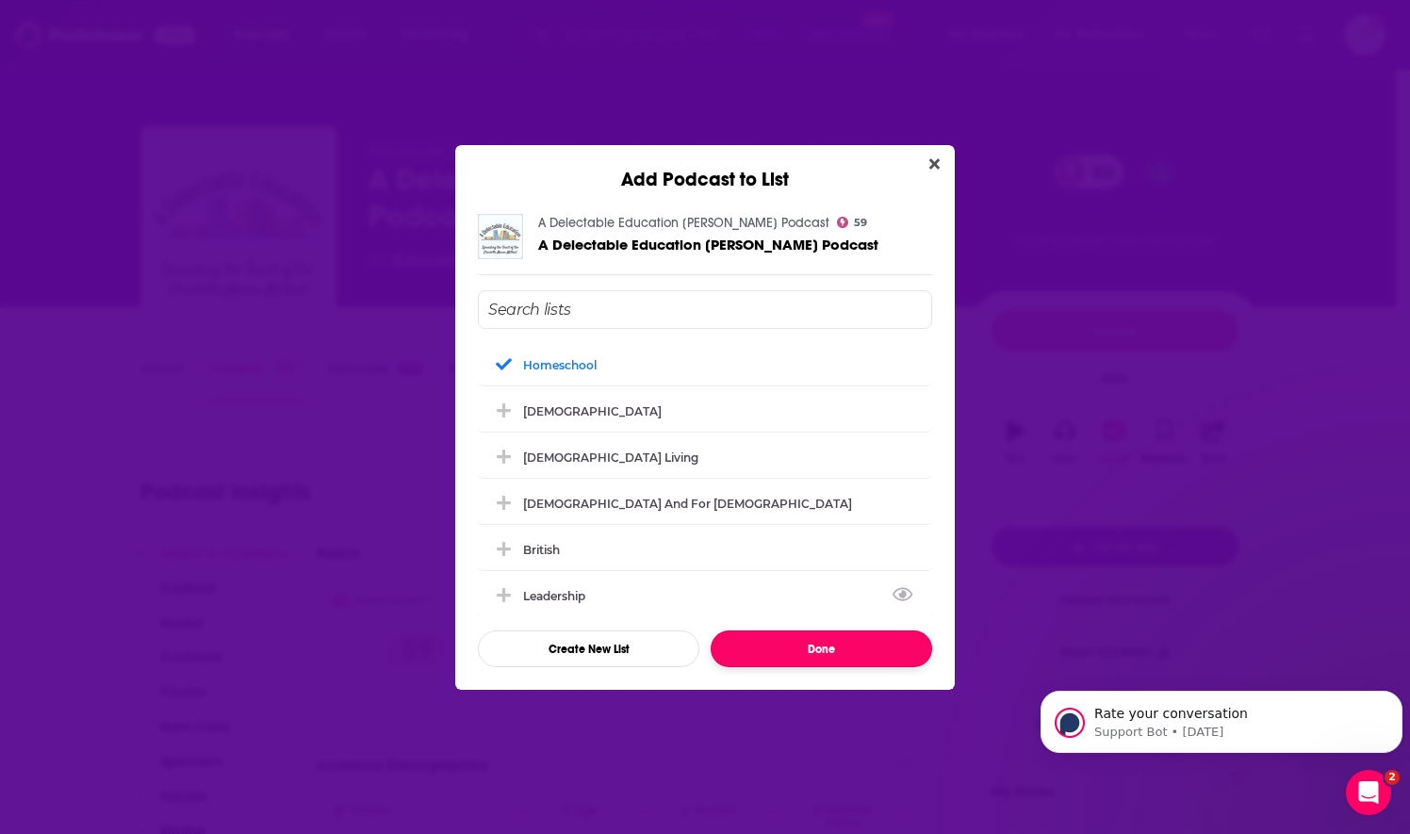
click at [775, 645] on button "Done" at bounding box center [822, 649] width 222 height 37
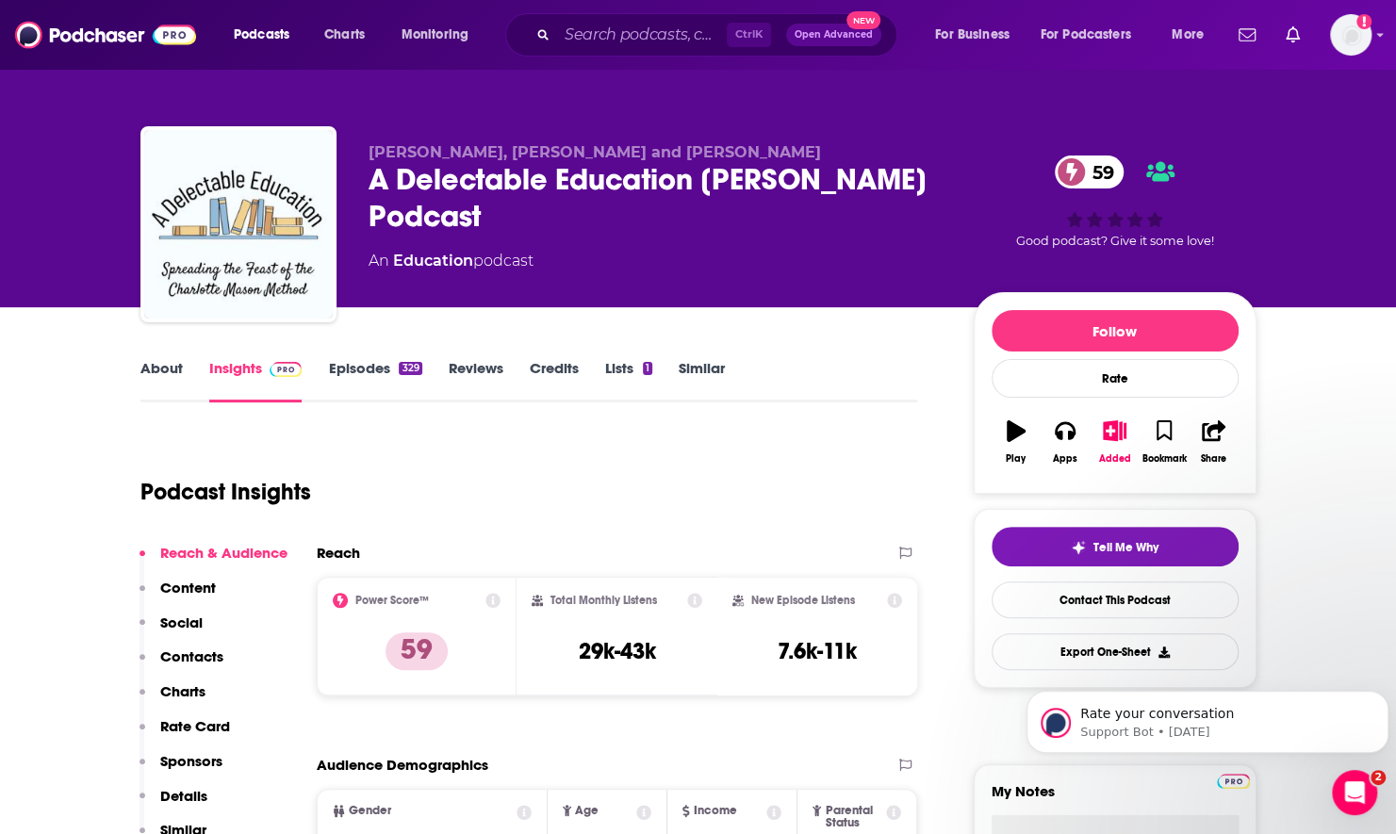
click at [336, 373] on link "Episodes 329" at bounding box center [374, 380] width 93 height 43
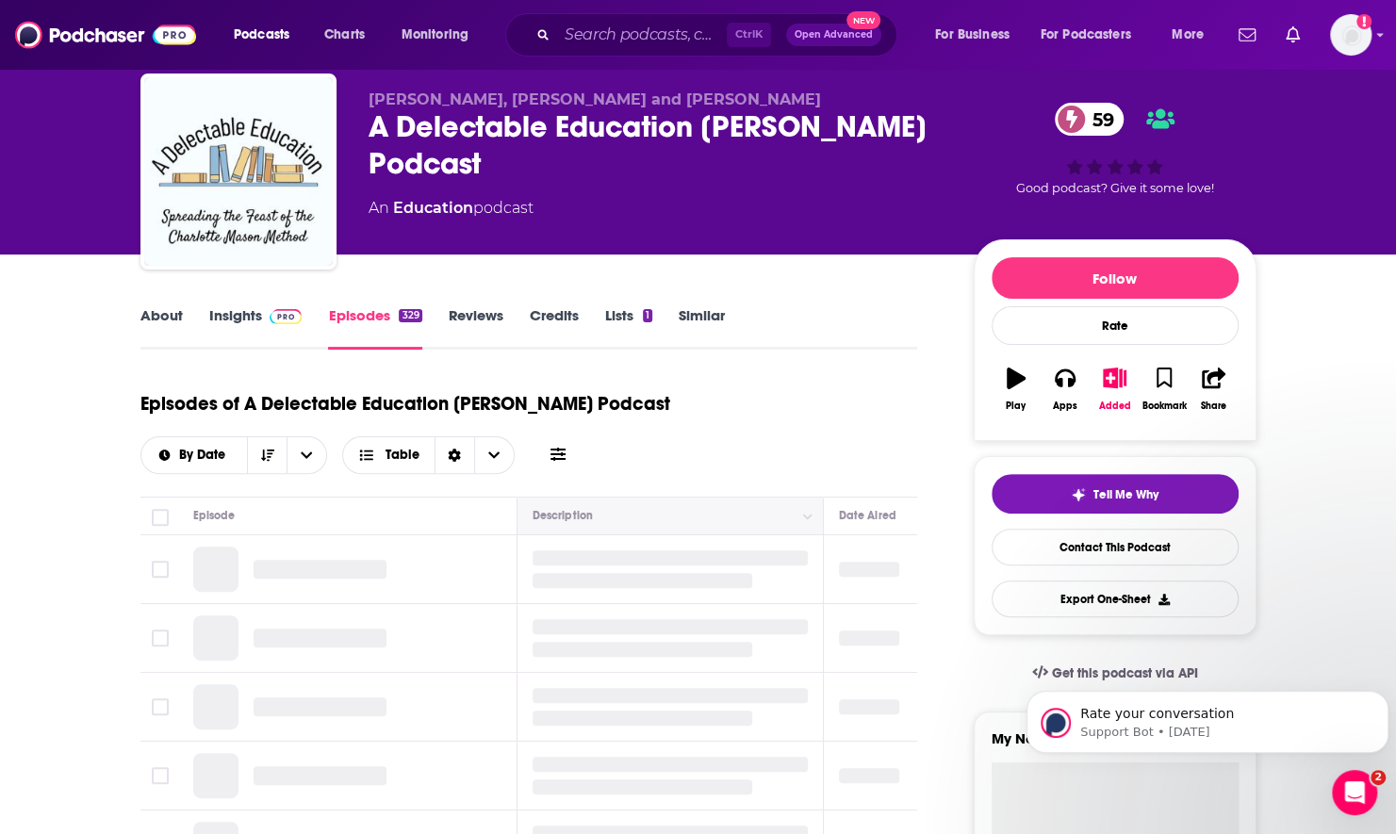
scroll to position [189, 0]
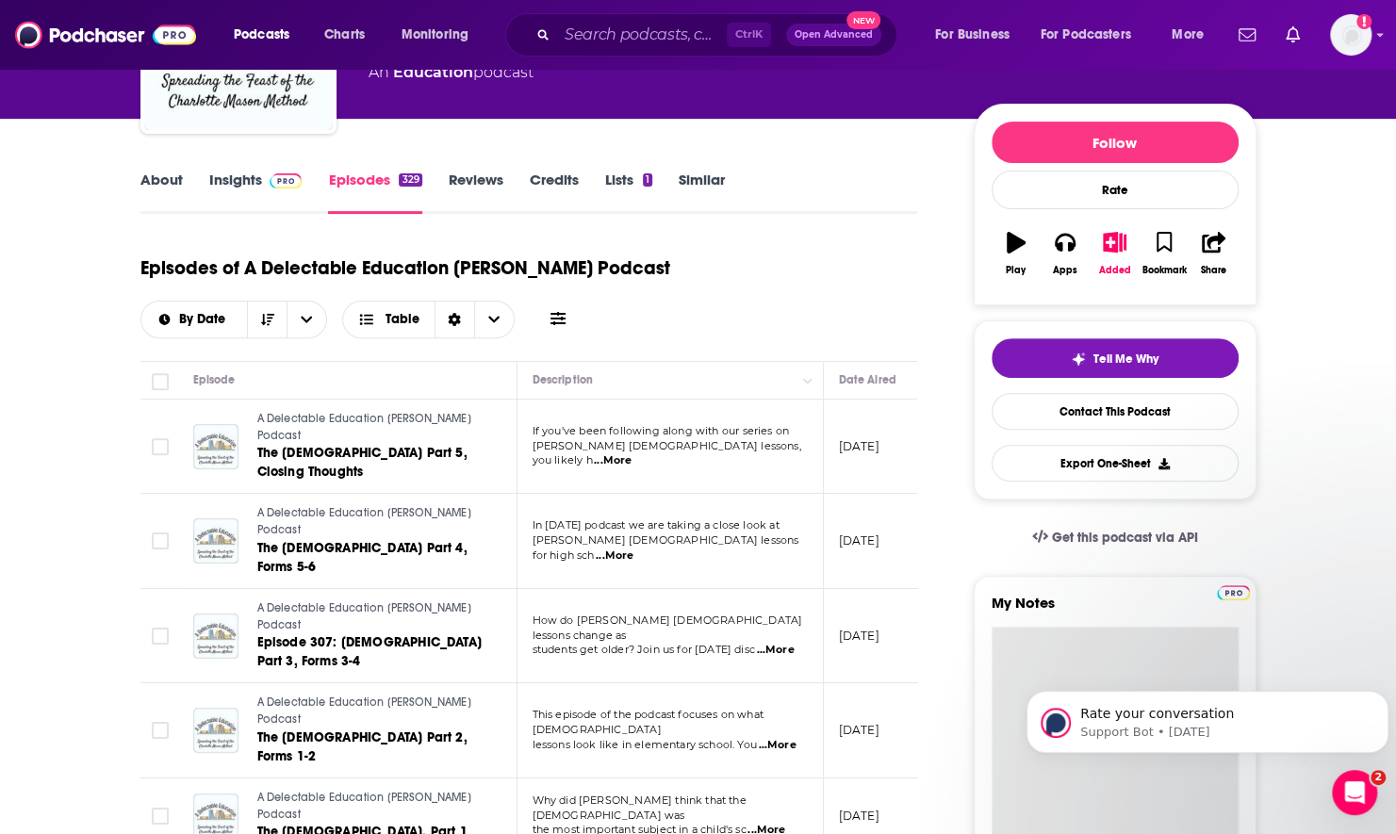
click at [1028, 650] on textarea "My Notes" at bounding box center [1115, 740] width 247 height 226
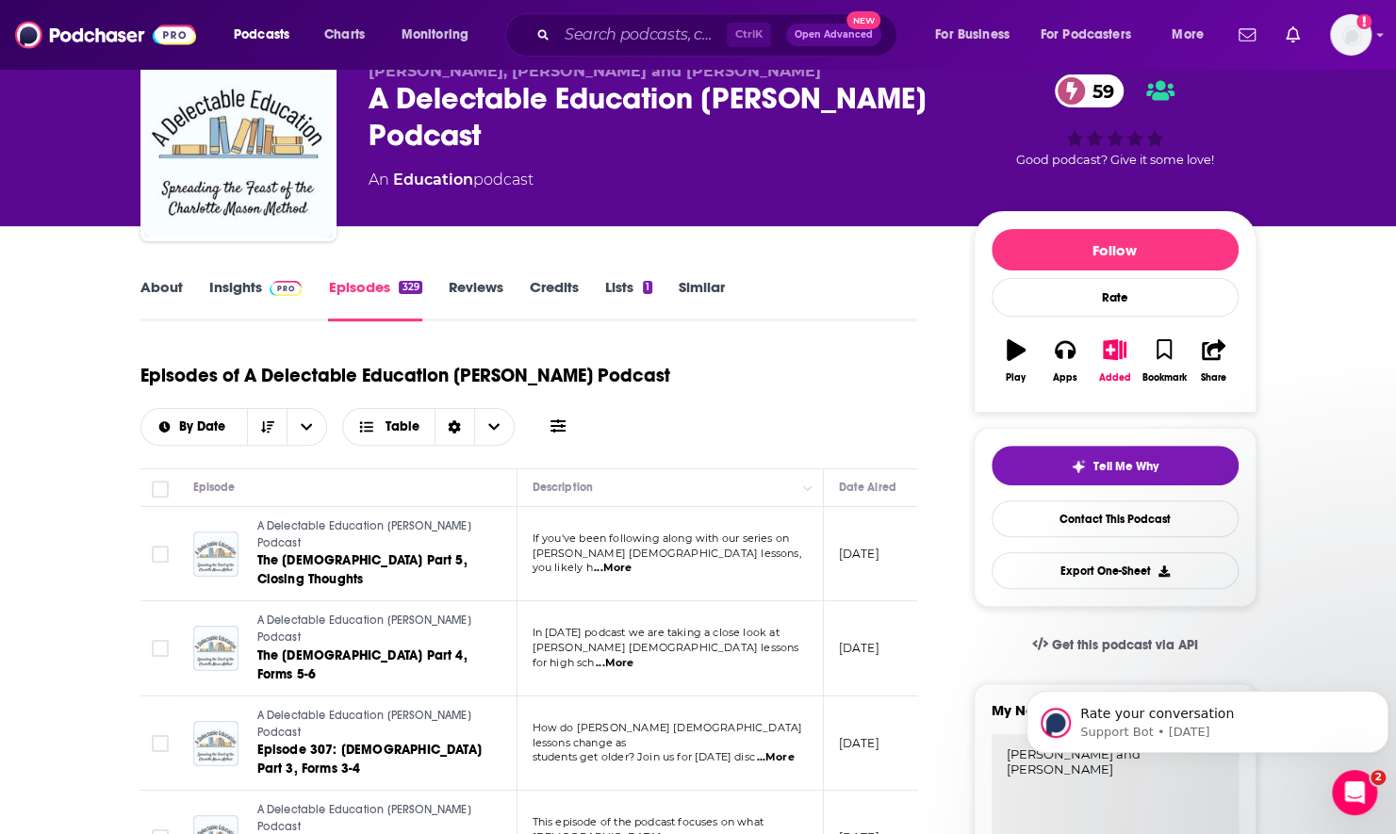
scroll to position [0, 0]
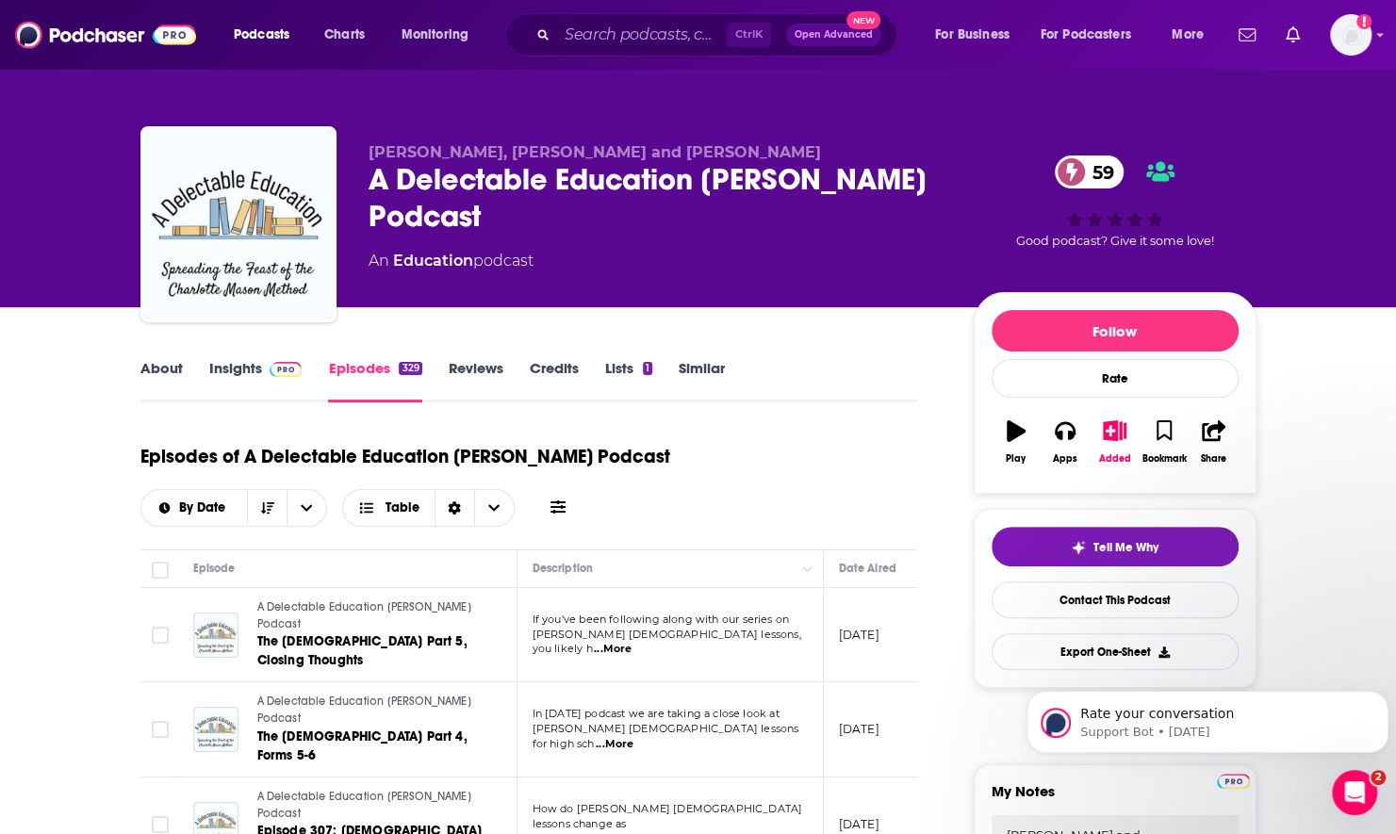
type textarea "Charlotte Mason and Christian"
click at [236, 378] on link "Insights" at bounding box center [255, 380] width 93 height 43
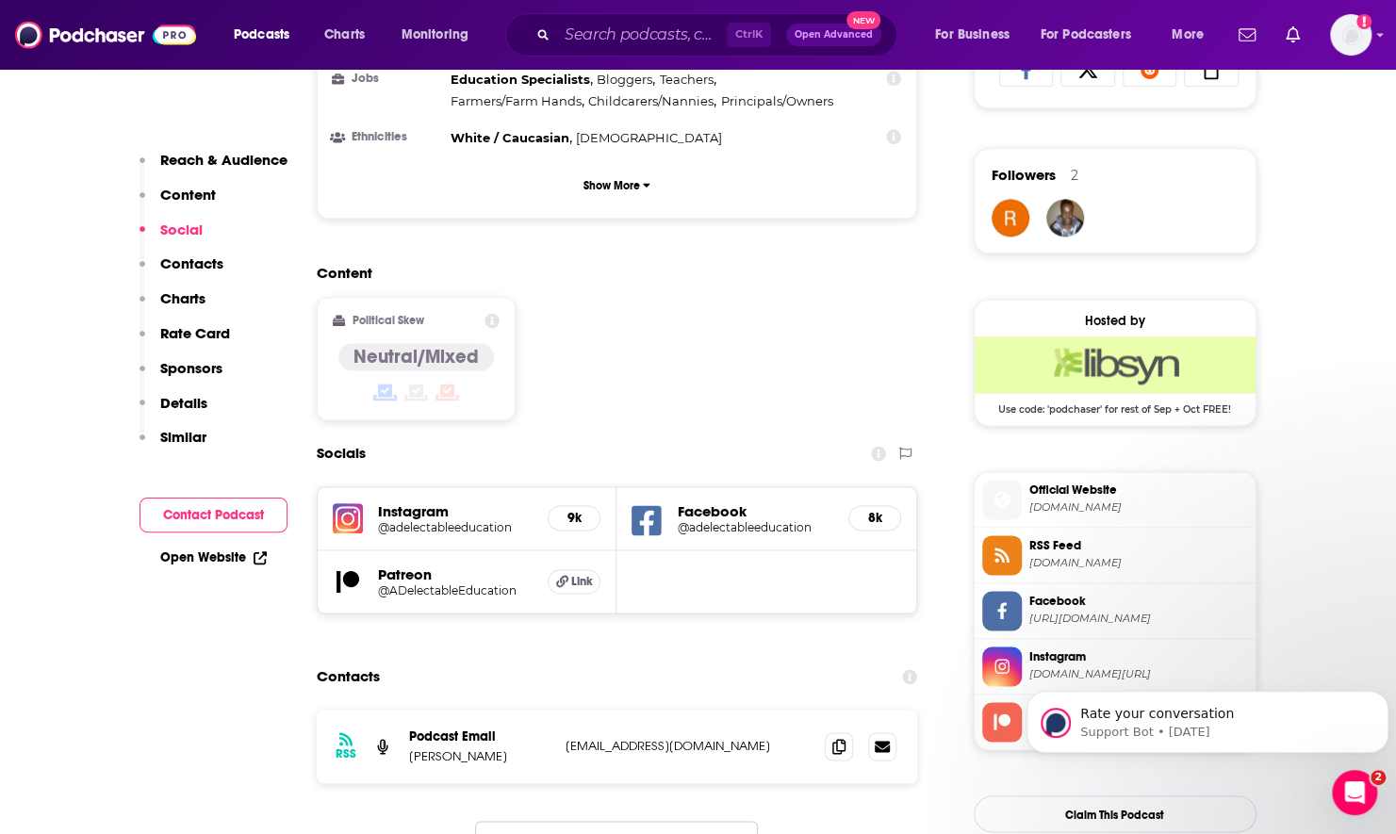
scroll to position [1320, 0]
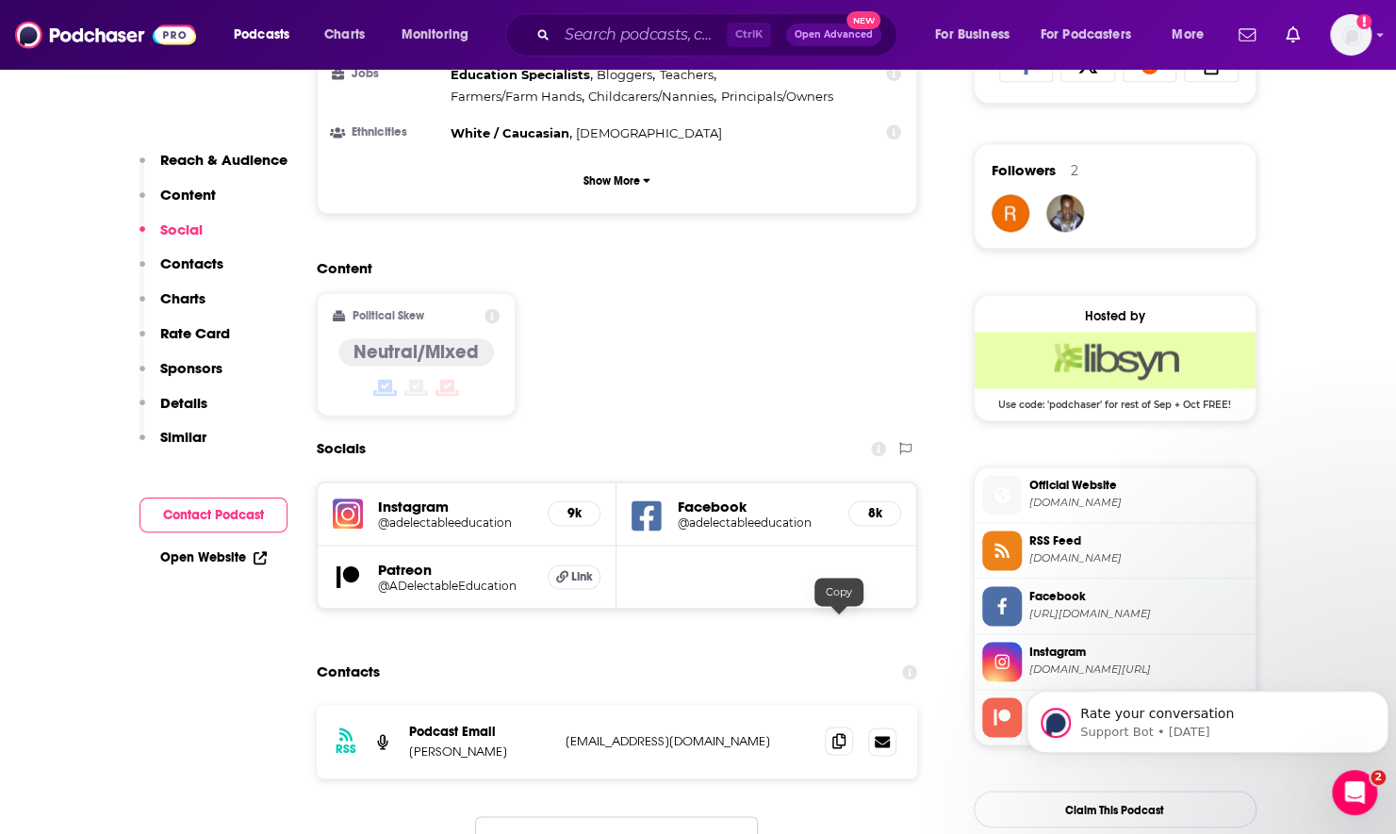
click at [835, 733] on icon at bounding box center [838, 740] width 13 height 15
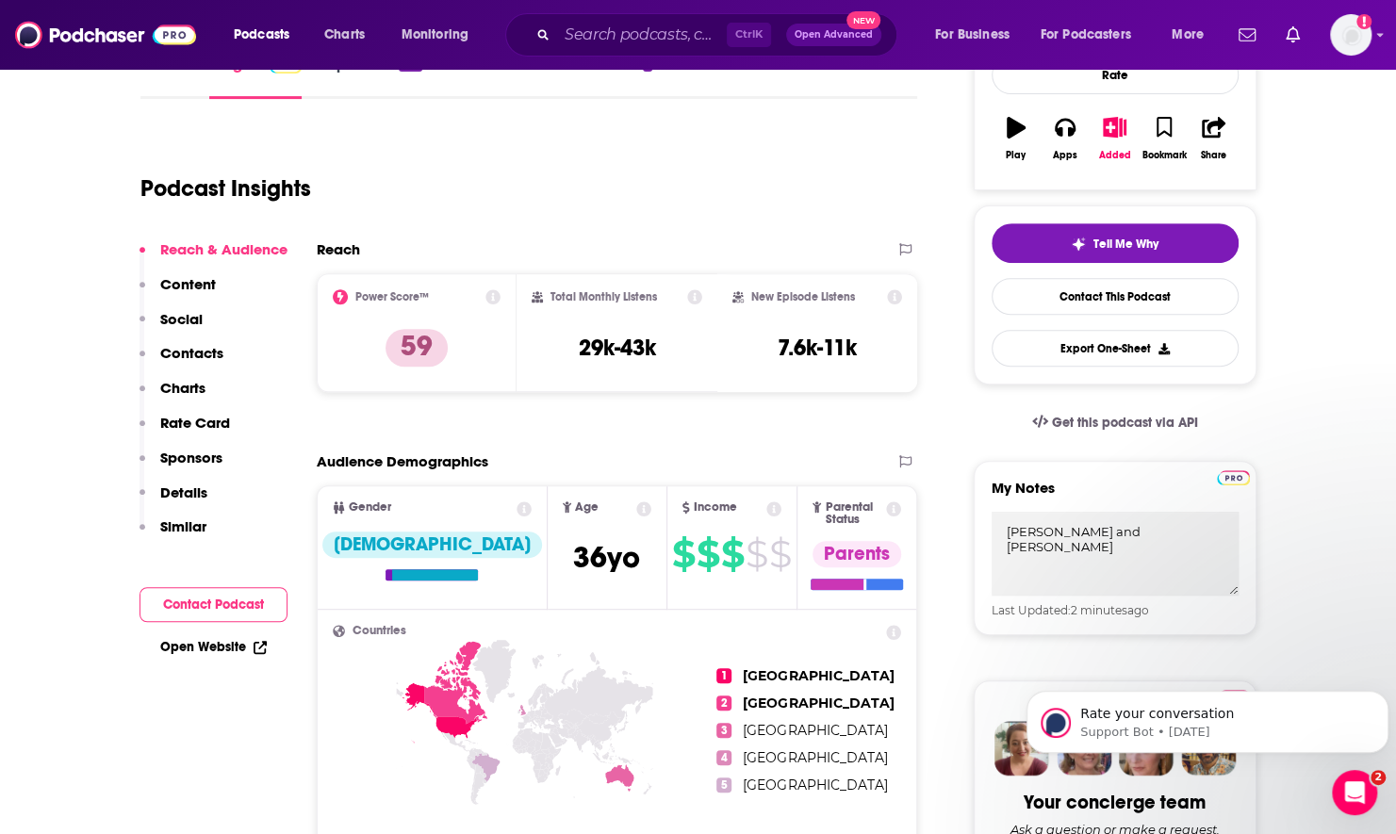
scroll to position [0, 0]
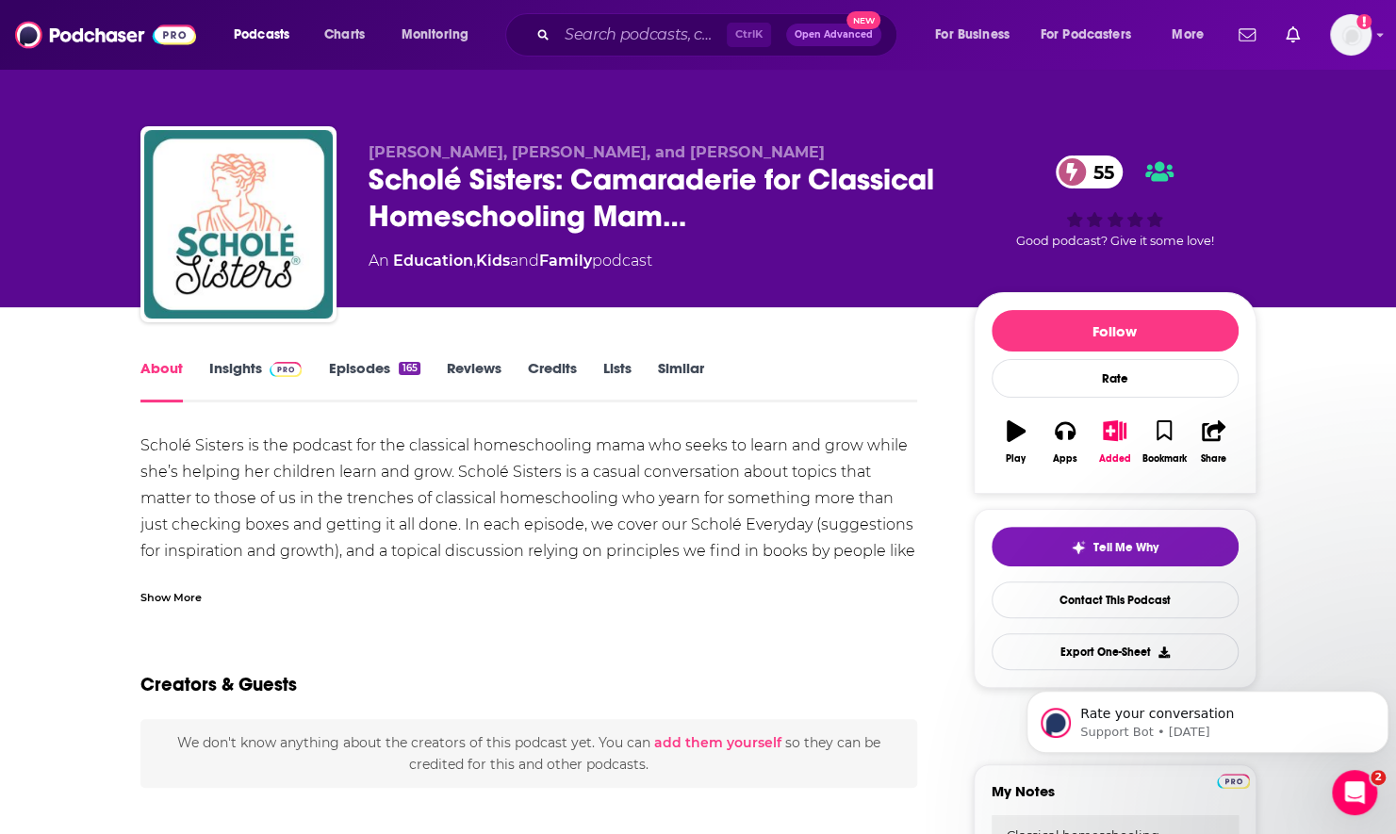
click at [246, 360] on link "Insights" at bounding box center [255, 380] width 93 height 43
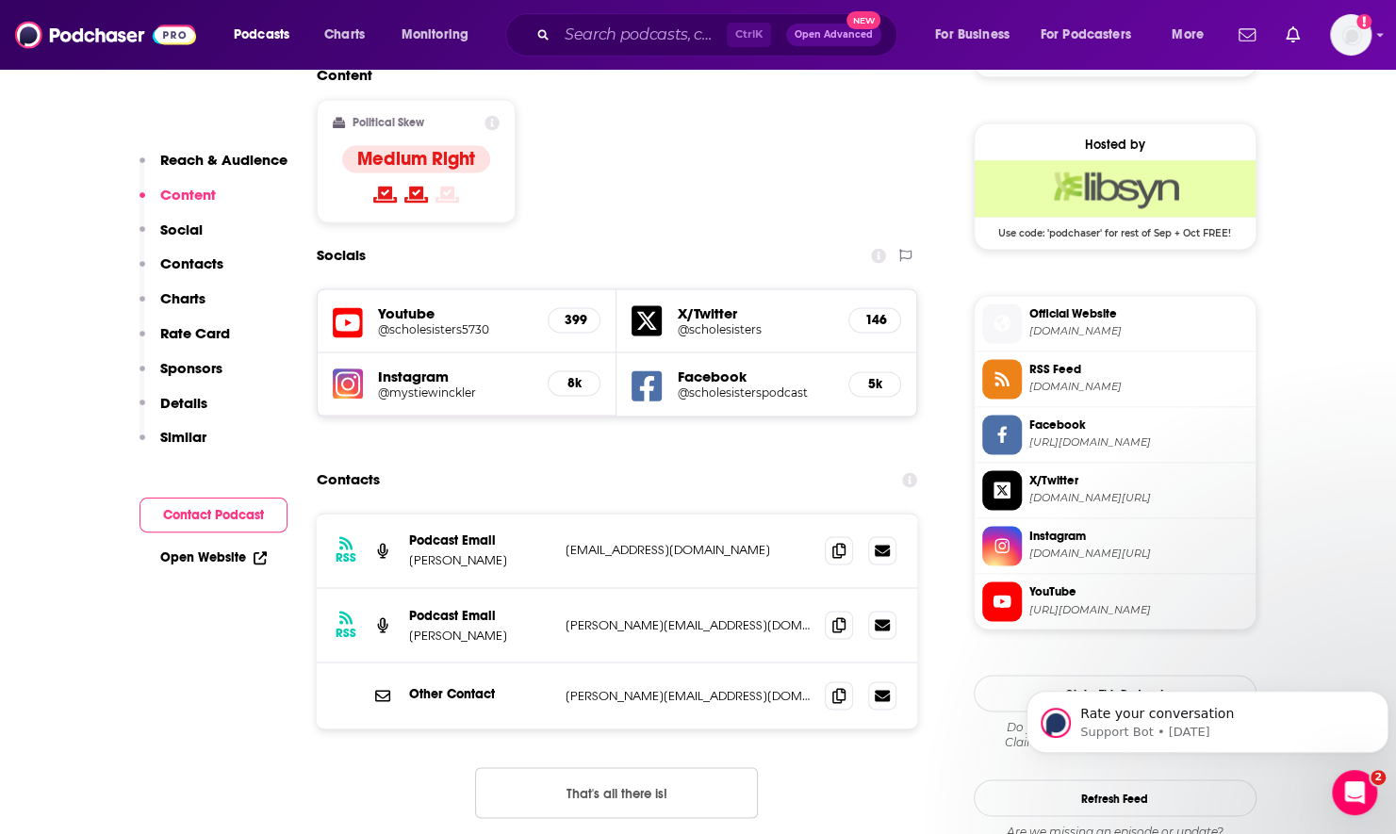
scroll to position [1603, 0]
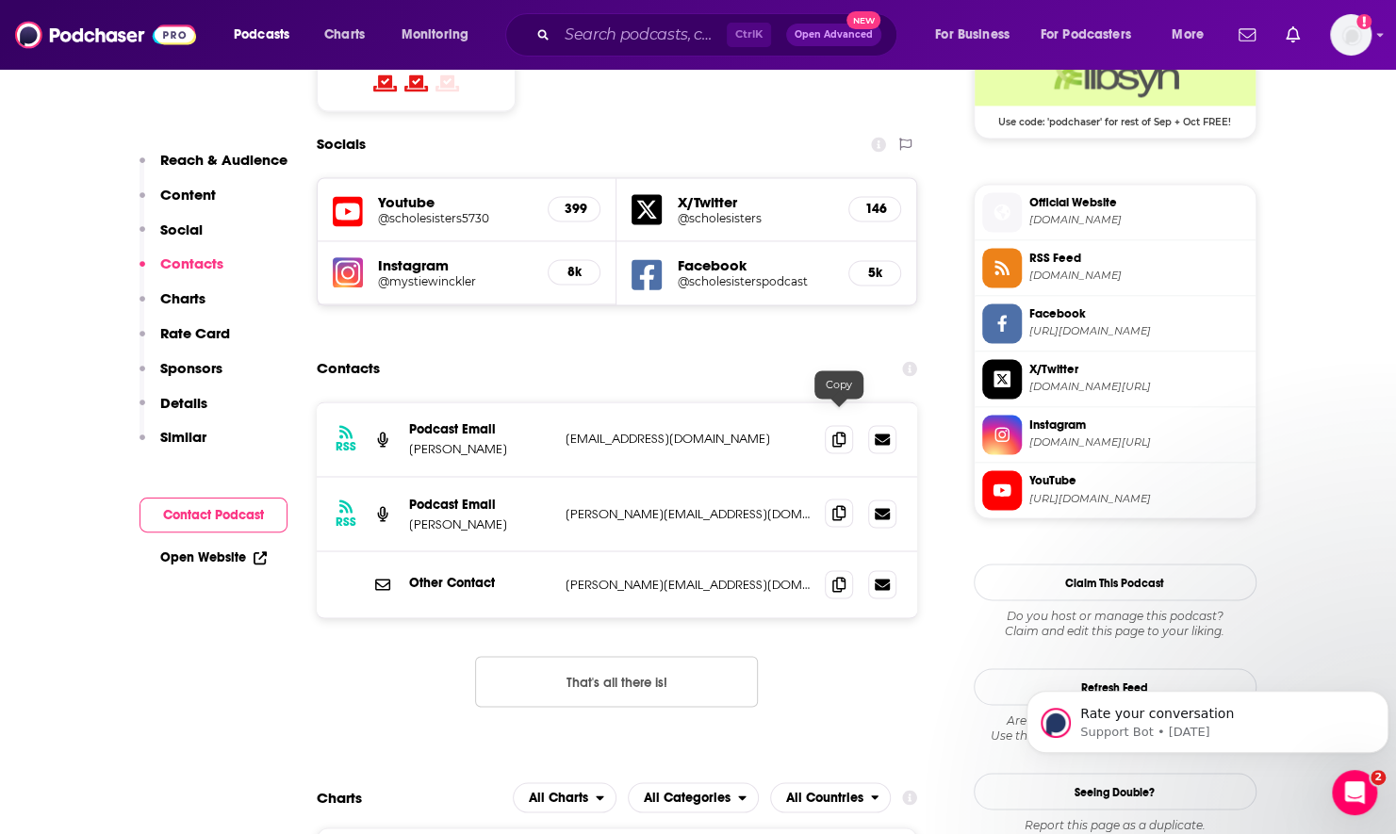
click at [840, 505] on icon at bounding box center [838, 512] width 13 height 15
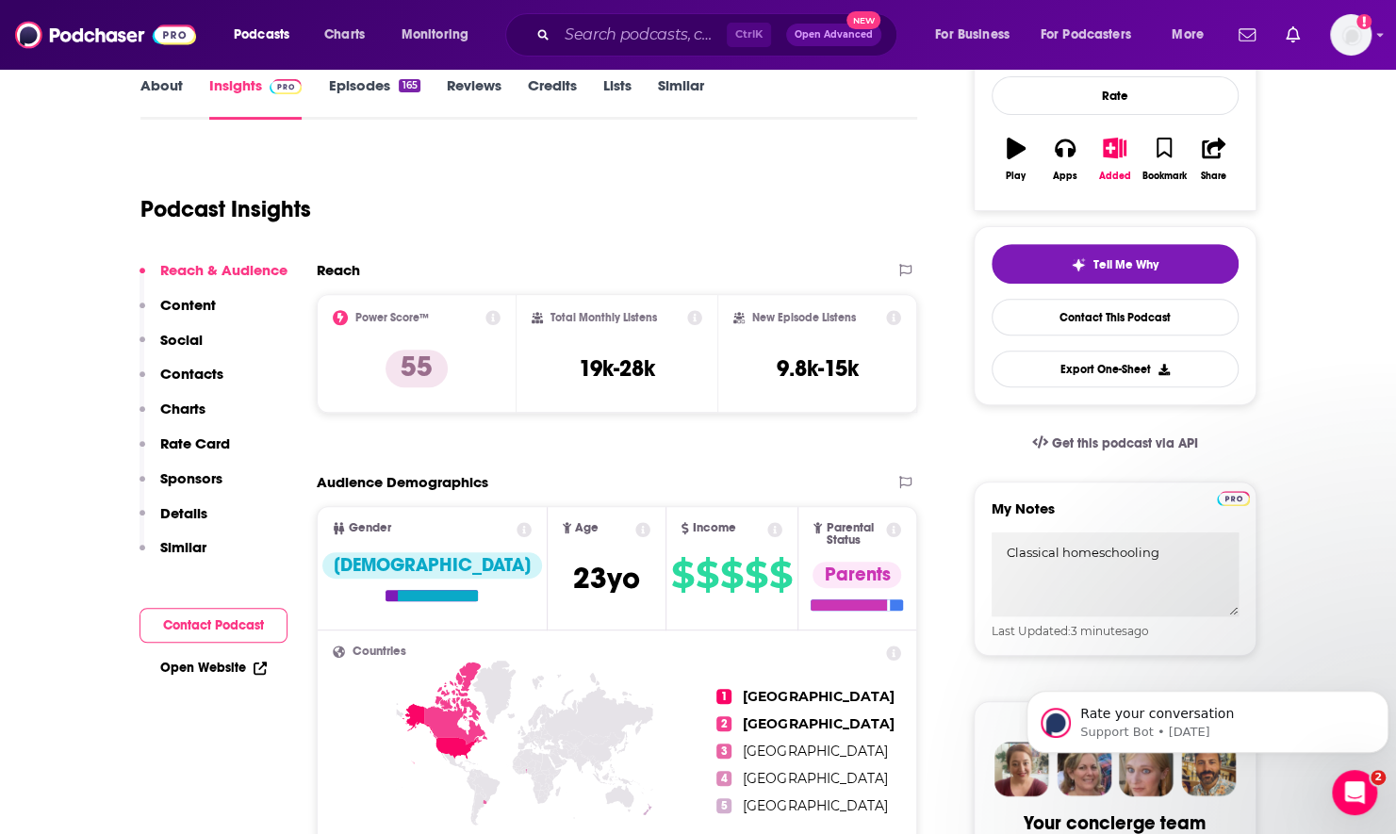
scroll to position [0, 0]
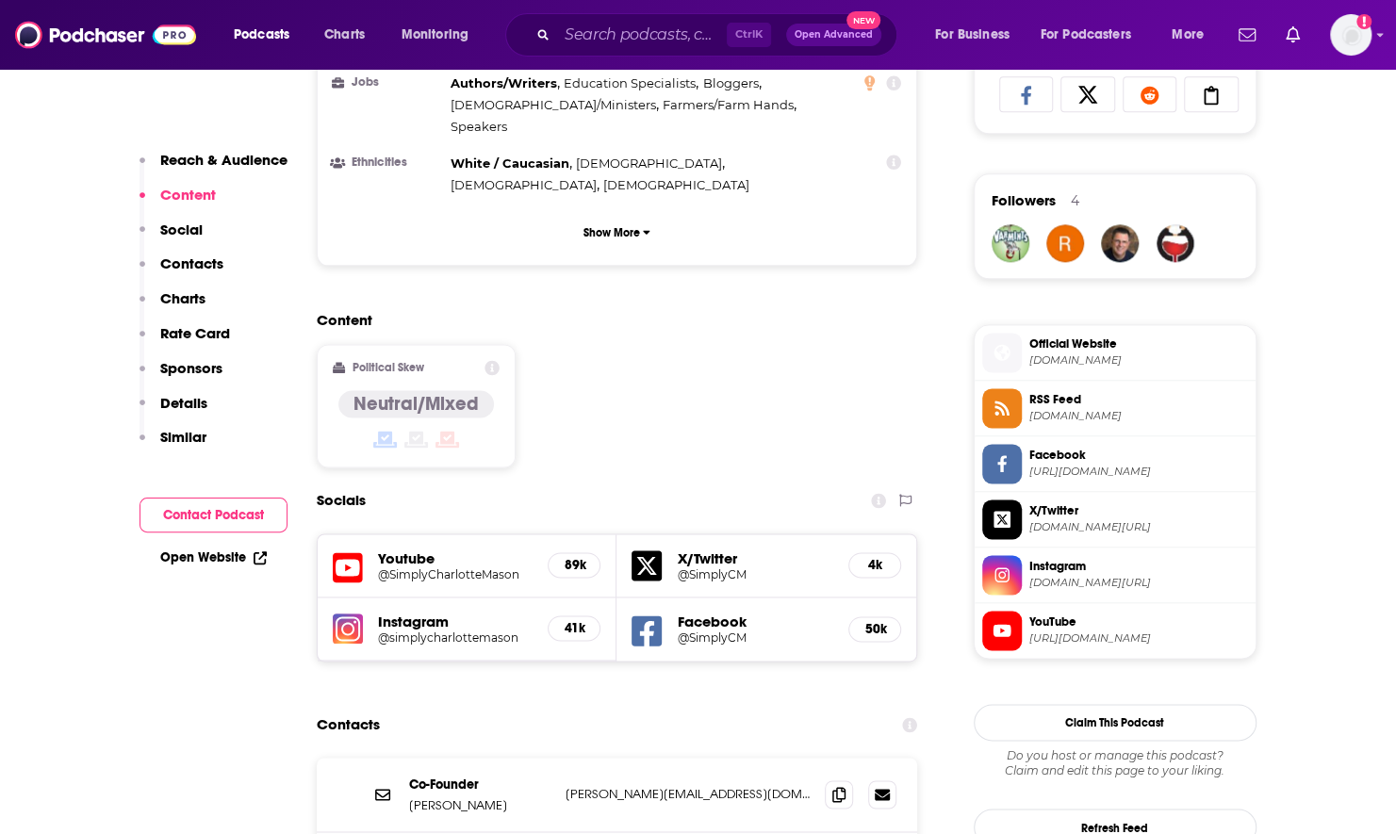
scroll to position [1320, 0]
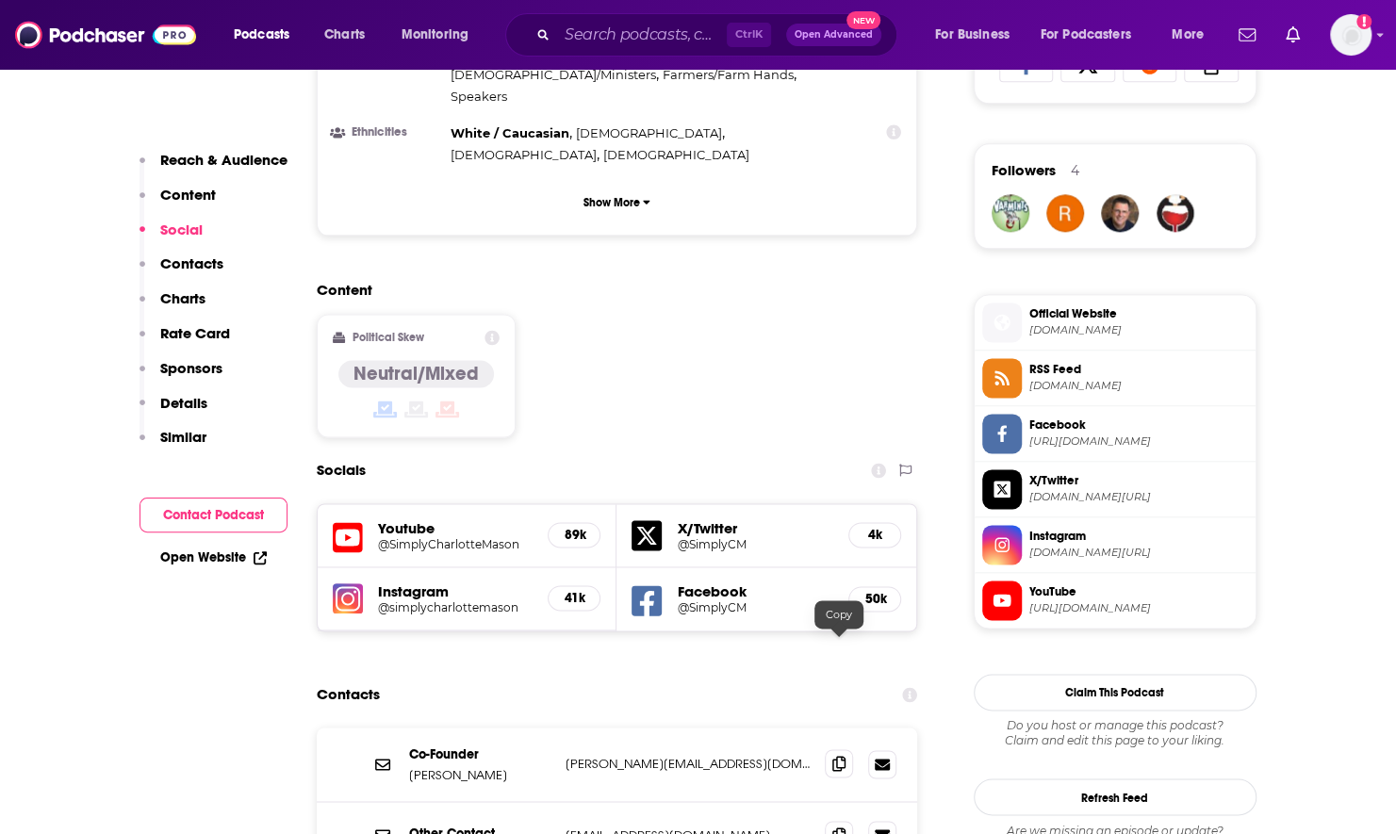
click at [837, 749] on span at bounding box center [839, 763] width 28 height 28
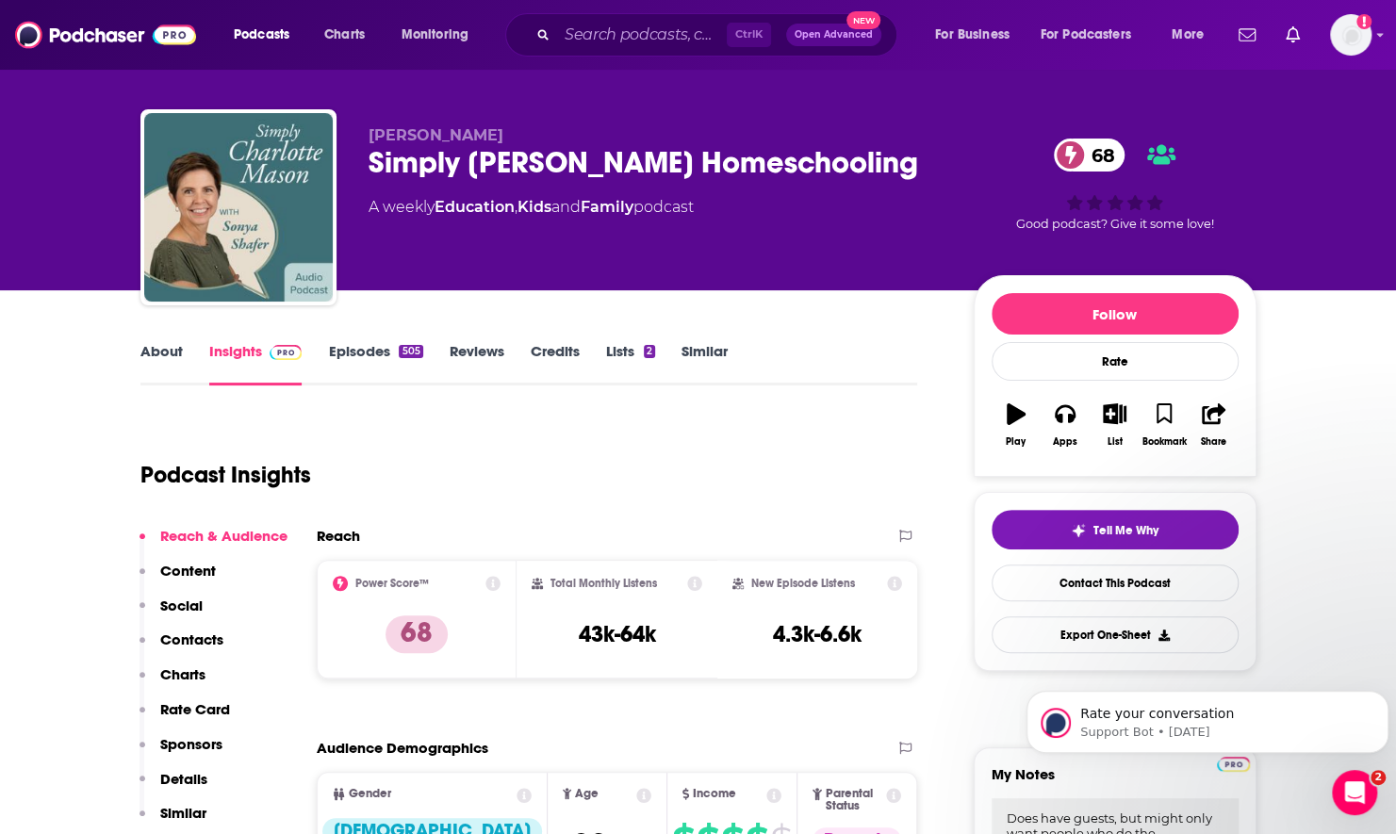
scroll to position [0, 0]
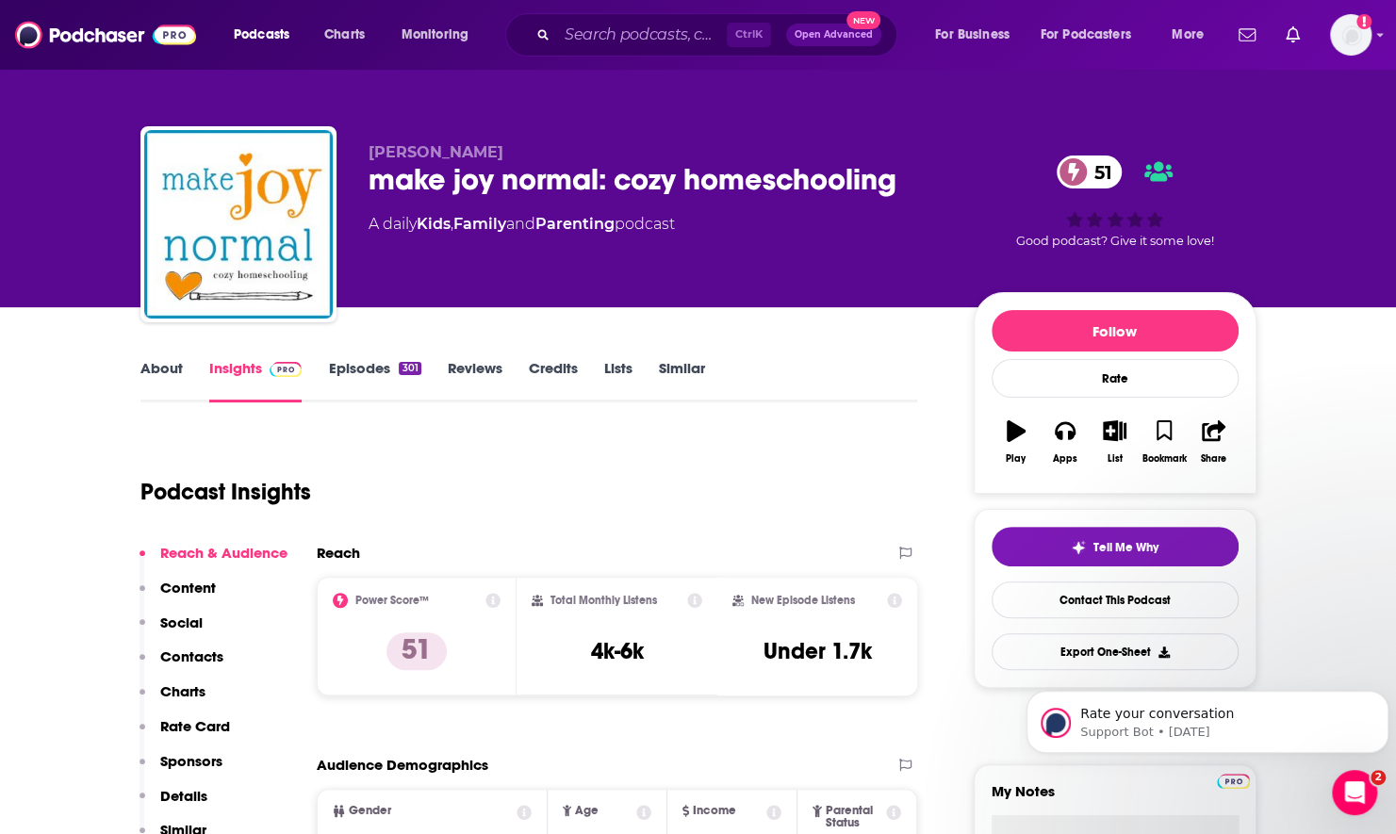
click at [391, 371] on link "Episodes 301" at bounding box center [374, 380] width 92 height 43
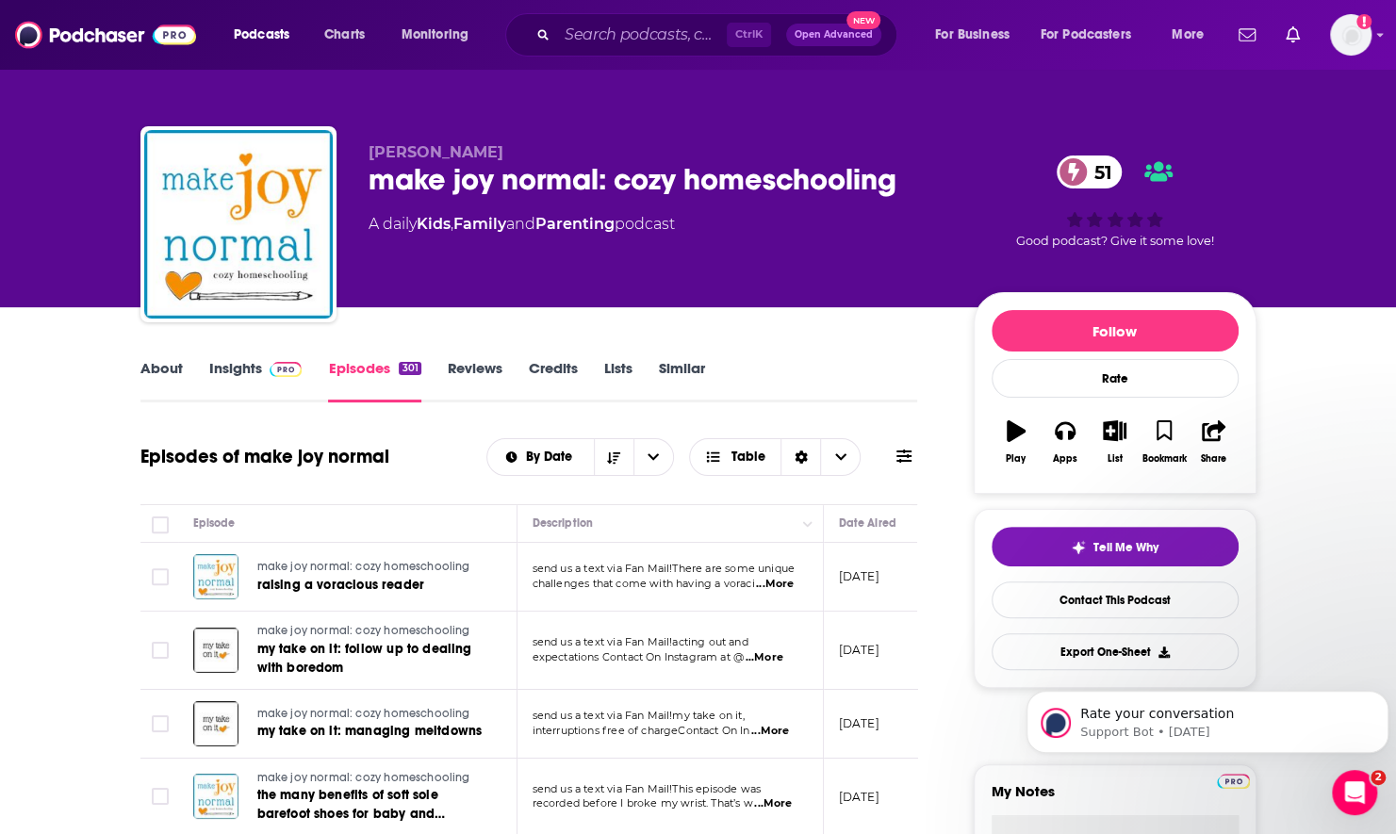
click at [907, 464] on span at bounding box center [903, 457] width 15 height 18
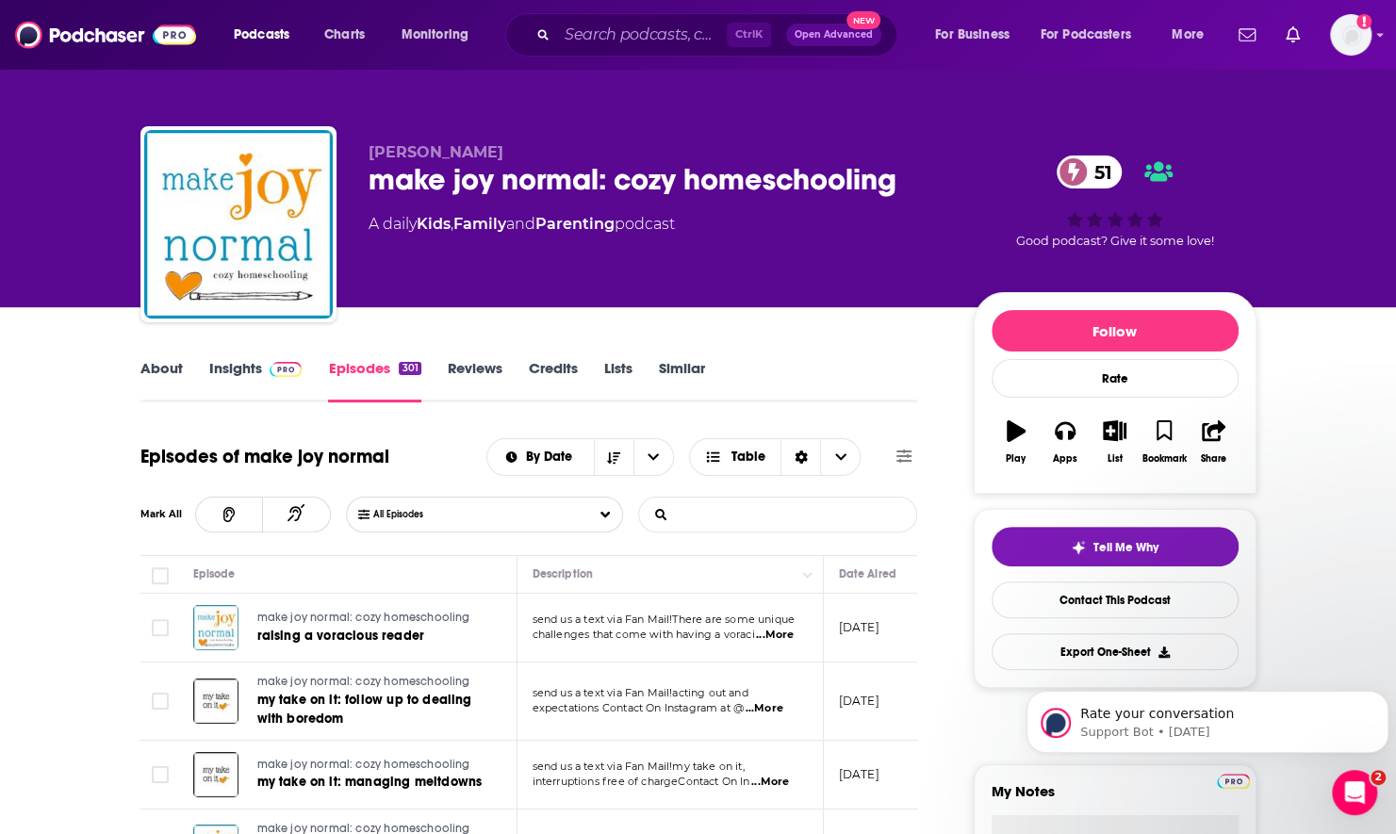
click at [834, 519] on input "List Search Input" at bounding box center [737, 515] width 197 height 34
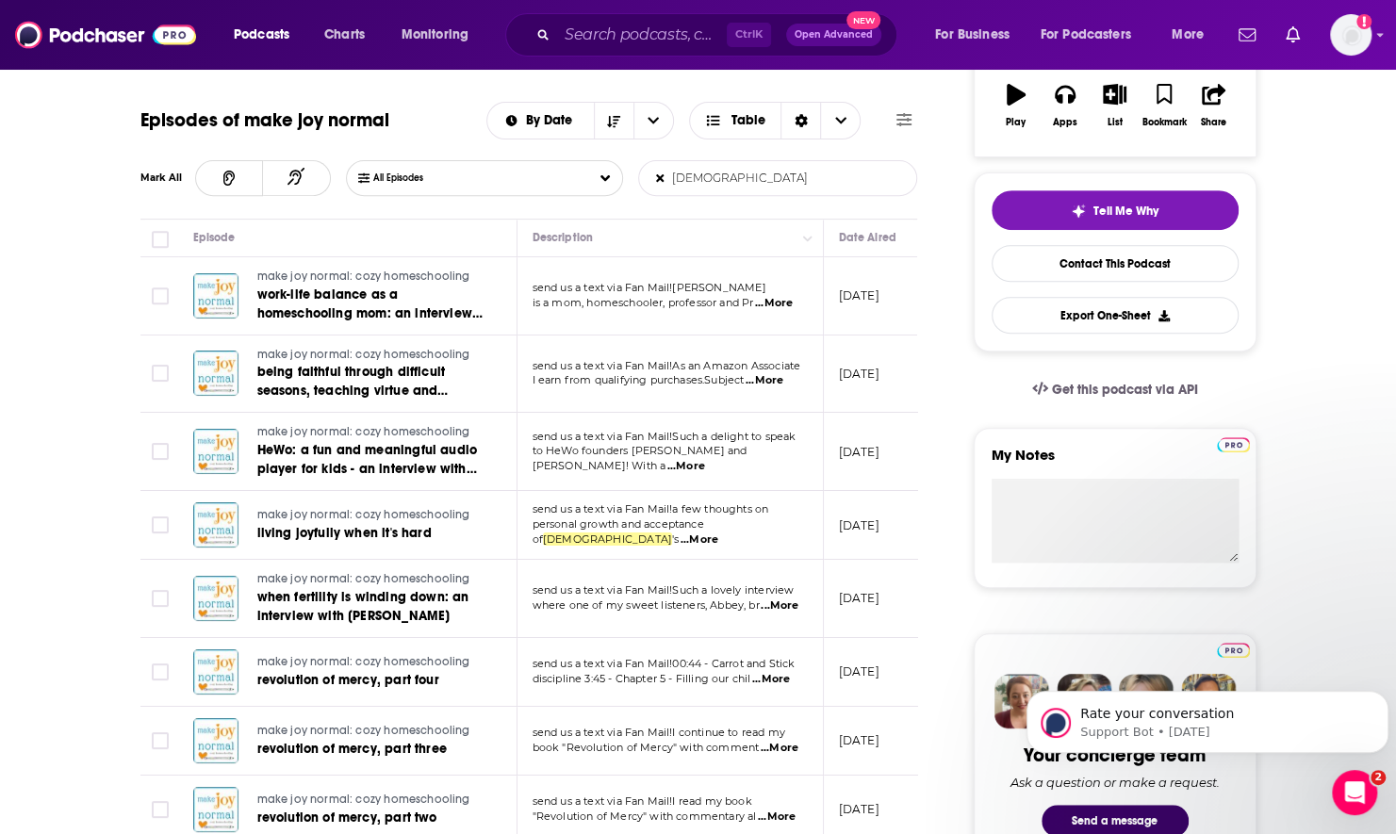
scroll to position [377, 0]
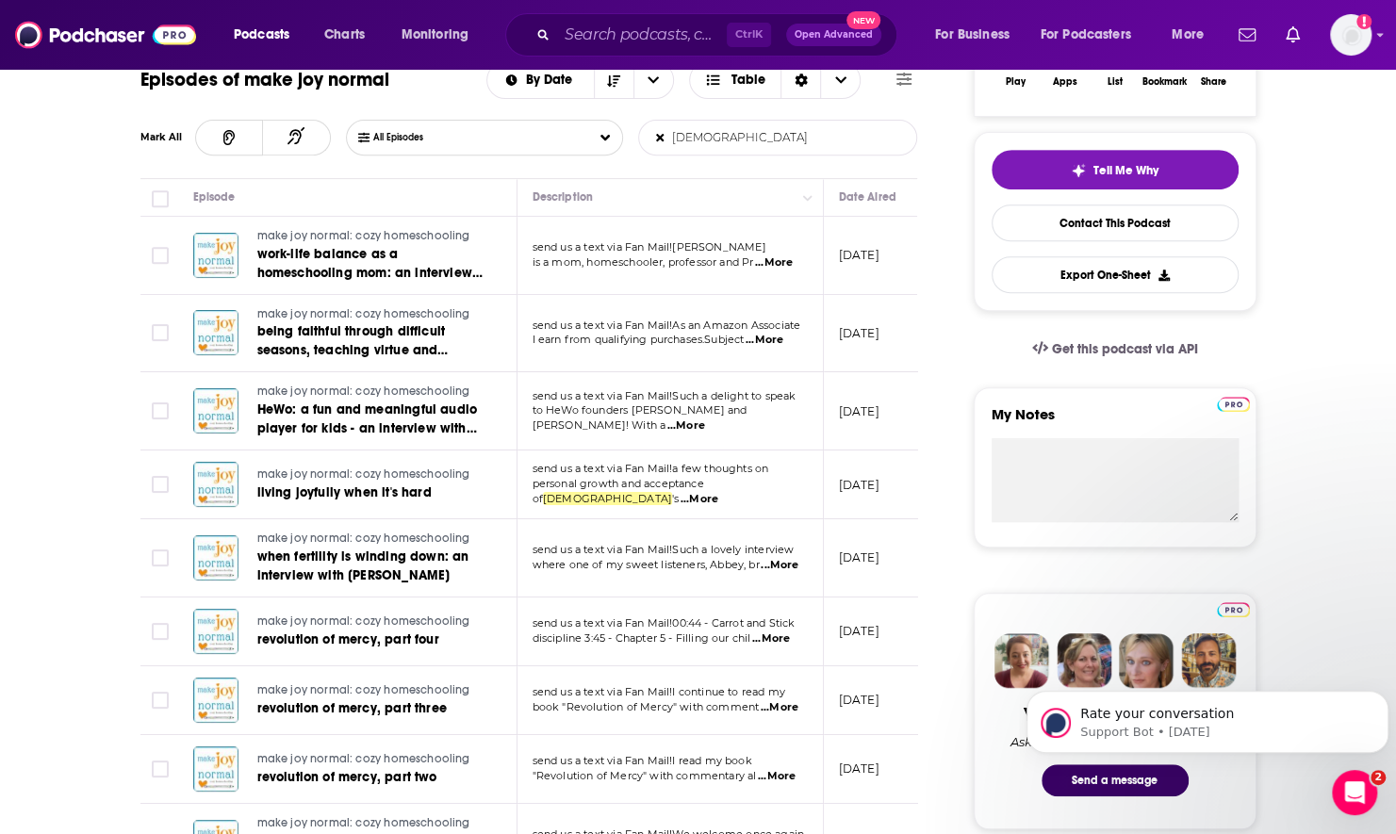
type input "god"
click at [718, 492] on span "...More" at bounding box center [700, 499] width 38 height 15
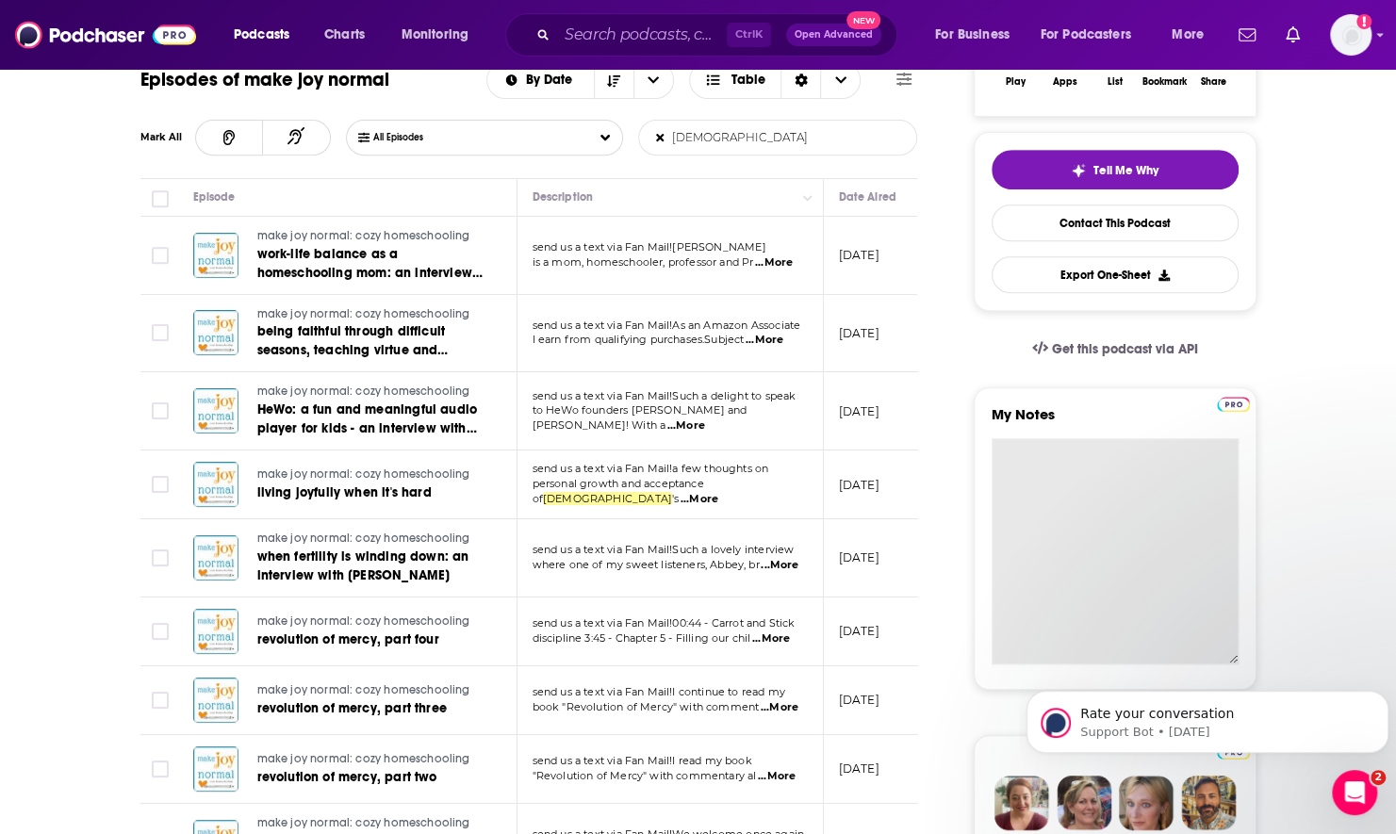
click at [1092, 447] on textarea "My Notes" at bounding box center [1115, 551] width 247 height 226
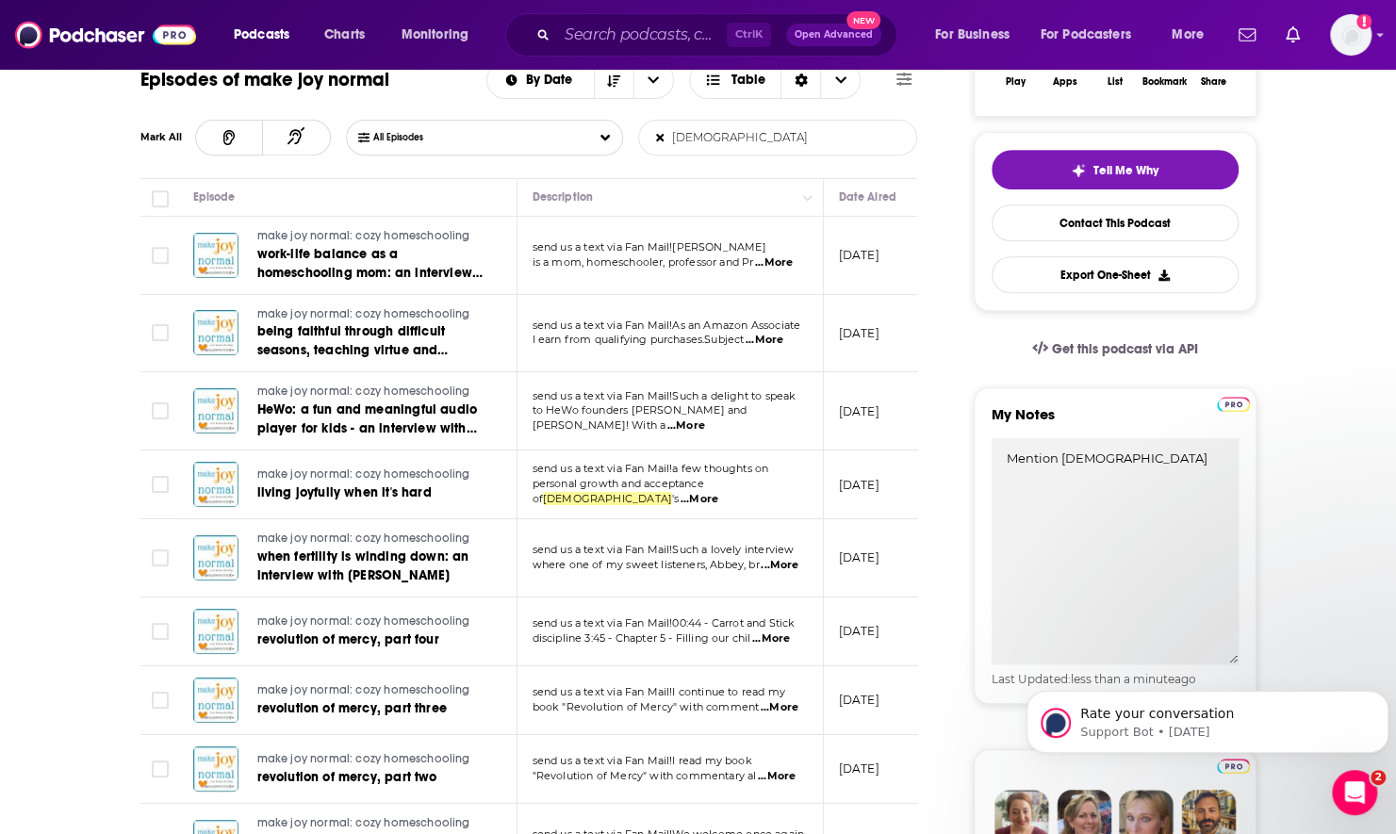
scroll to position [0, 0]
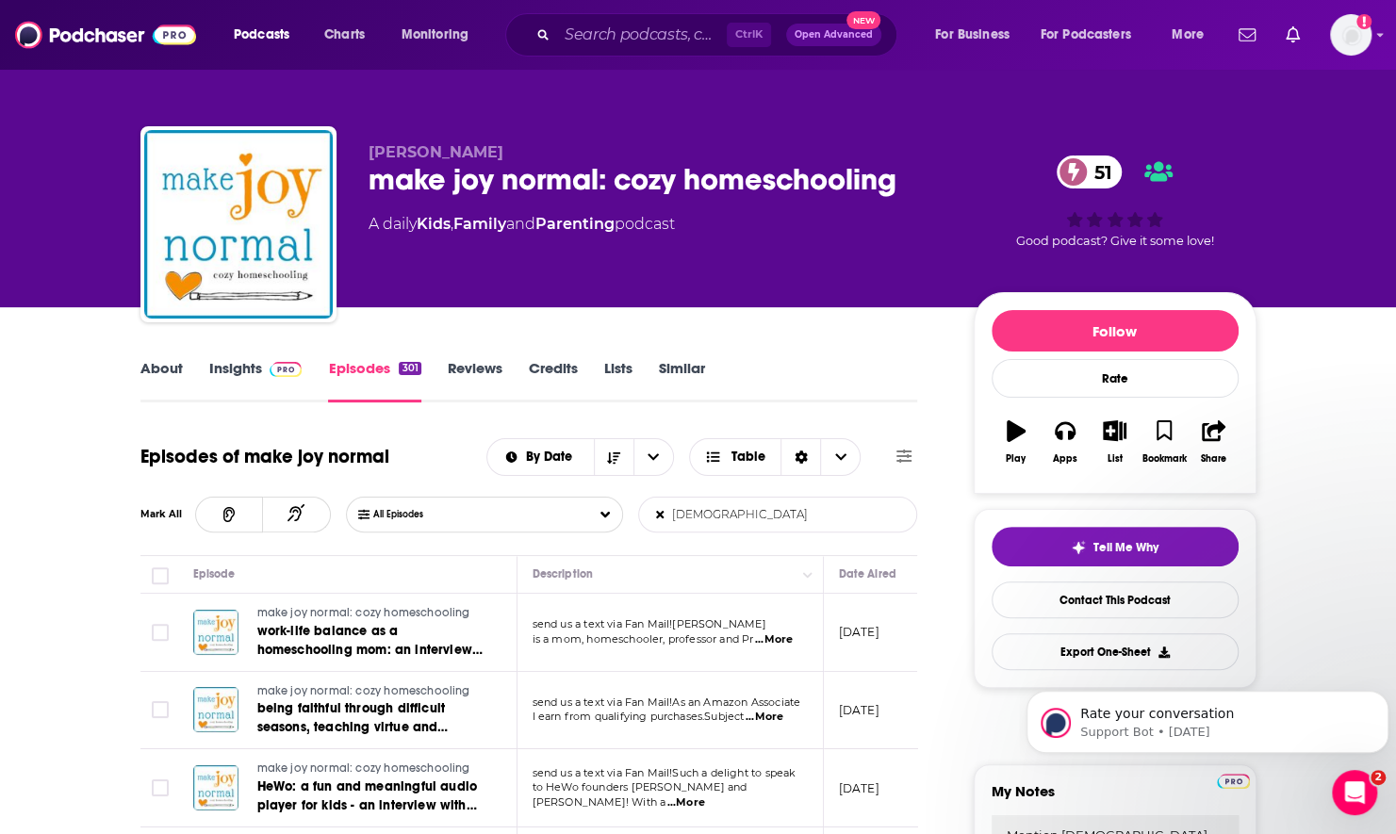
type textarea "Mention God"
click at [153, 375] on link "About" at bounding box center [161, 380] width 42 height 43
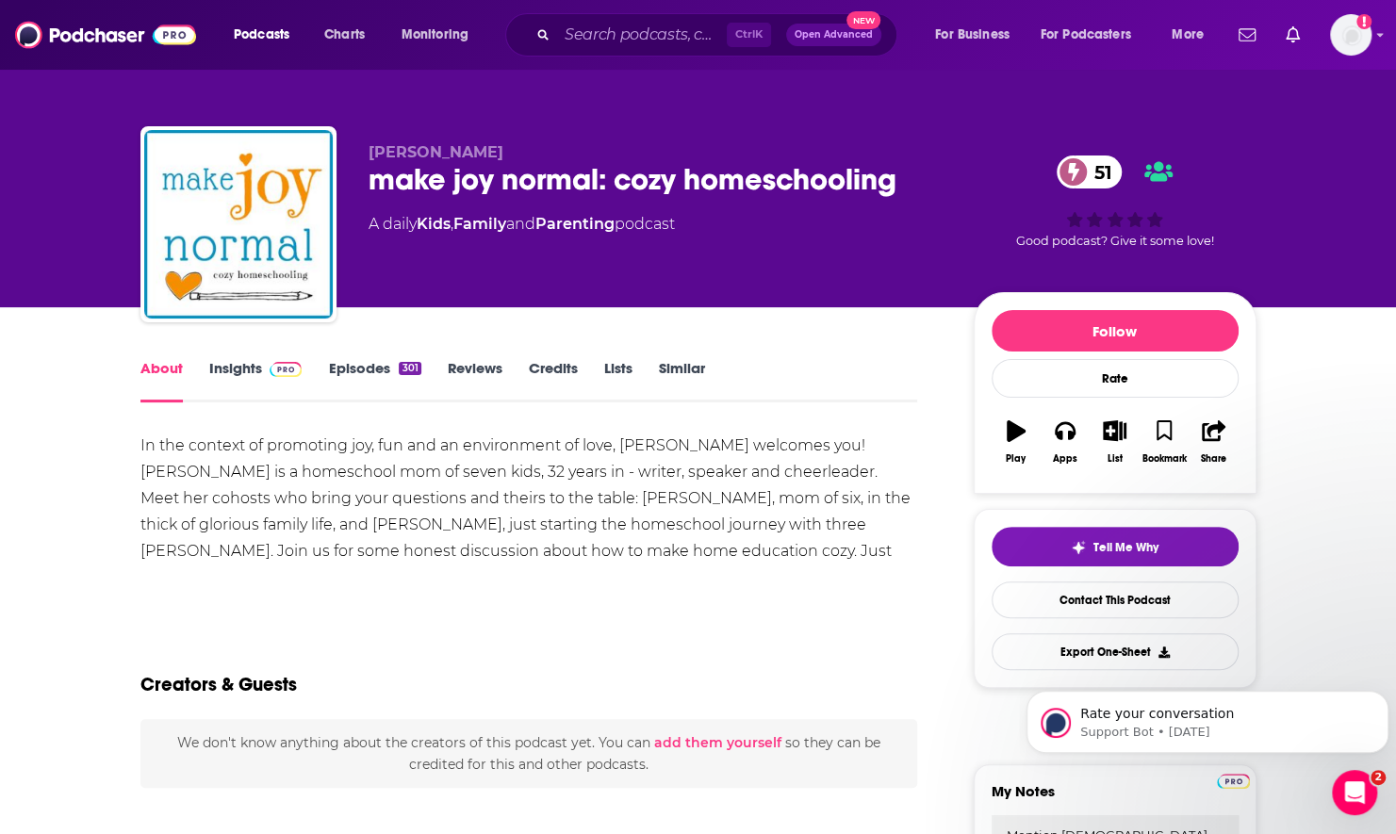
click at [238, 374] on link "Insights" at bounding box center [255, 380] width 93 height 43
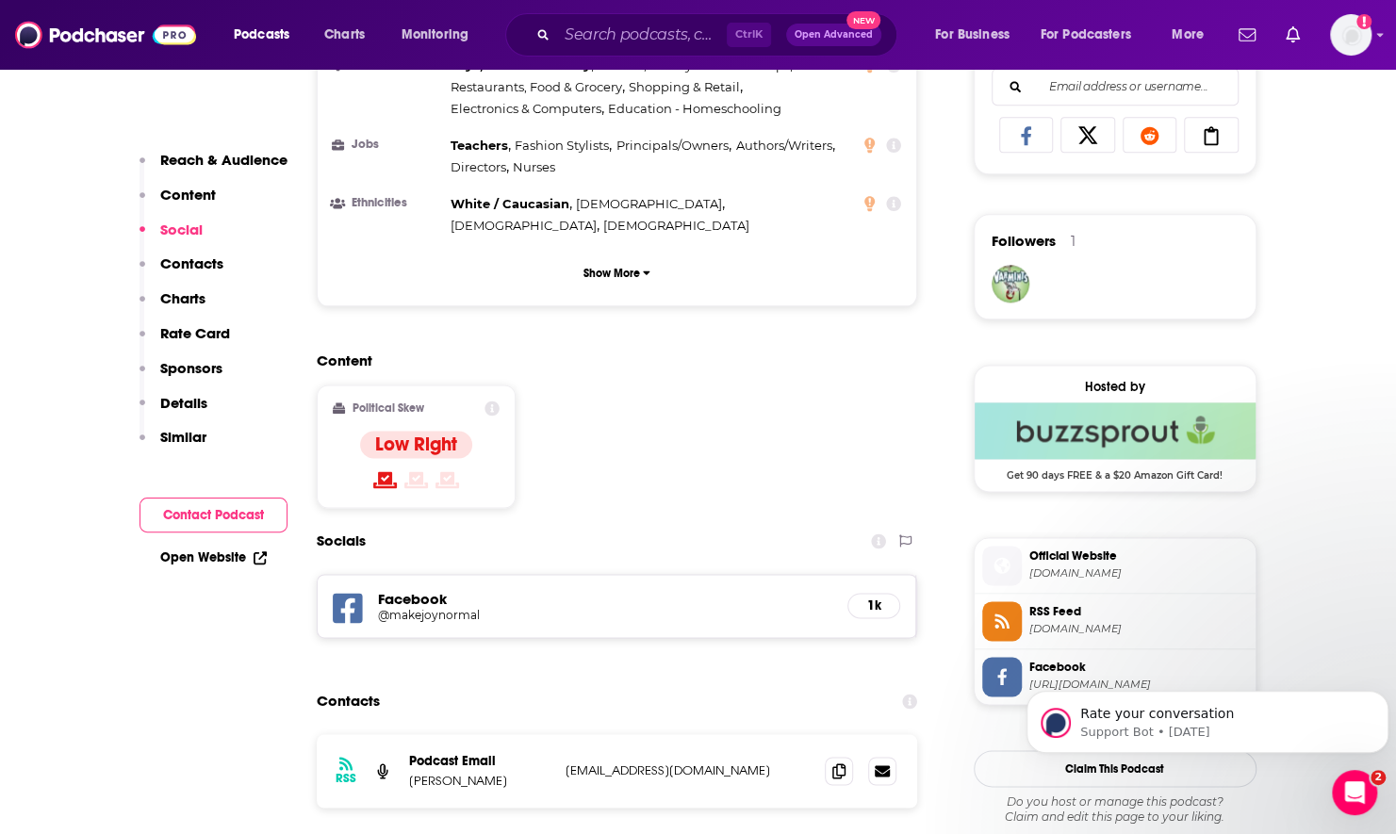
scroll to position [1414, 0]
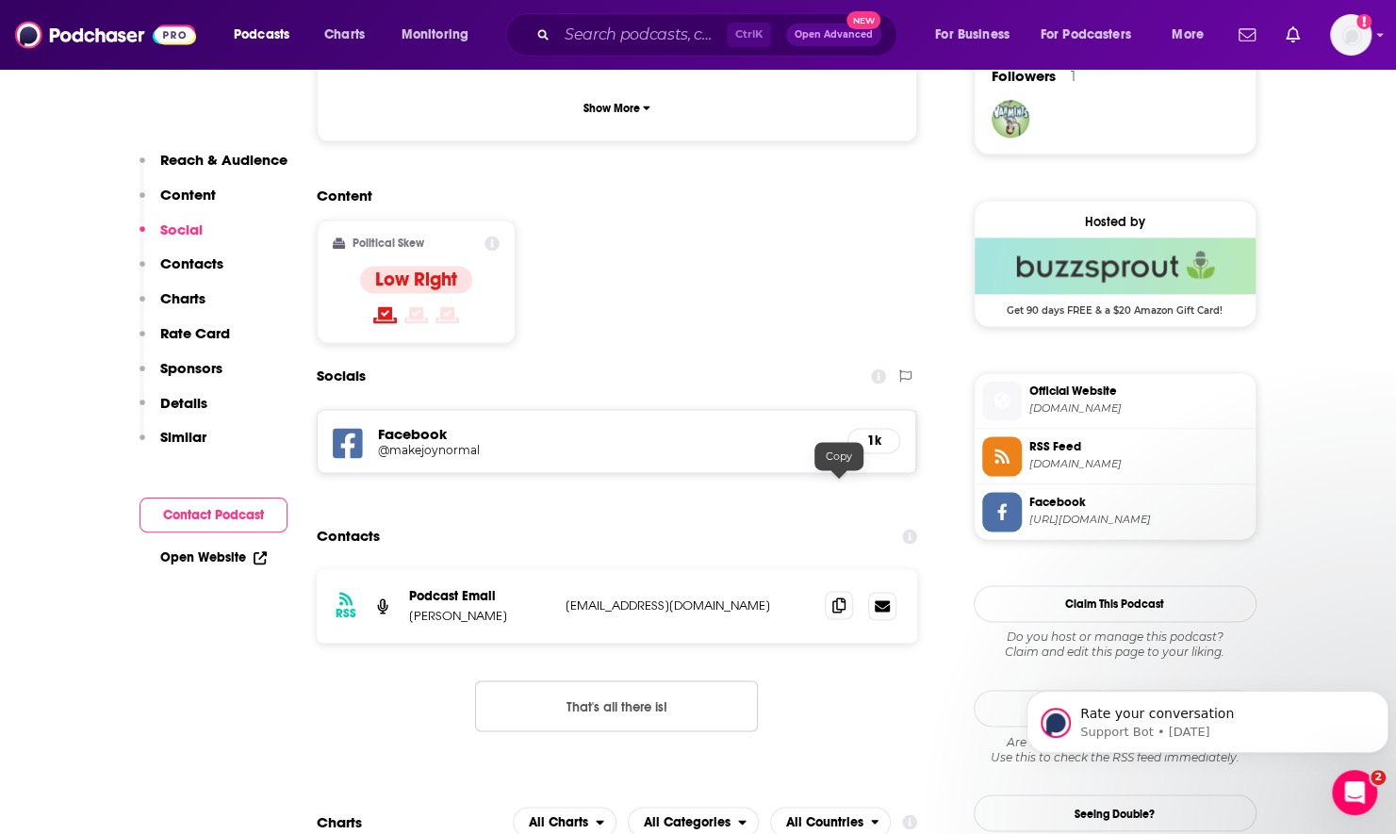
click at [839, 598] on icon at bounding box center [838, 605] width 13 height 15
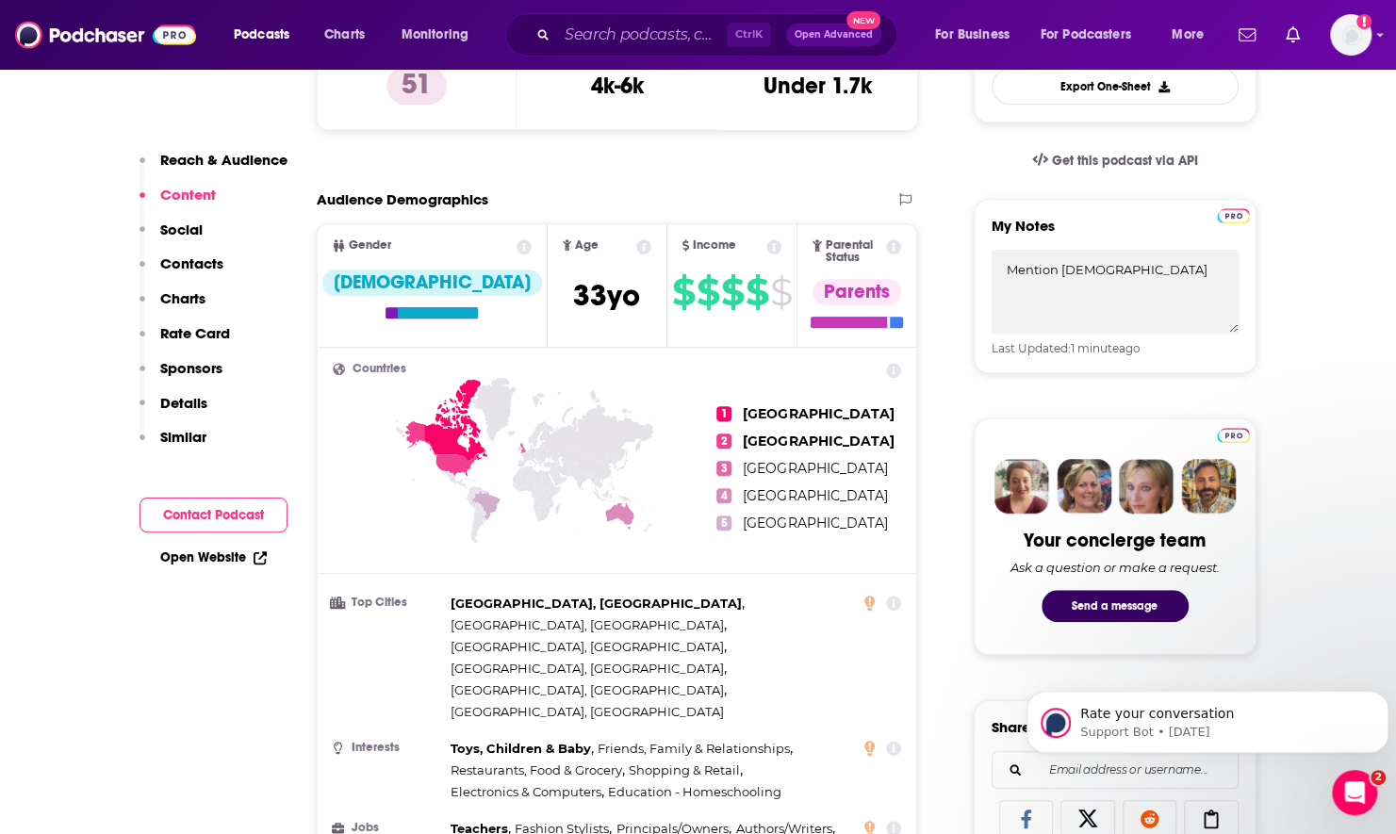
scroll to position [189, 0]
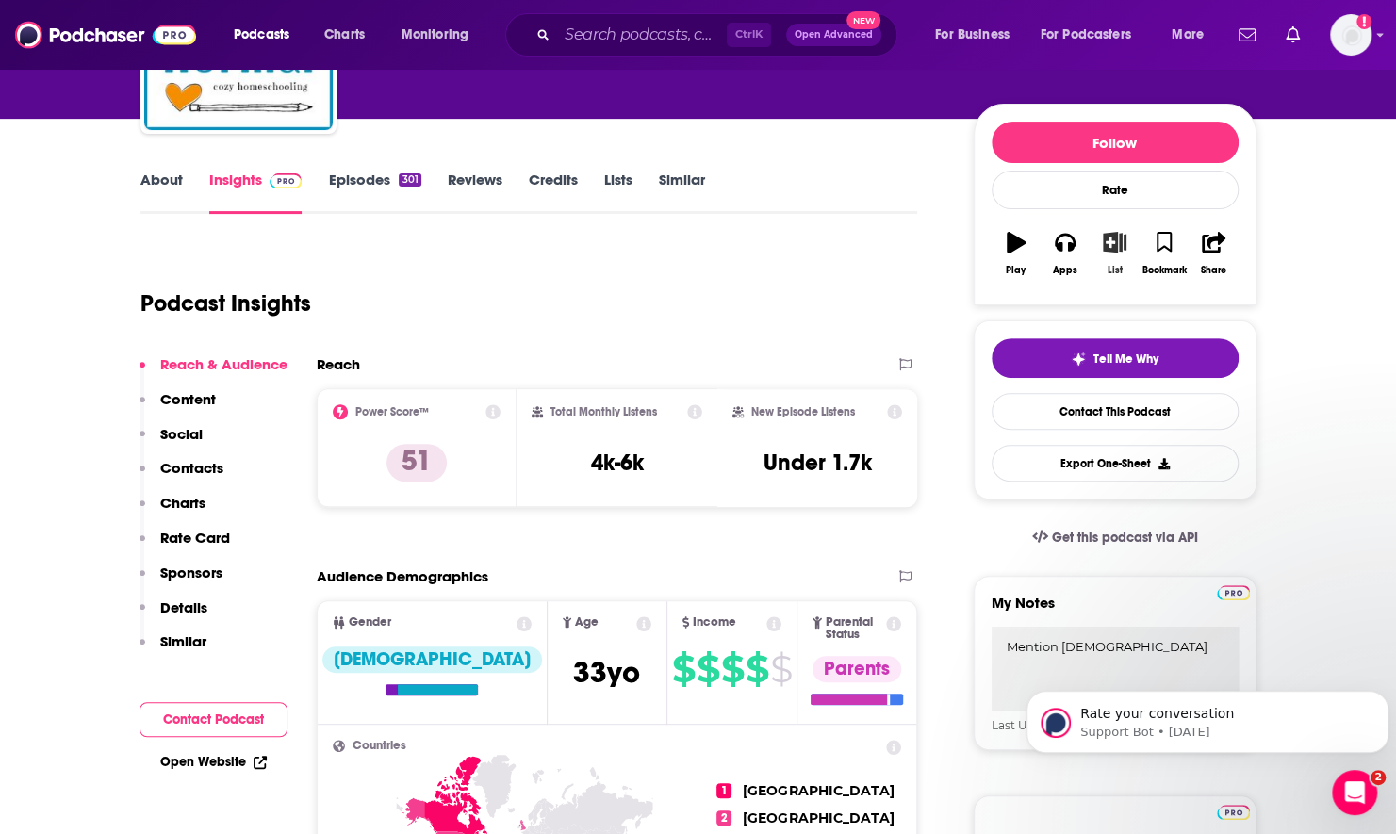
click at [1110, 258] on button "List" at bounding box center [1114, 254] width 49 height 68
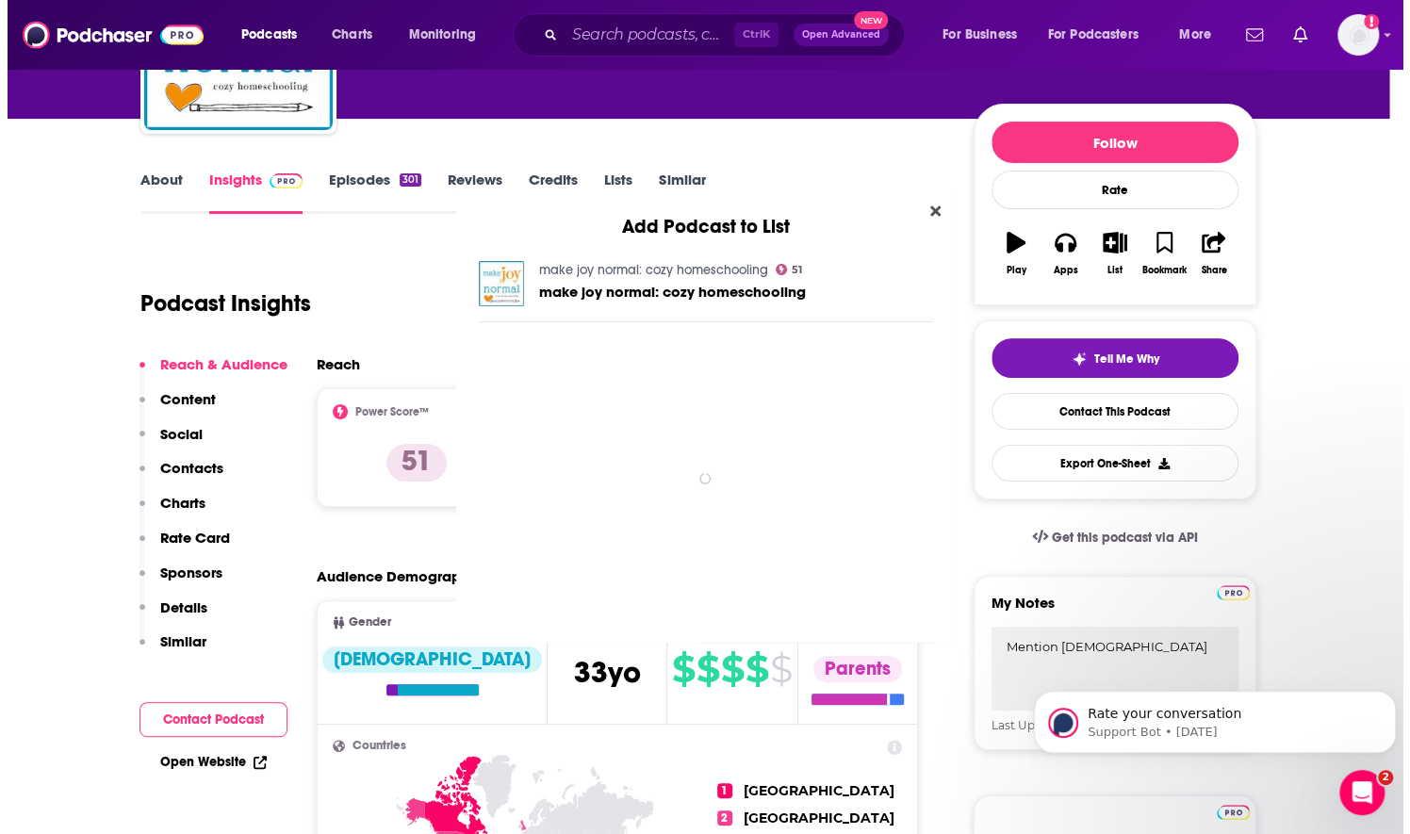
scroll to position [0, 0]
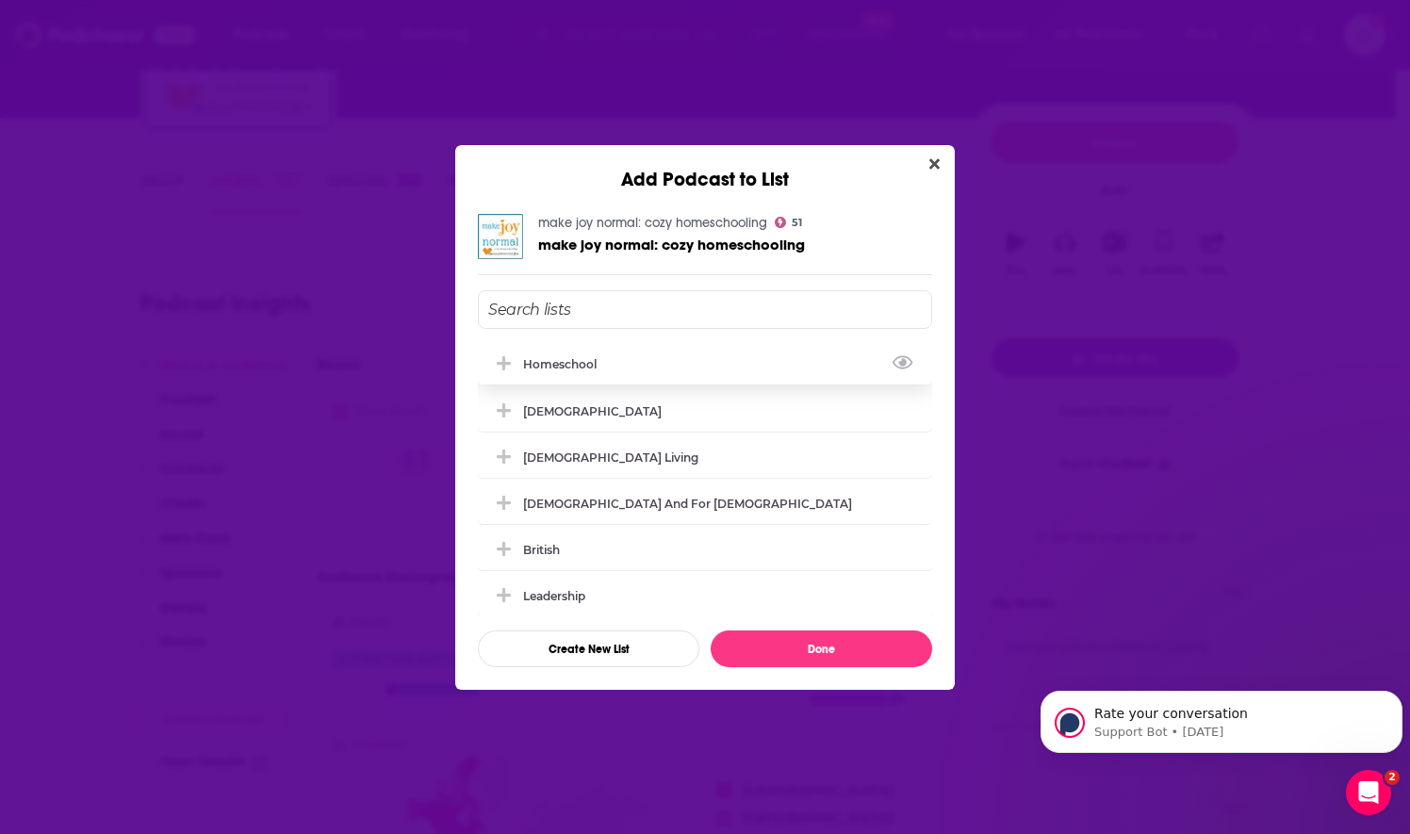
click at [529, 373] on div "Homeschool" at bounding box center [705, 363] width 454 height 41
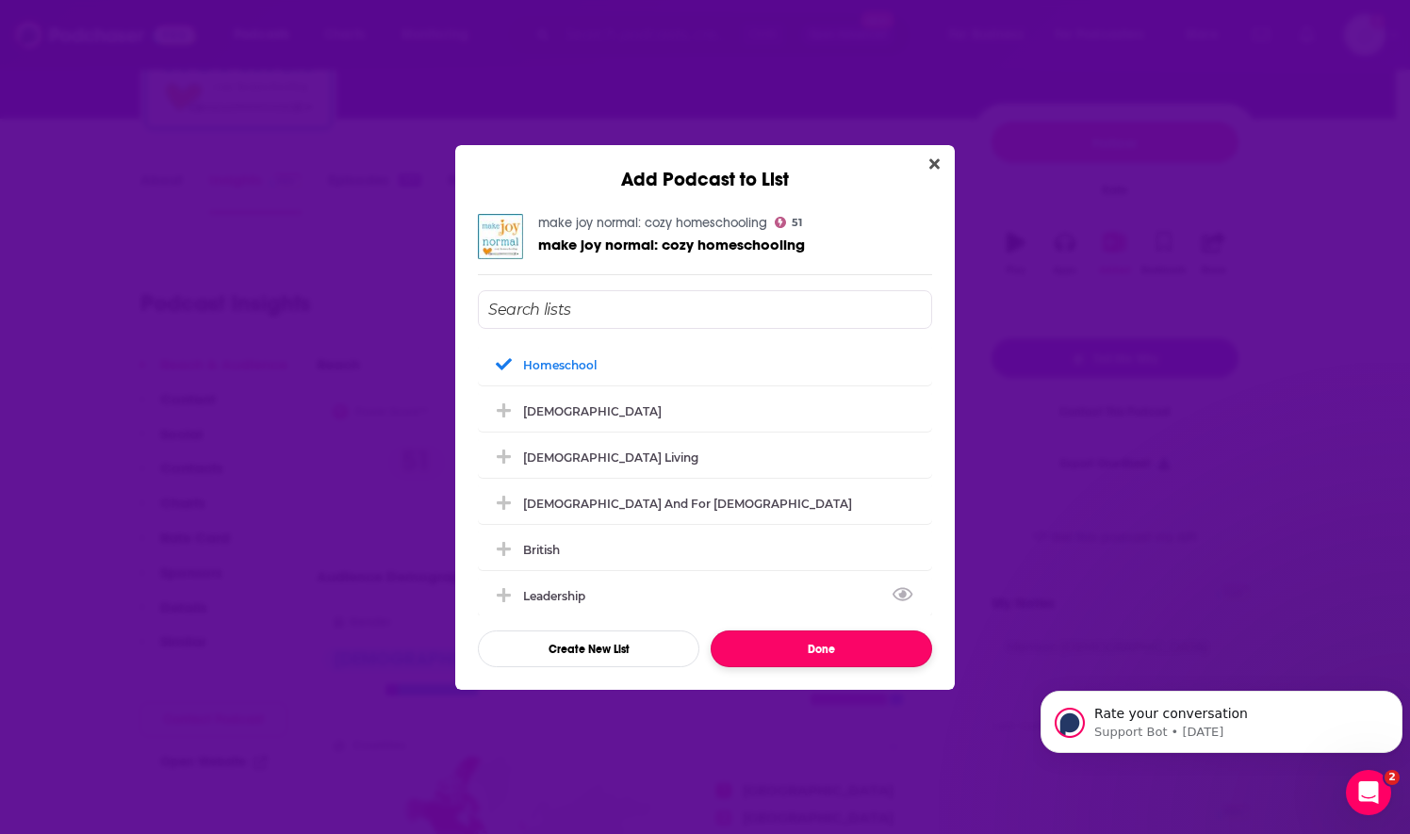
click at [836, 639] on button "Done" at bounding box center [822, 649] width 222 height 37
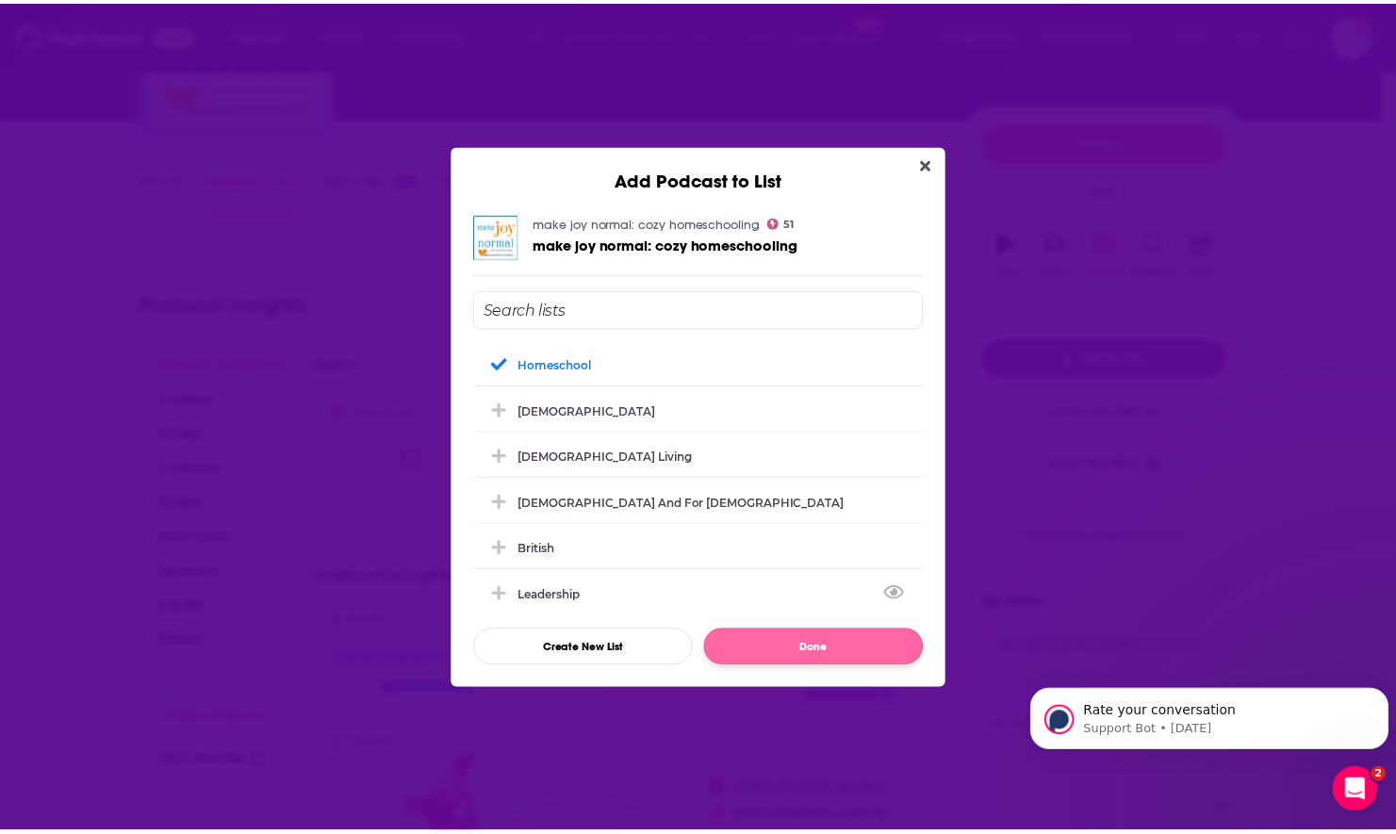
scroll to position [189, 0]
